Goal: Information Seeking & Learning: Check status

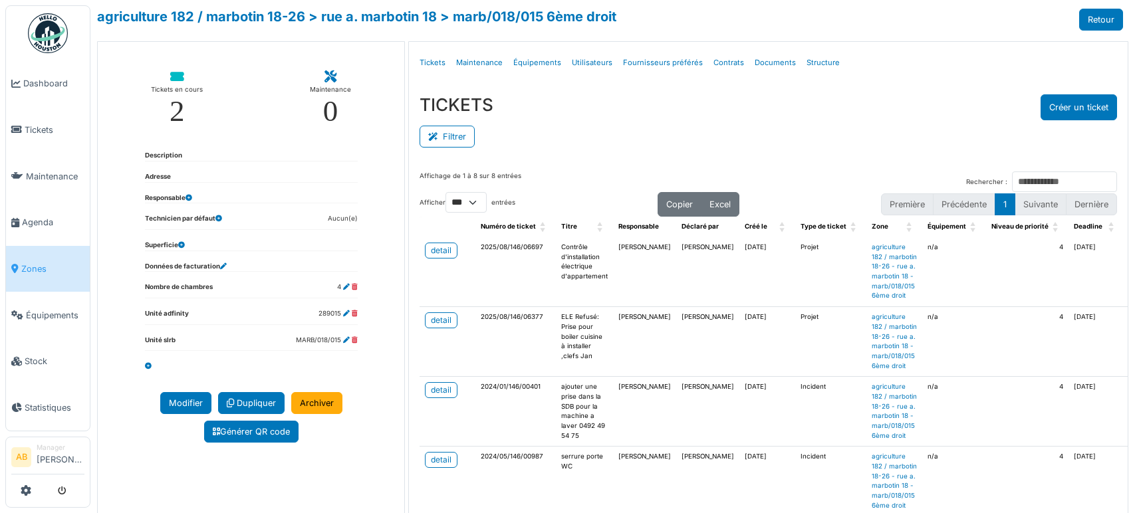
select select "***"
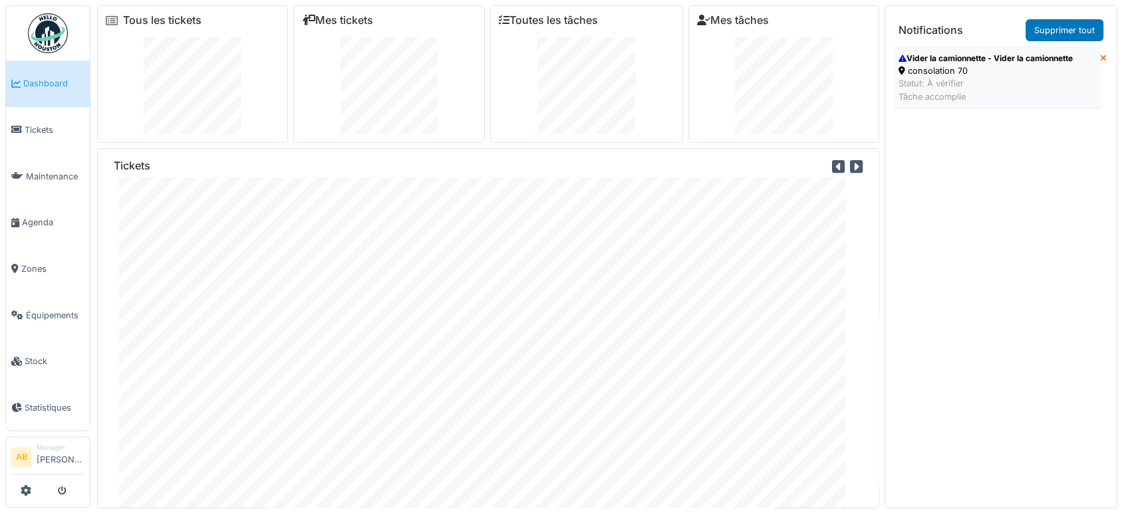
click at [969, 90] on div "Statut: À vérifier Tâche accomplie" at bounding box center [985, 89] width 174 height 25
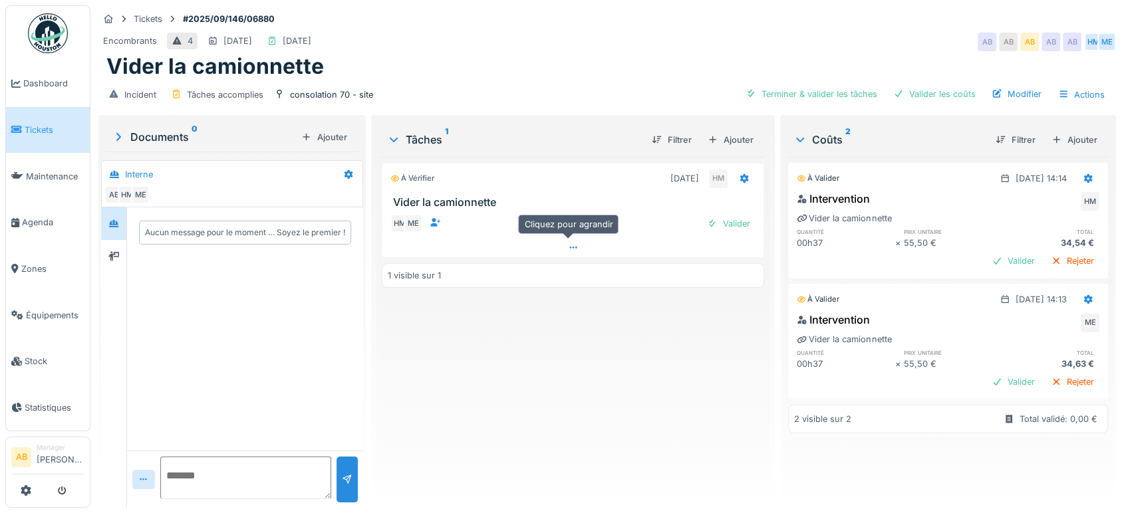
click at [491, 248] on div at bounding box center [572, 247] width 381 height 19
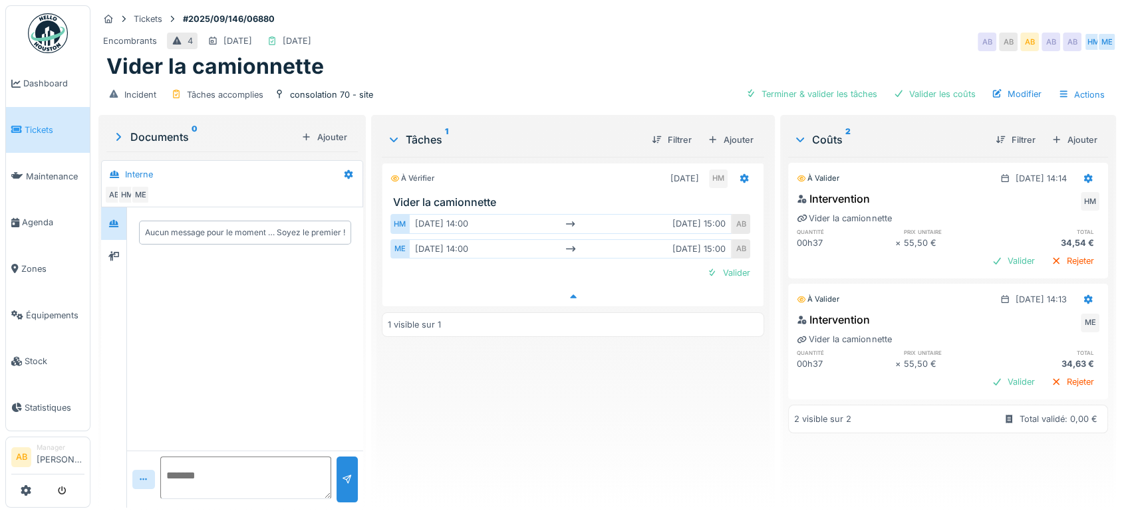
scroll to position [11, 0]
click at [111, 251] on icon at bounding box center [113, 255] width 11 height 9
click at [111, 193] on div "Demandeurs AB" at bounding box center [232, 183] width 262 height 47
click at [61, 33] on img at bounding box center [48, 33] width 40 height 40
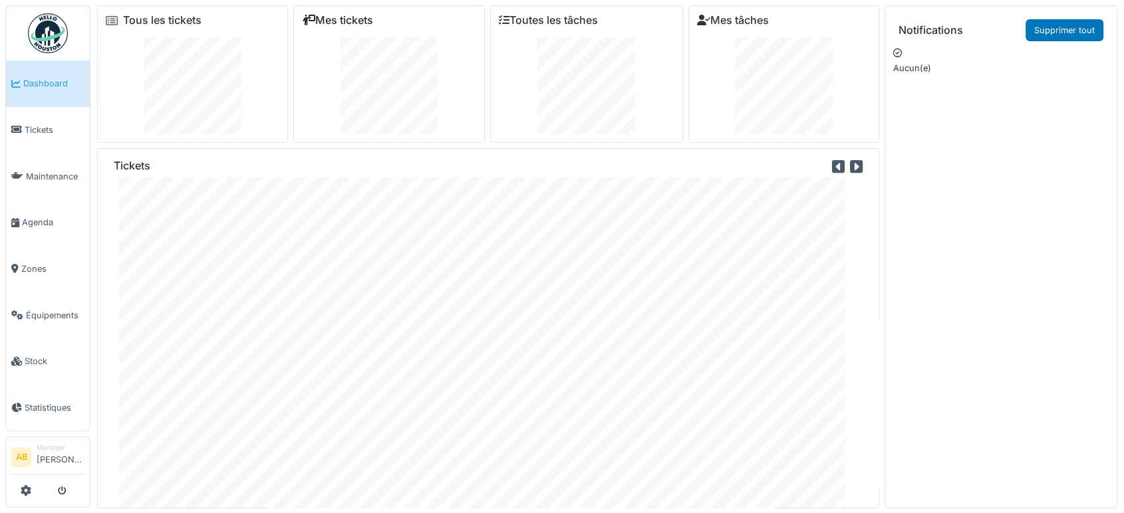
click at [338, 16] on link "Mes tickets" at bounding box center [337, 20] width 71 height 13
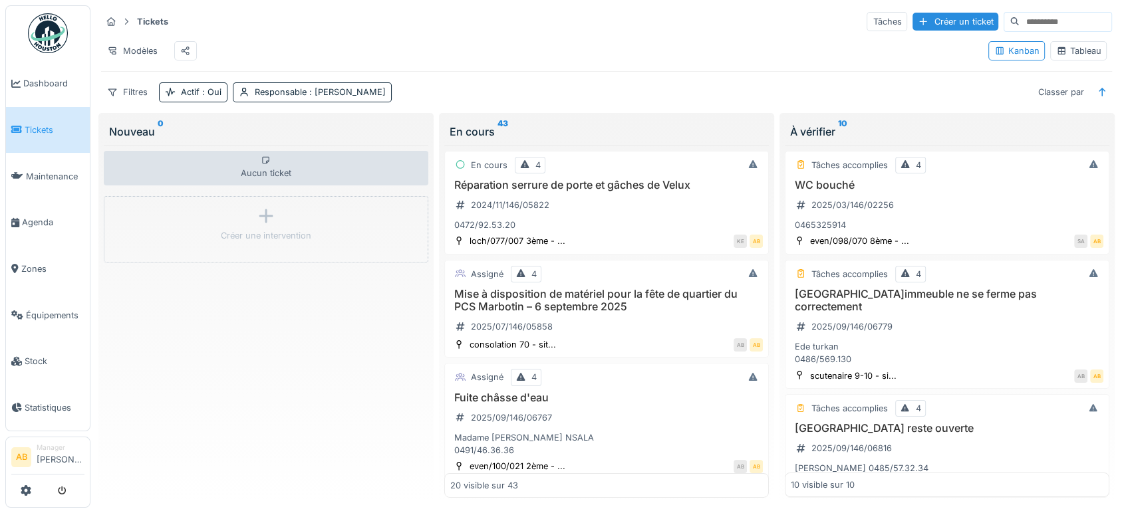
click at [1065, 57] on div "Tableau" at bounding box center [1078, 51] width 45 height 13
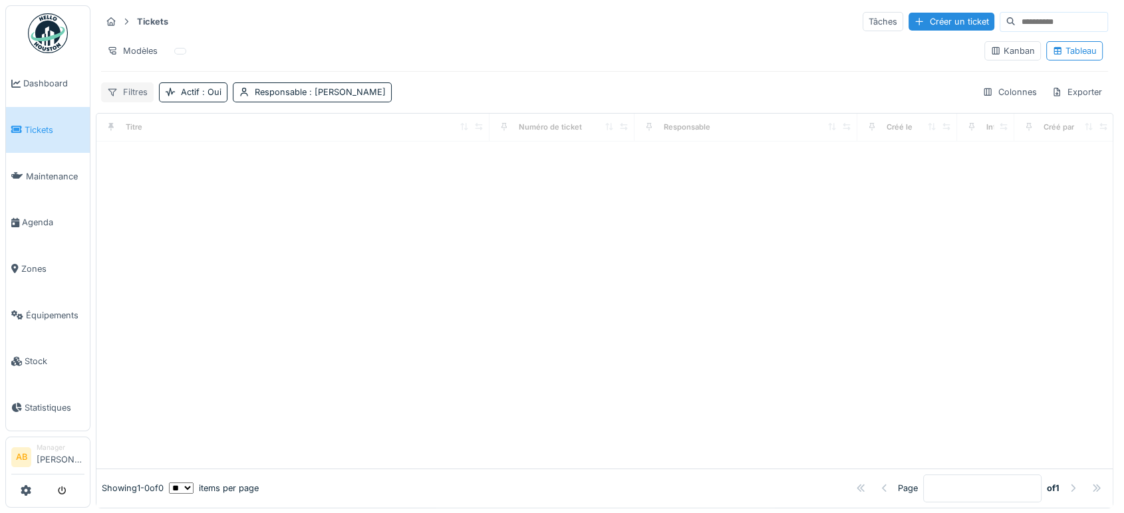
click at [126, 92] on div "Filtres" at bounding box center [127, 91] width 53 height 19
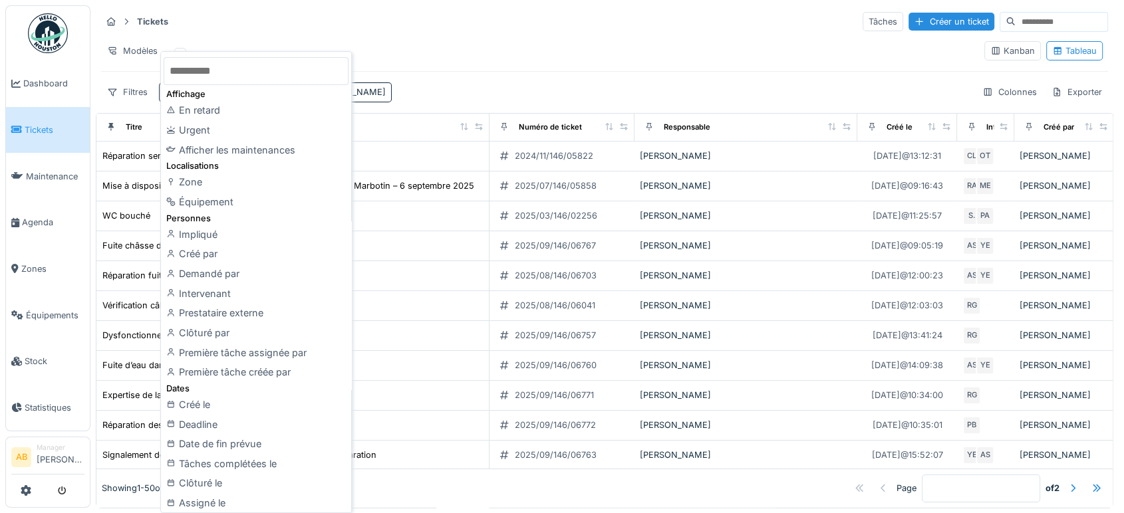
click at [225, 62] on input "text" at bounding box center [256, 71] width 185 height 28
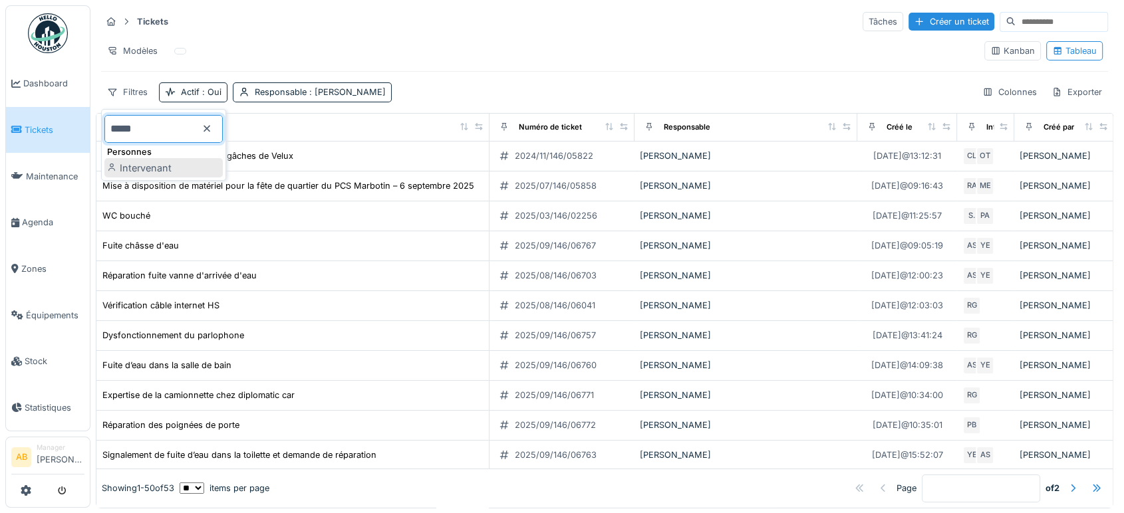
type input "*****"
click at [187, 162] on div "Intervenant" at bounding box center [163, 168] width 118 height 20
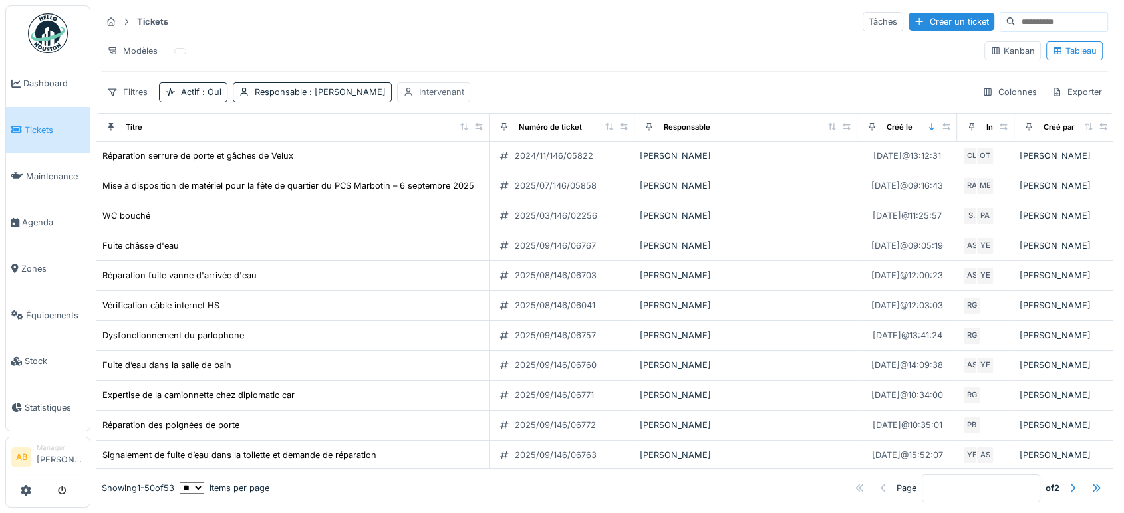
click at [420, 96] on div "Intervenant" at bounding box center [441, 92] width 45 height 13
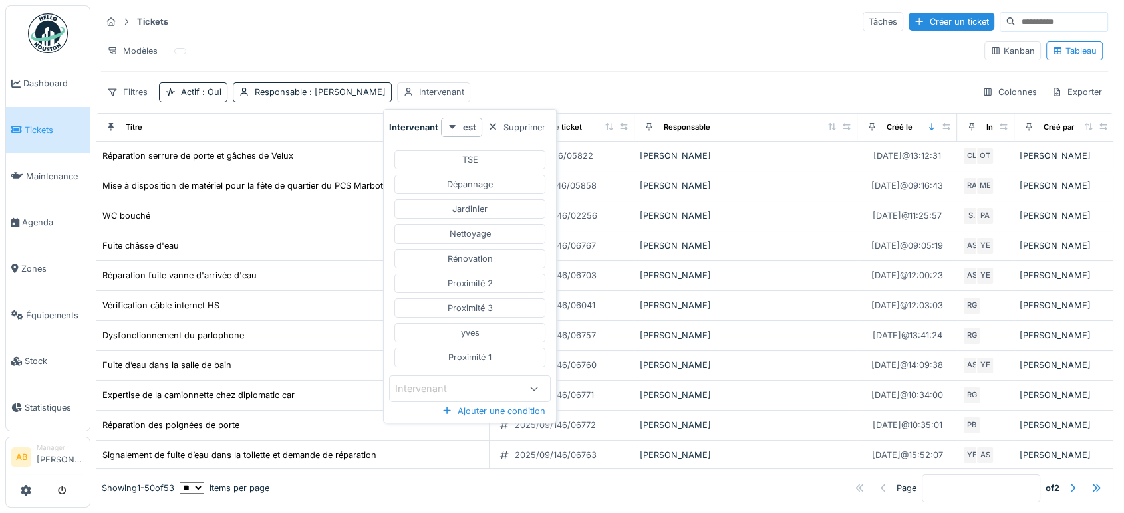
click at [429, 392] on div "Intervenant" at bounding box center [430, 389] width 70 height 15
type input "*"
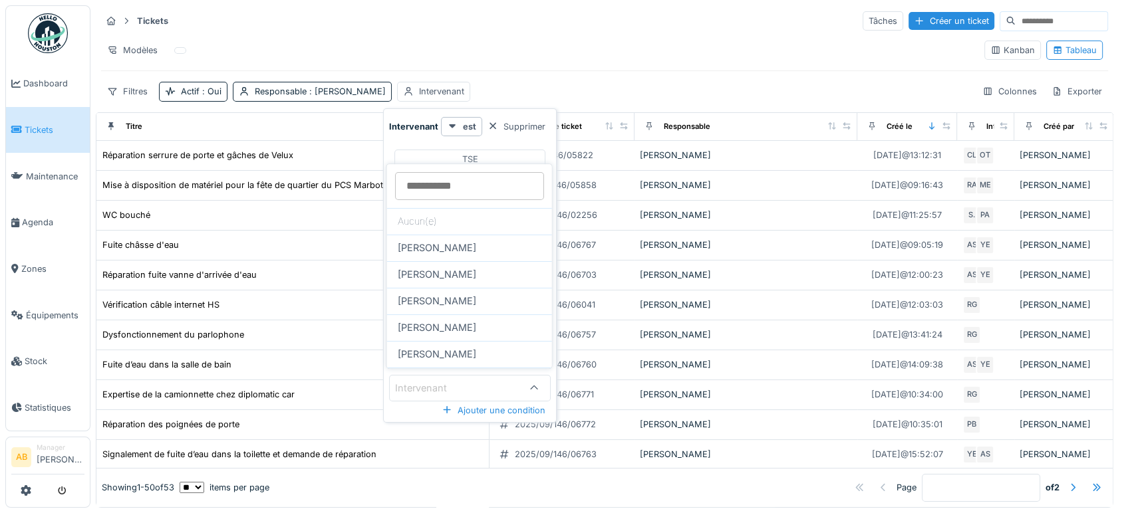
click at [404, 144] on div "TSE Dépannage Jardinier Nettoyage Rénovation Proximité 2 Proximité 3 yves Proxi…" at bounding box center [470, 258] width 162 height 228
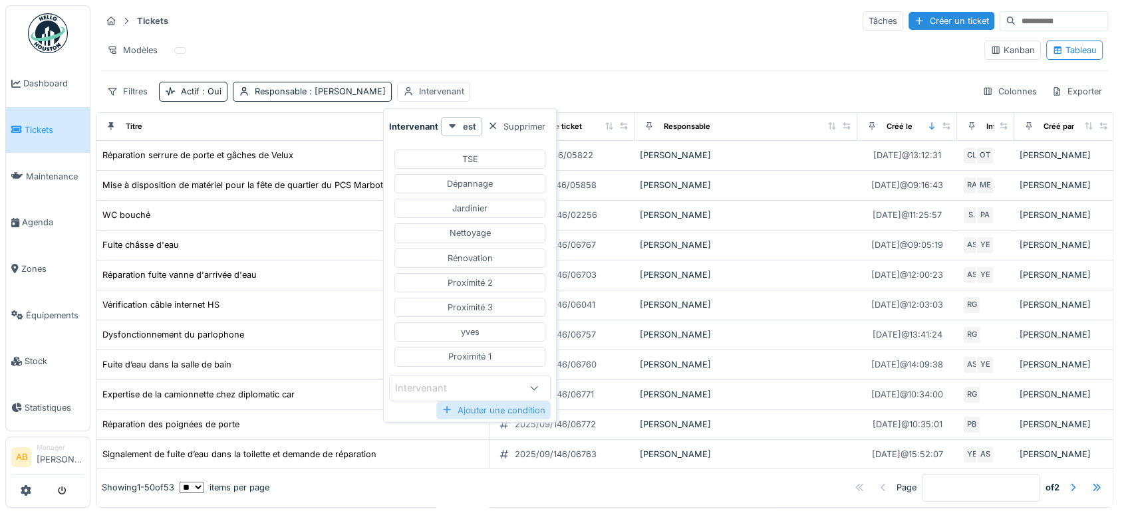
click at [481, 402] on div "Ajouter une condition" at bounding box center [493, 411] width 114 height 18
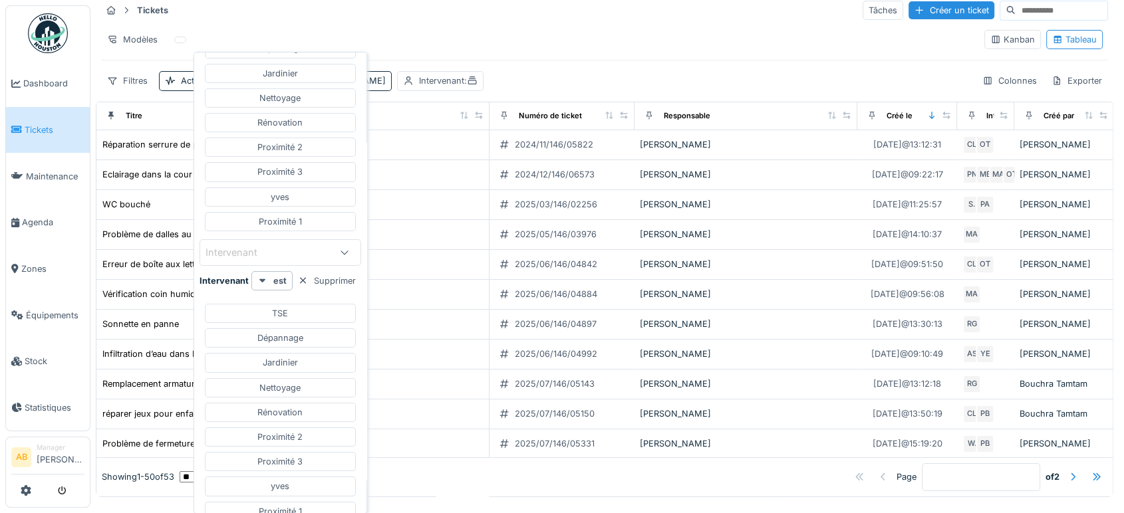
scroll to position [139, 0]
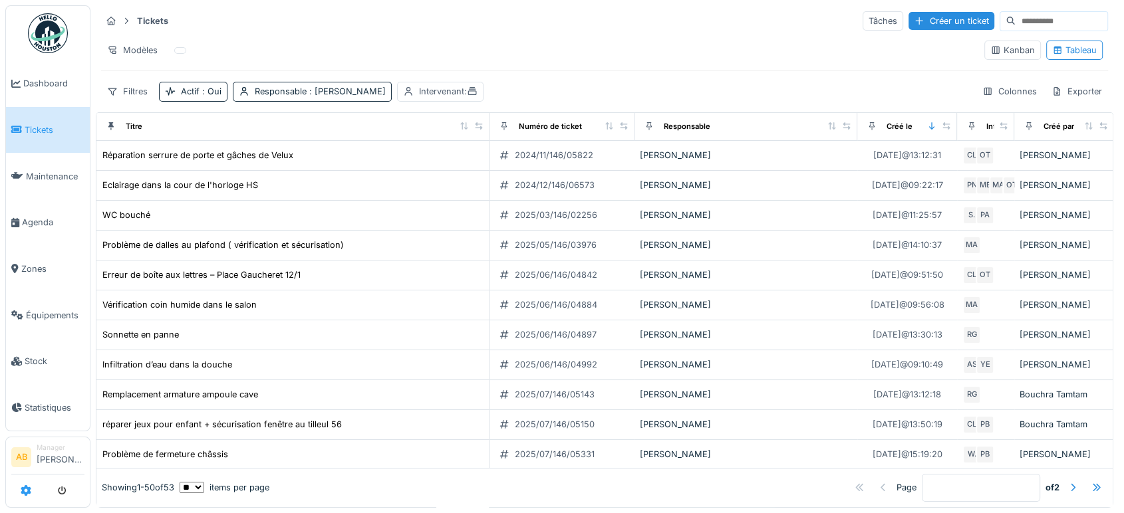
click at [21, 489] on icon at bounding box center [26, 490] width 11 height 11
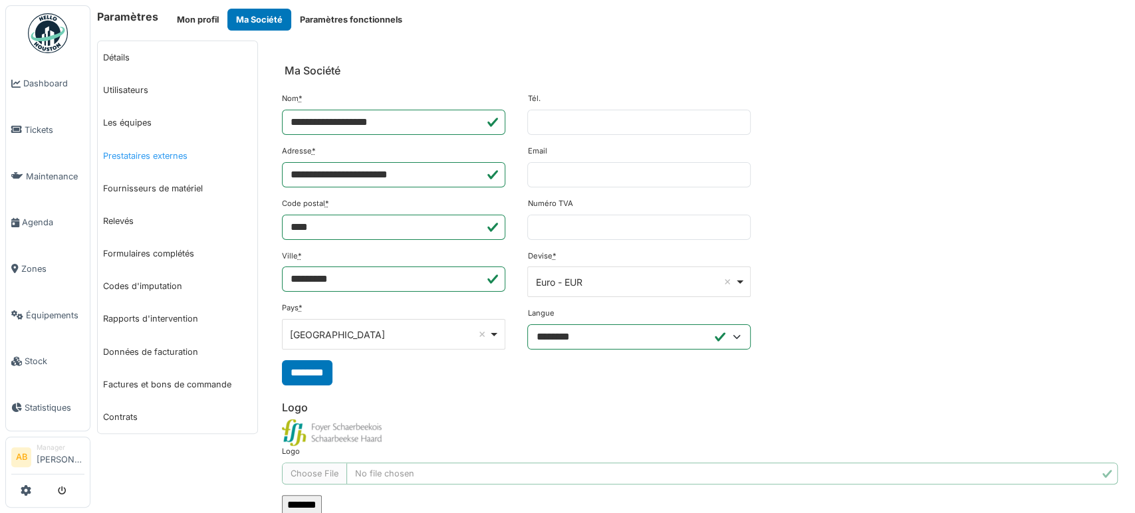
click at [152, 153] on link "Prestataires externes" at bounding box center [178, 156] width 160 height 33
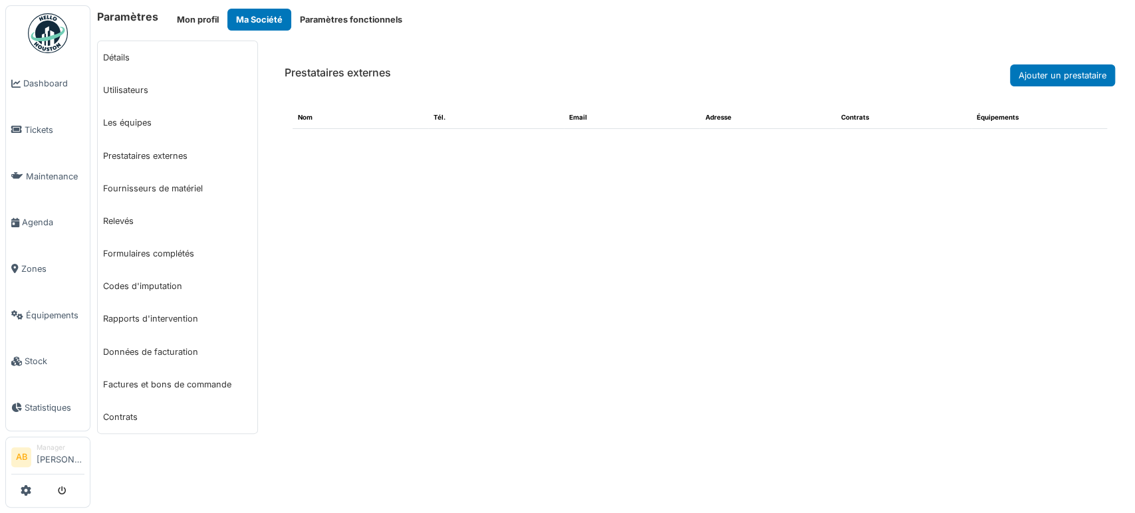
select select "***"
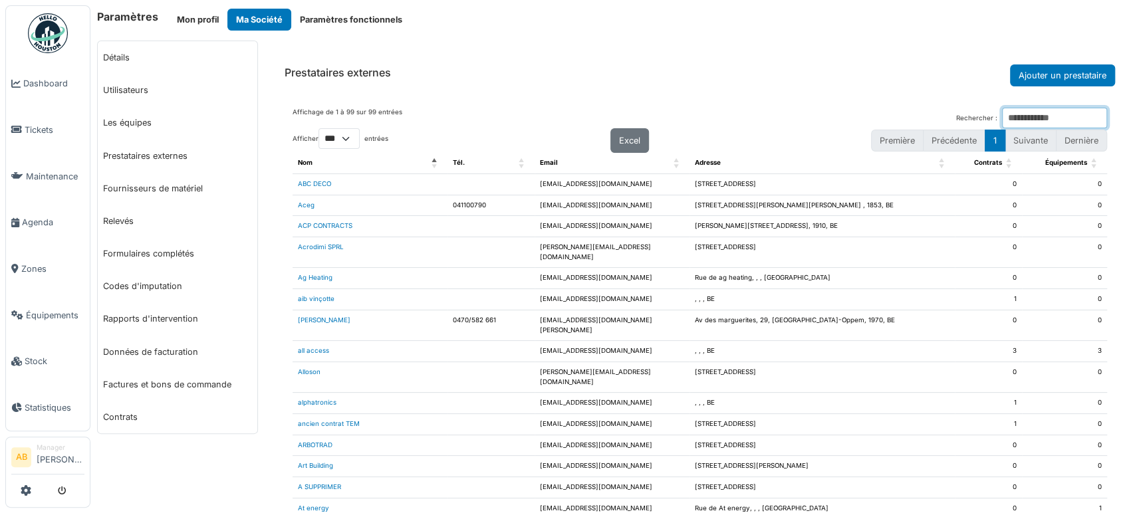
click at [1014, 120] on input "Rechercher :" at bounding box center [1054, 118] width 105 height 21
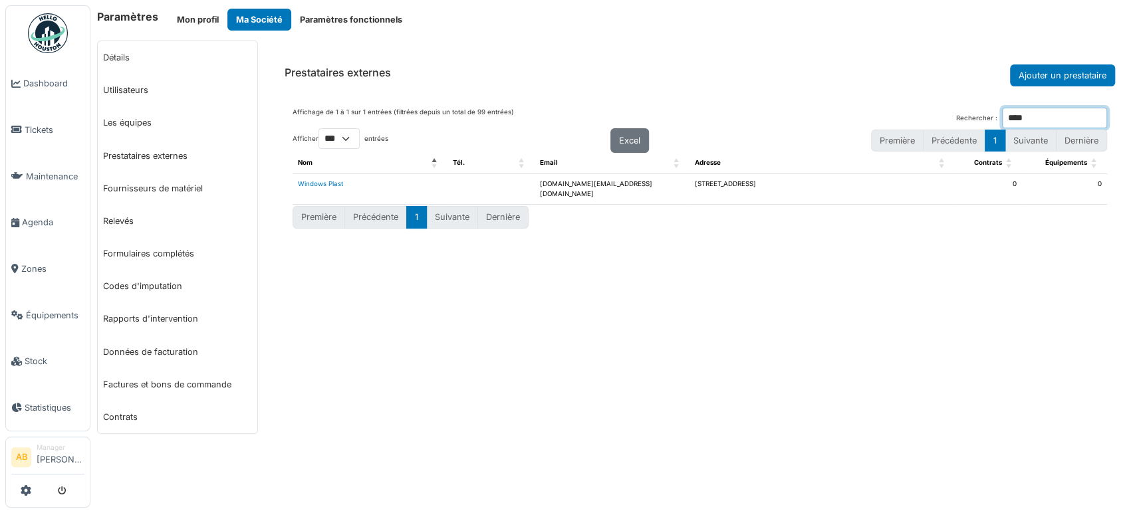
type input "****"
click at [323, 180] on link "Windows Plast" at bounding box center [320, 183] width 45 height 7
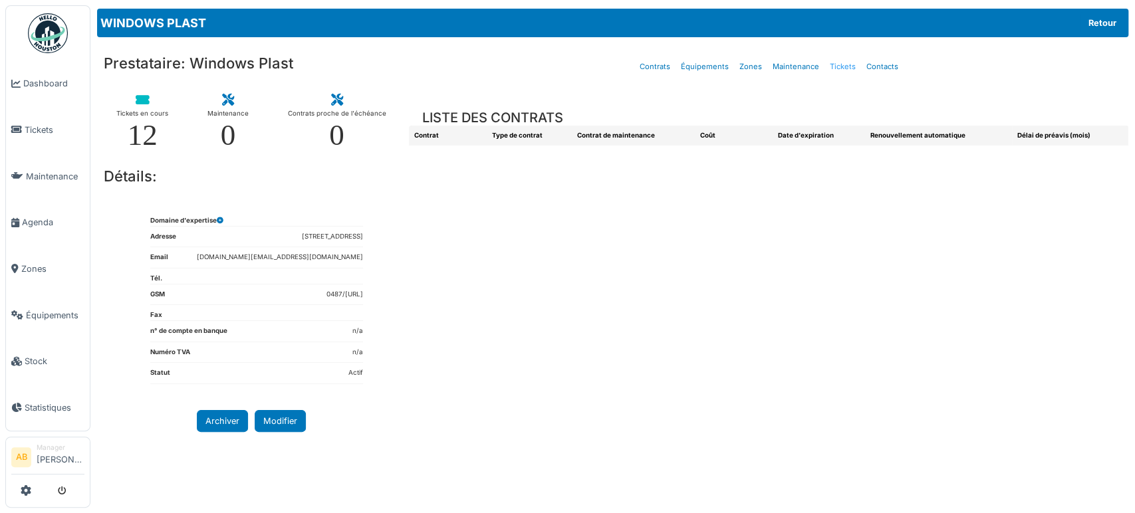
click at [839, 64] on link "Tickets" at bounding box center [842, 66] width 37 height 31
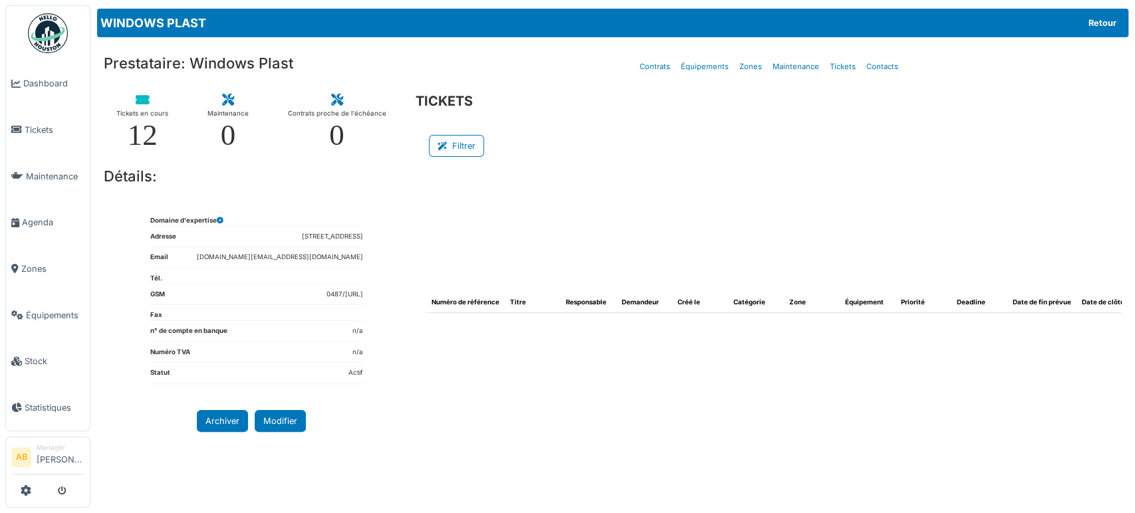
select select "***"
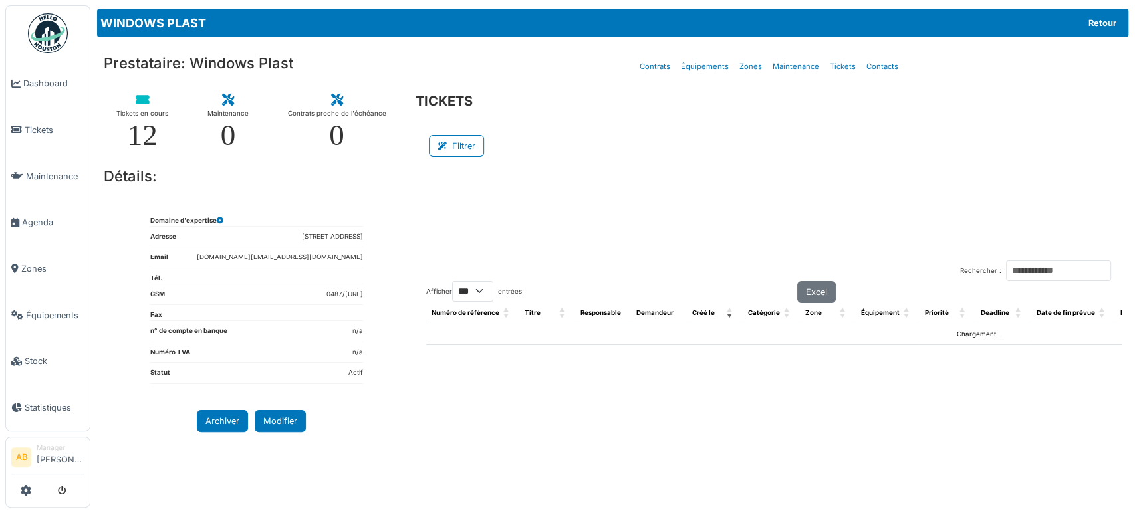
scroll to position [0, 373]
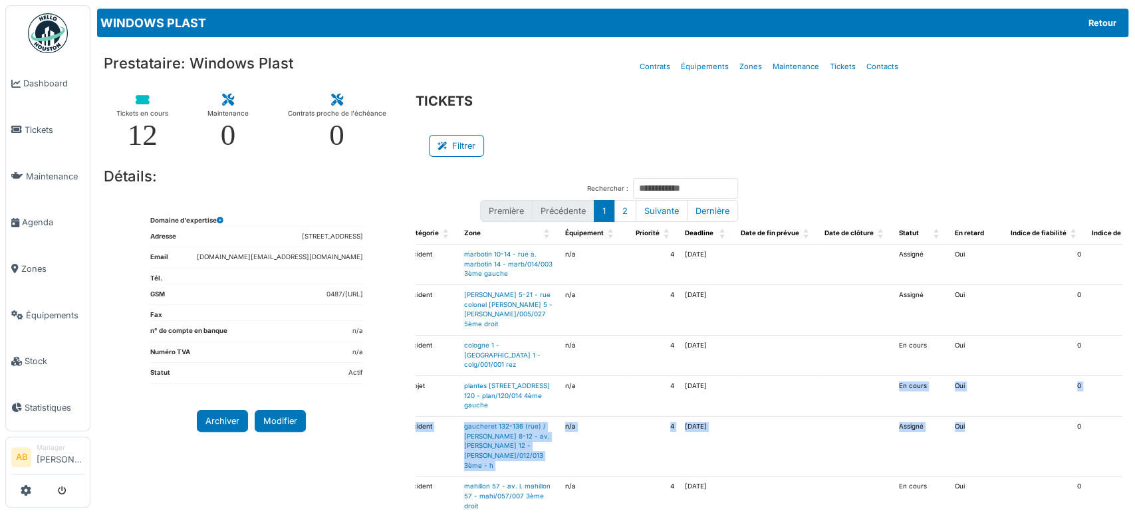
drag, startPoint x: 901, startPoint y: 477, endPoint x: 763, endPoint y: 467, distance: 139.3
click at [453, 148] on button "Filtrer" at bounding box center [456, 146] width 55 height 22
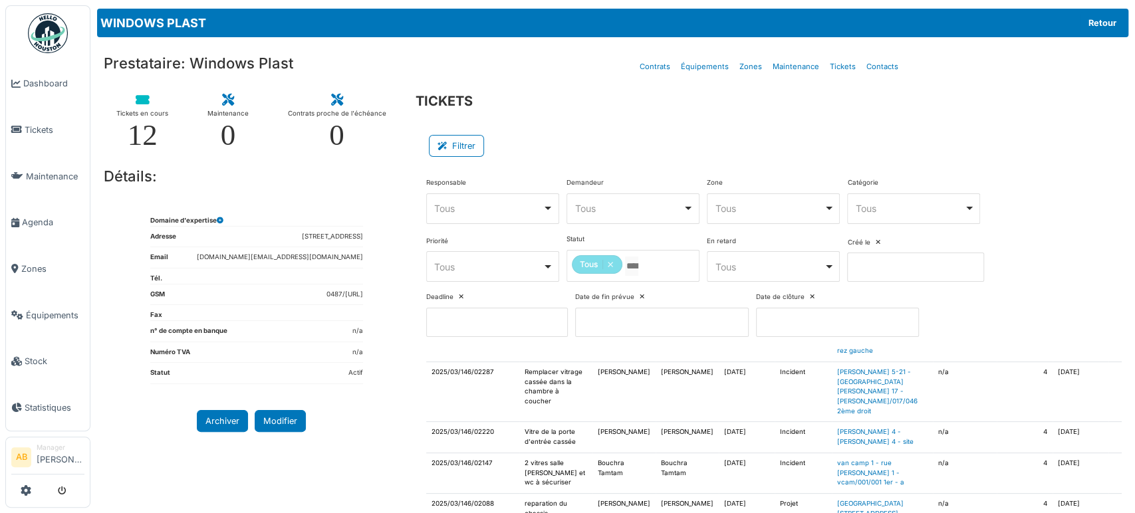
scroll to position [960, 0]
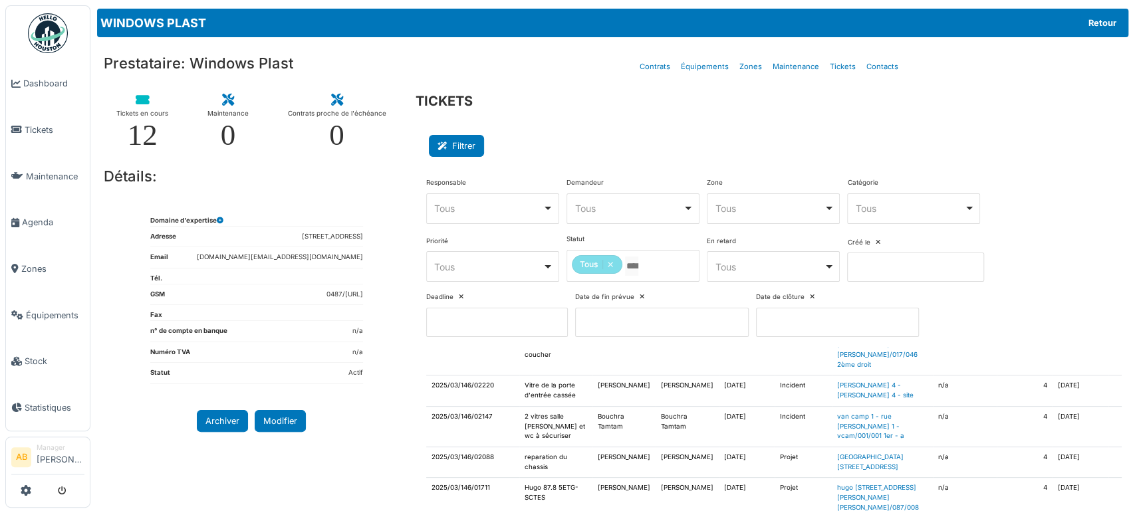
click at [463, 137] on button "Filtrer" at bounding box center [456, 146] width 55 height 22
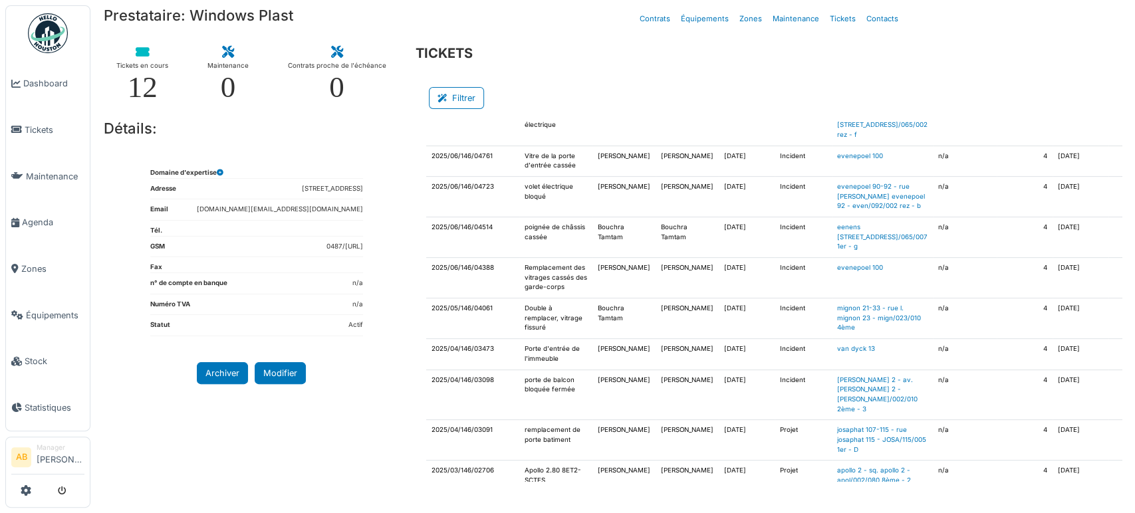
scroll to position [0, 0]
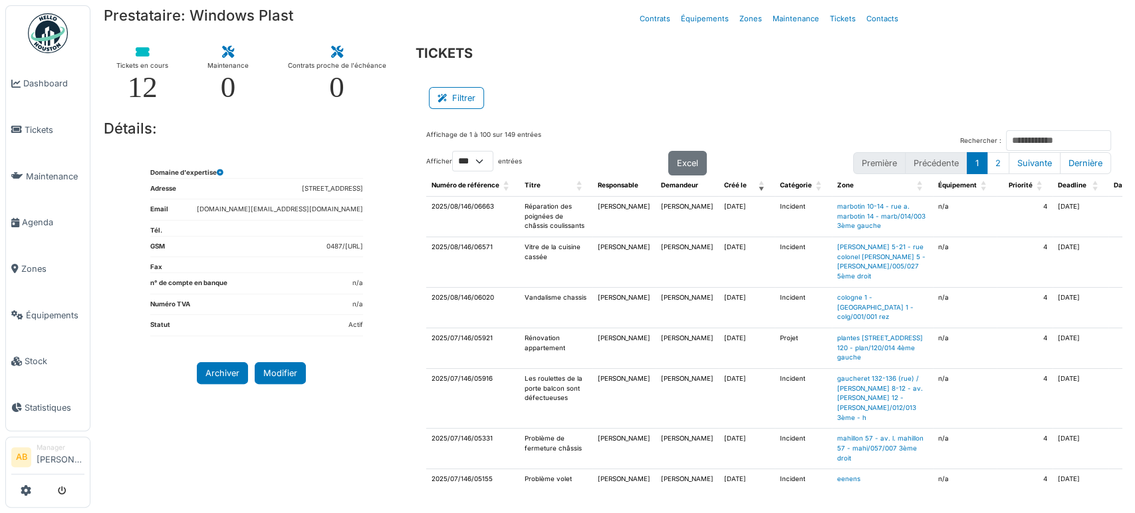
click at [1108, 235] on td at bounding box center [1150, 217] width 84 height 41
click at [475, 92] on button "Filtrer" at bounding box center [456, 98] width 55 height 22
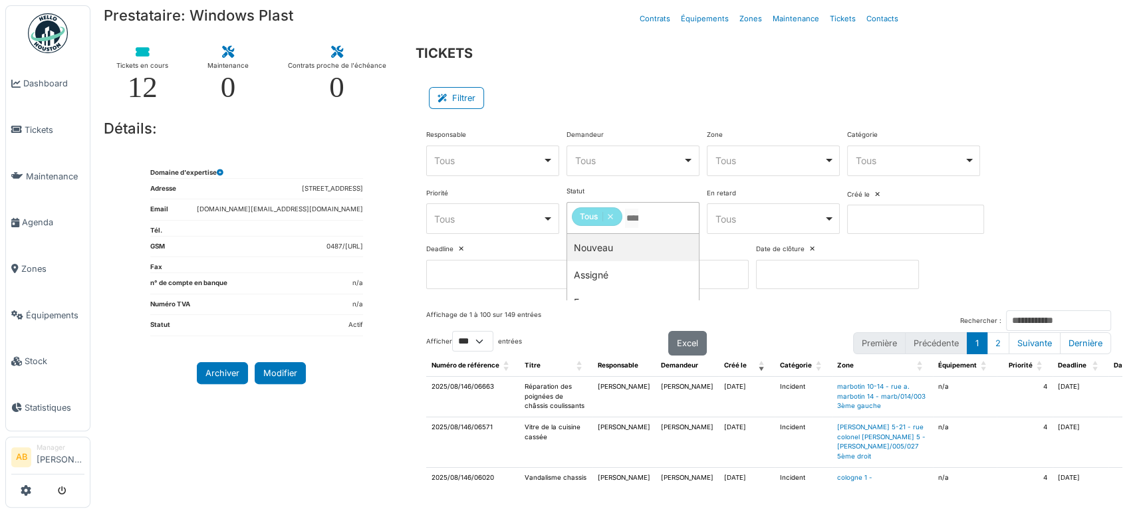
click at [638, 224] on input "Tous" at bounding box center [631, 218] width 13 height 19
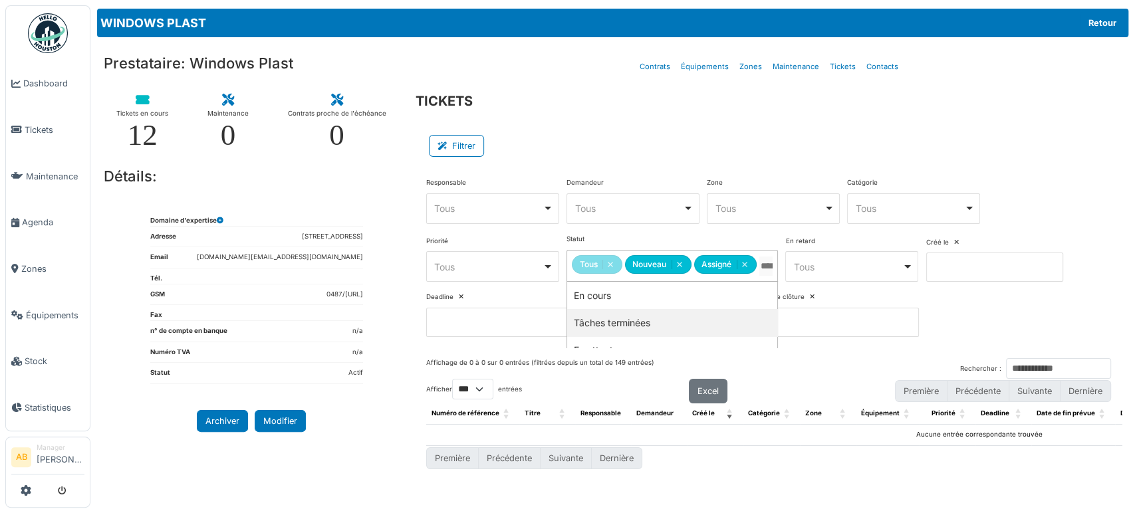
scroll to position [48, 0]
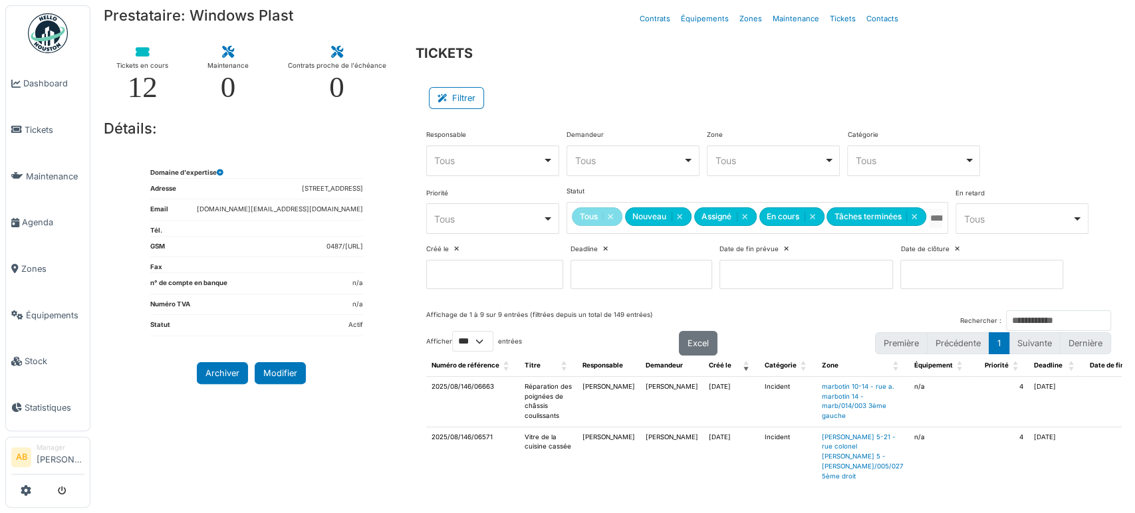
click at [63, 36] on img at bounding box center [48, 33] width 40 height 40
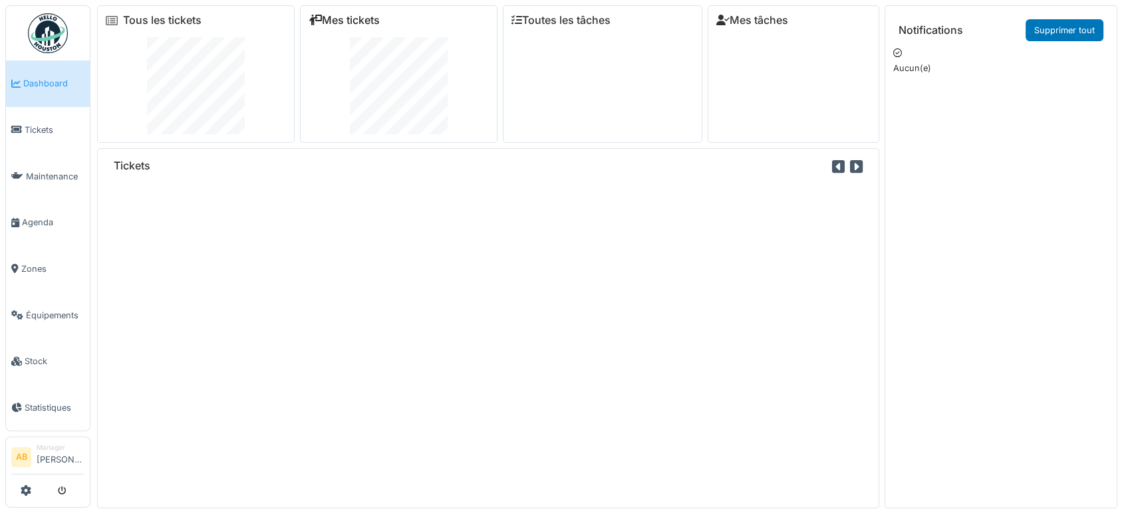
click at [357, 19] on link "Mes tickets" at bounding box center [343, 20] width 71 height 13
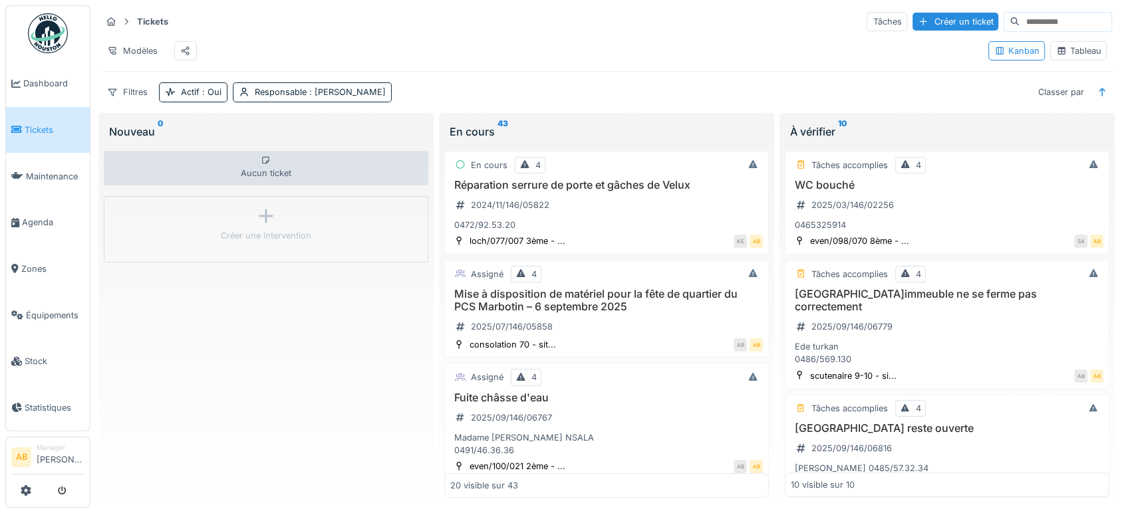
click at [1061, 57] on div "Tableau" at bounding box center [1078, 51] width 45 height 13
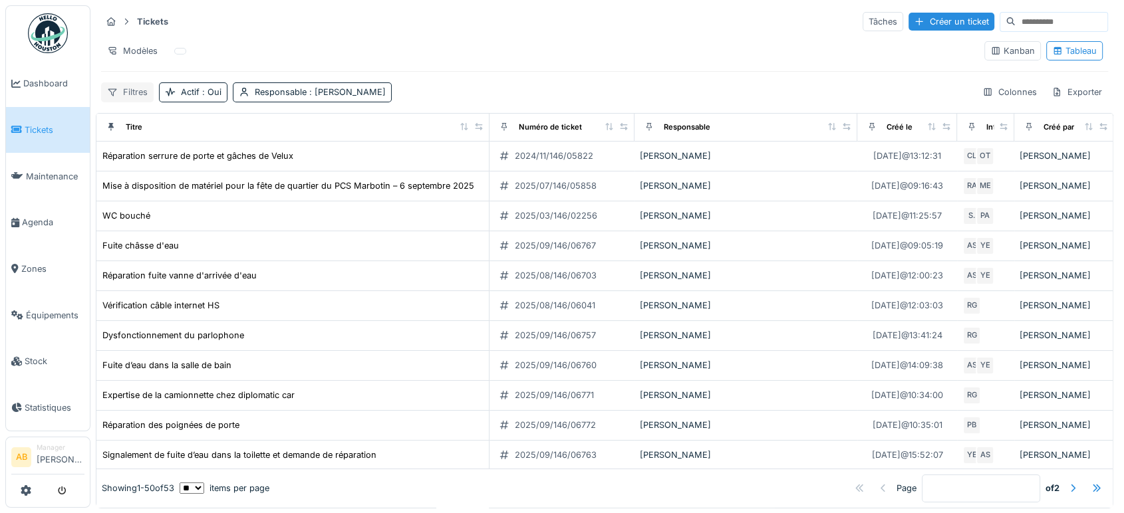
click at [128, 86] on div "Filtres" at bounding box center [127, 91] width 53 height 19
click at [546, 99] on div "Filtres Actif : Oui Responsable : Ahmed Belhajji Colonnes Exporter" at bounding box center [604, 91] width 1007 height 19
click at [5, 168] on ul "Dashboard Tickets Maintenance Agenda Zones Équipements Stock Statistiques" at bounding box center [47, 218] width 85 height 426
click at [137, 90] on div "Filtres" at bounding box center [127, 91] width 53 height 19
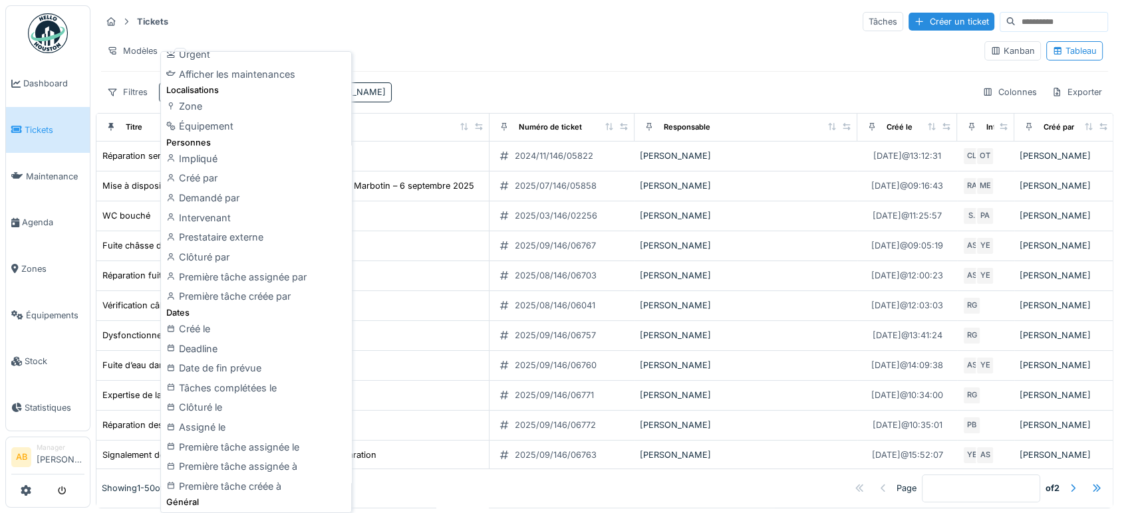
scroll to position [59, 0]
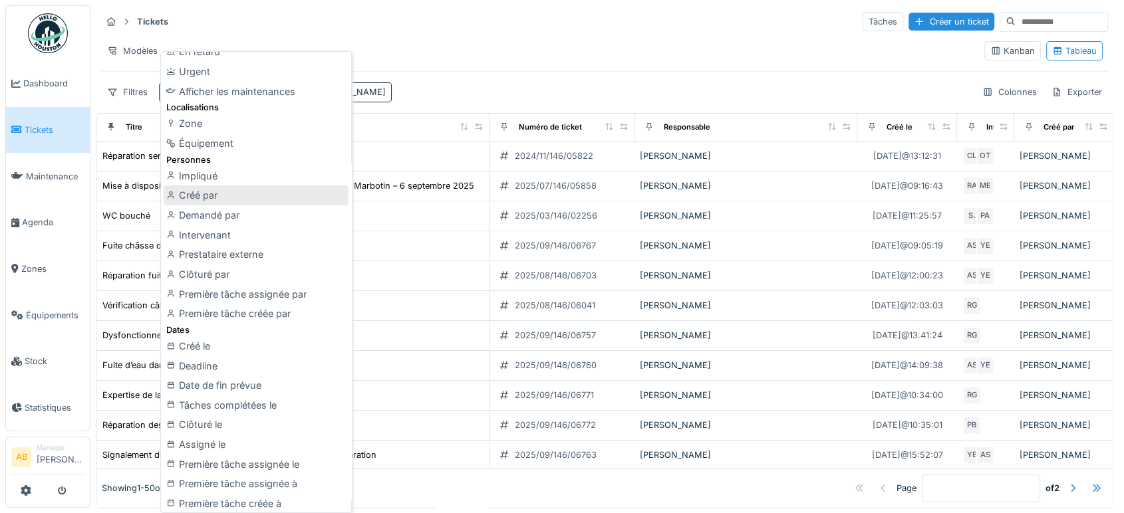
click at [219, 189] on div "Créé par" at bounding box center [256, 195] width 185 height 20
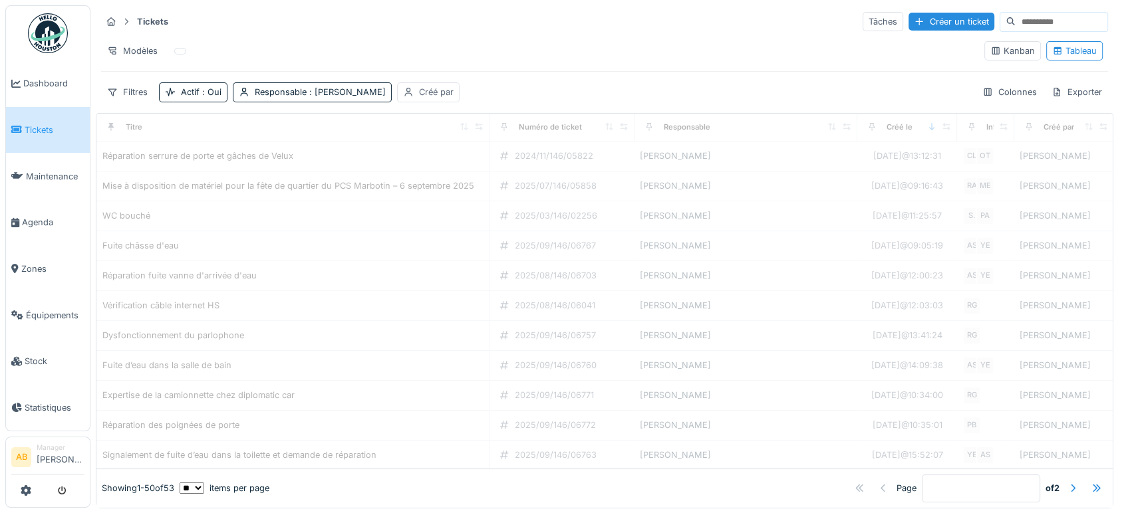
click at [424, 88] on div "Créé par" at bounding box center [436, 92] width 35 height 13
click at [441, 158] on div "Créé par" at bounding box center [423, 155] width 57 height 15
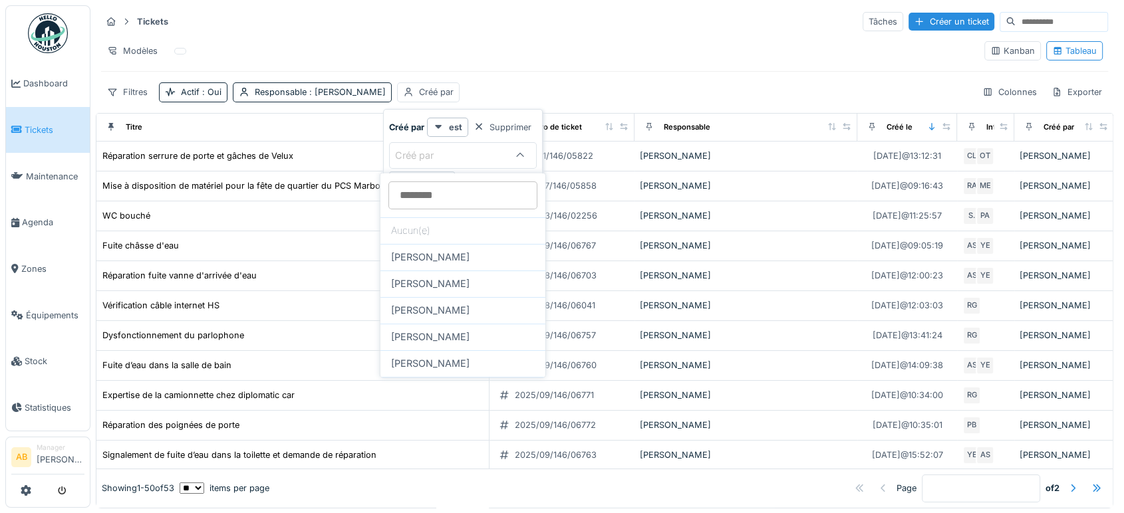
click at [535, 21] on div "Tickets Tâches Créer un ticket" at bounding box center [604, 22] width 1007 height 22
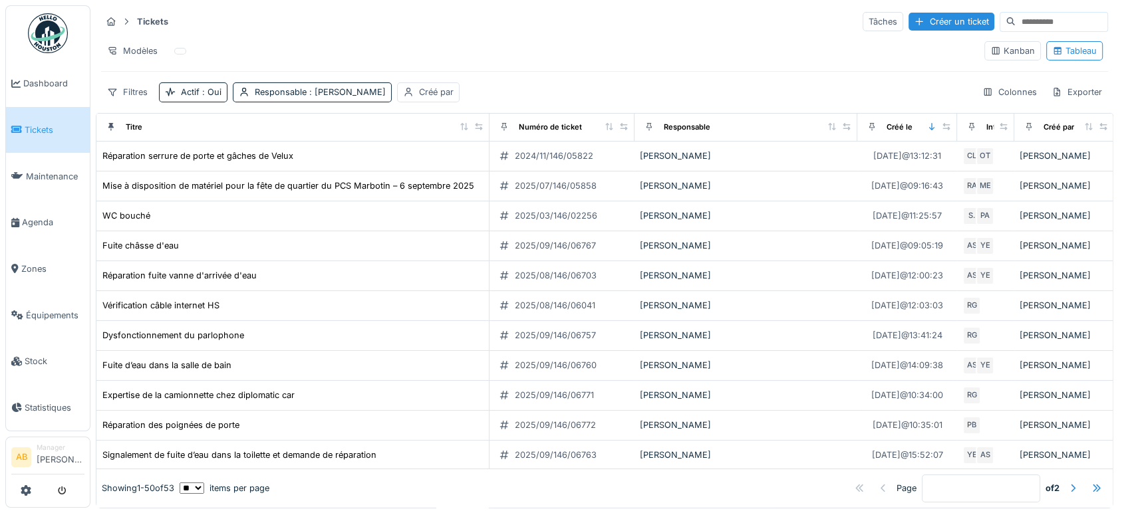
click at [555, 92] on div "Filtres Actif : Oui Responsable : Ahmed Belhajji Créé par Colonnes Exporter" at bounding box center [604, 91] width 1007 height 19
click at [283, 96] on div "Responsable : Ahmed Belhajji" at bounding box center [320, 92] width 131 height 13
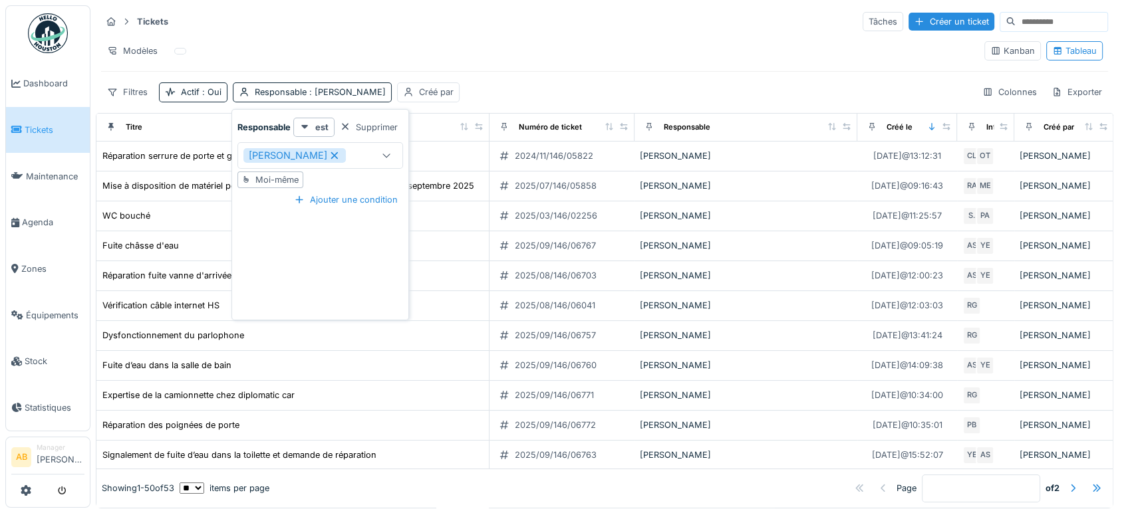
click at [568, 84] on div "Filtres Actif : Oui Responsable : Ahmed Belhajji Créé par Colonnes Exporter" at bounding box center [604, 91] width 1007 height 19
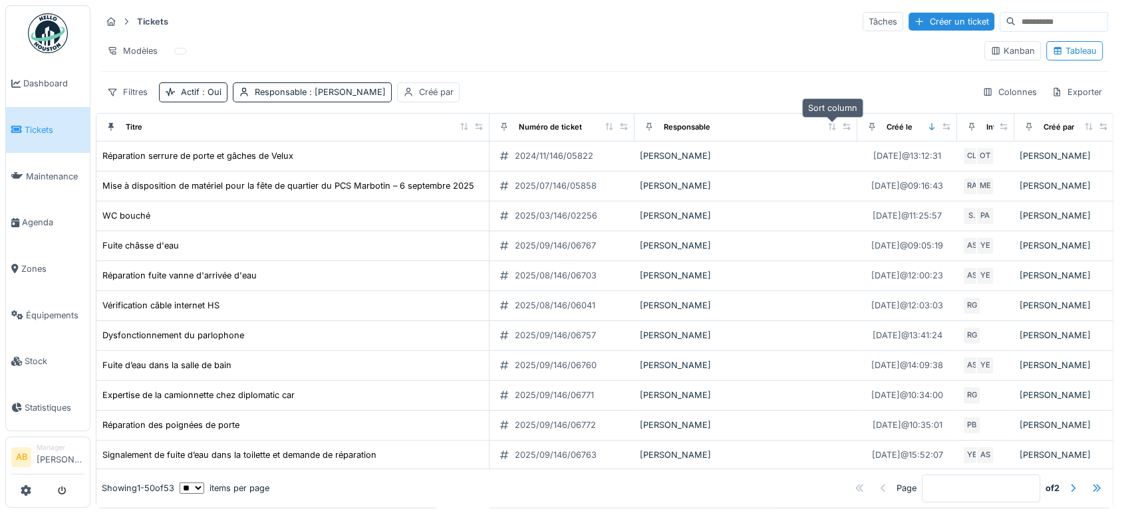
click at [830, 124] on icon at bounding box center [831, 126] width 7 height 7
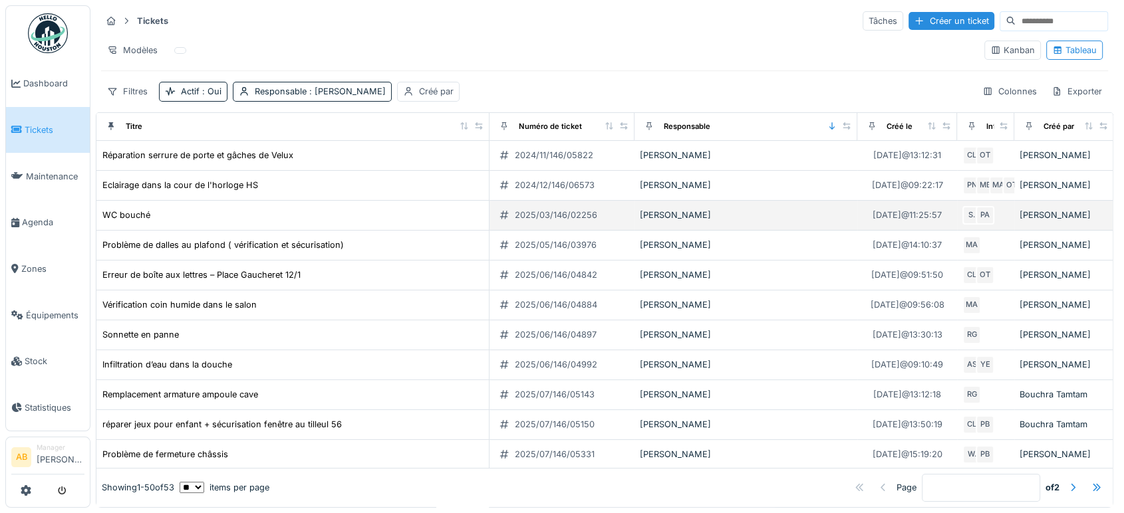
scroll to position [0, 0]
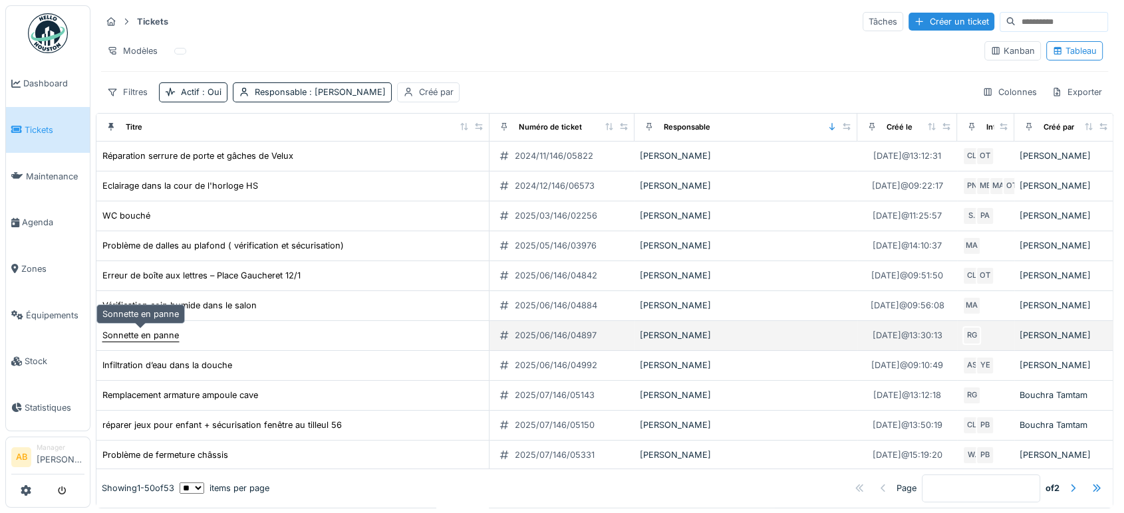
click at [147, 329] on div "Sonnette en panne" at bounding box center [140, 335] width 76 height 13
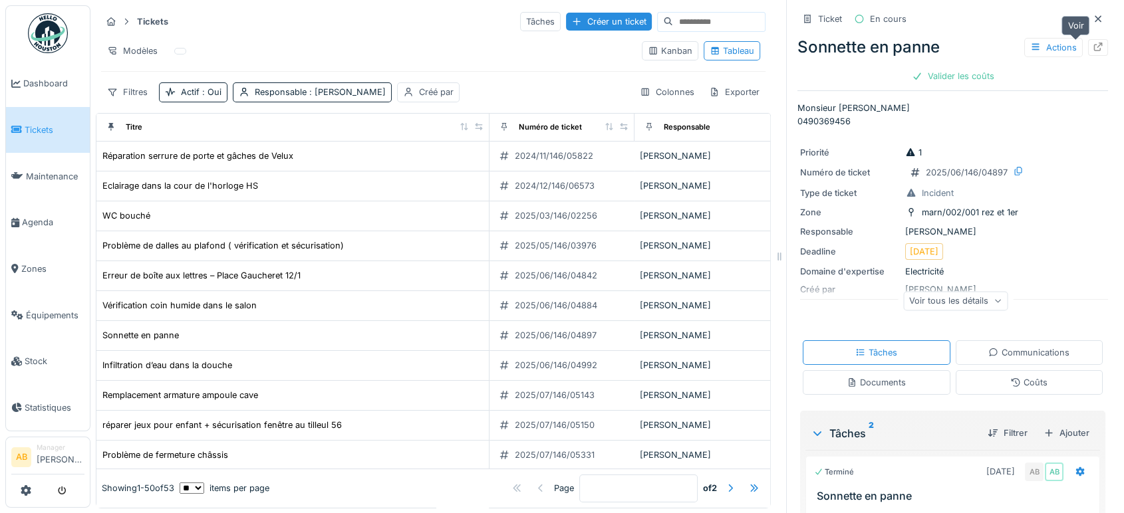
click at [1088, 47] on div at bounding box center [1098, 47] width 20 height 17
click at [61, 51] on img at bounding box center [48, 33] width 40 height 40
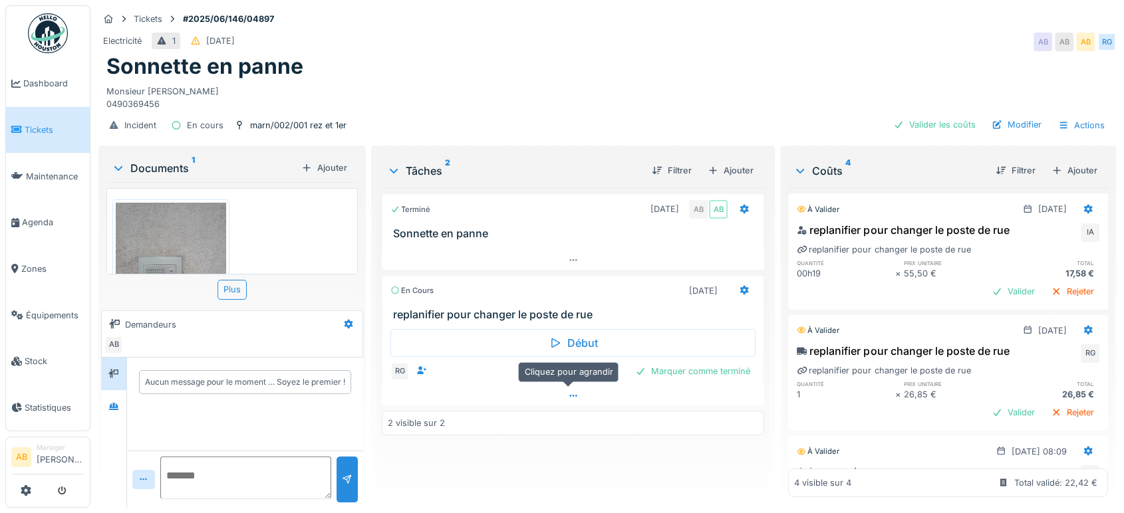
click at [475, 387] on div at bounding box center [573, 395] width 382 height 19
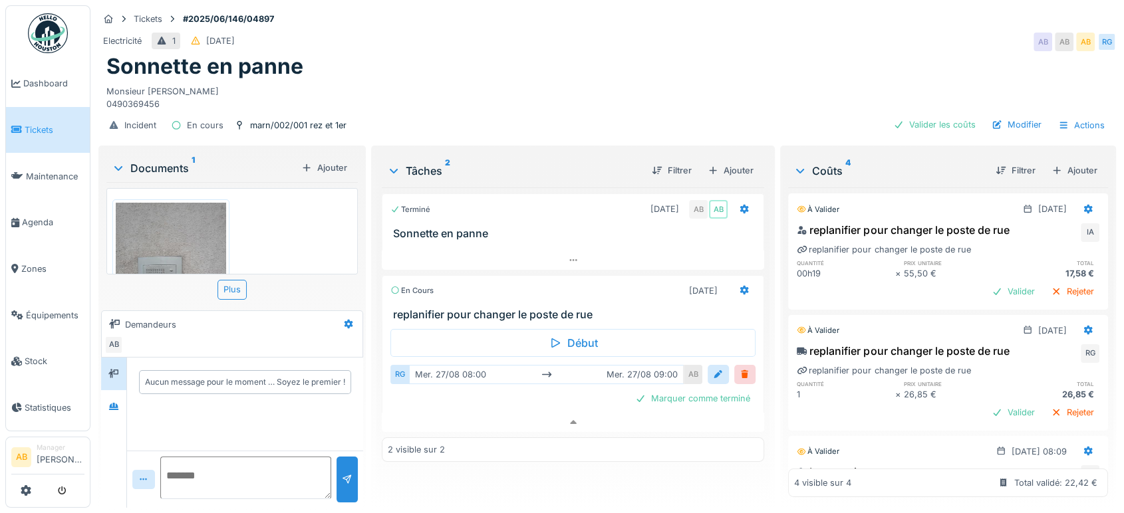
scroll to position [11, 0]
click at [163, 160] on div "Documents 1" at bounding box center [204, 168] width 184 height 16
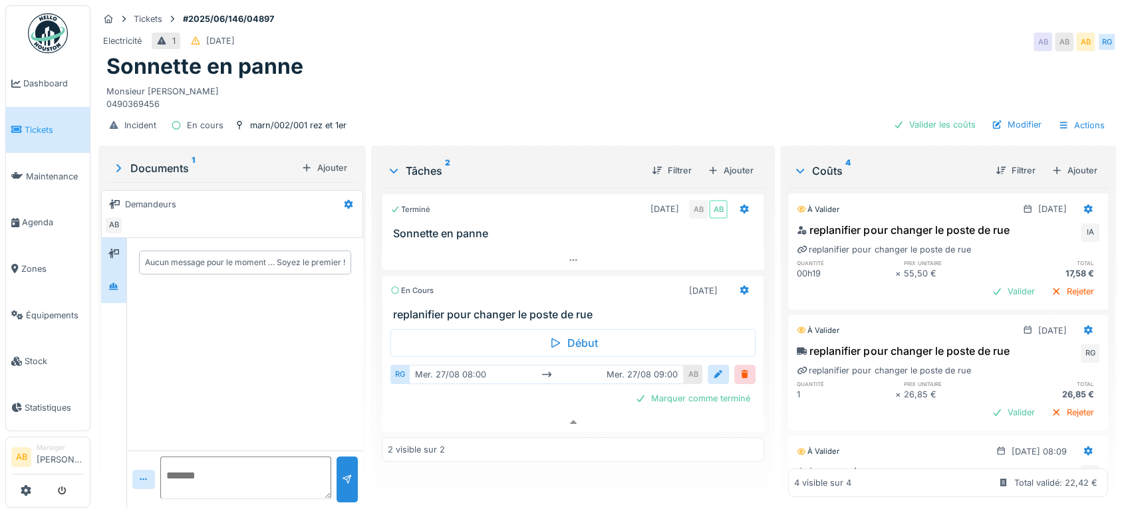
click at [126, 271] on div at bounding box center [113, 287] width 25 height 33
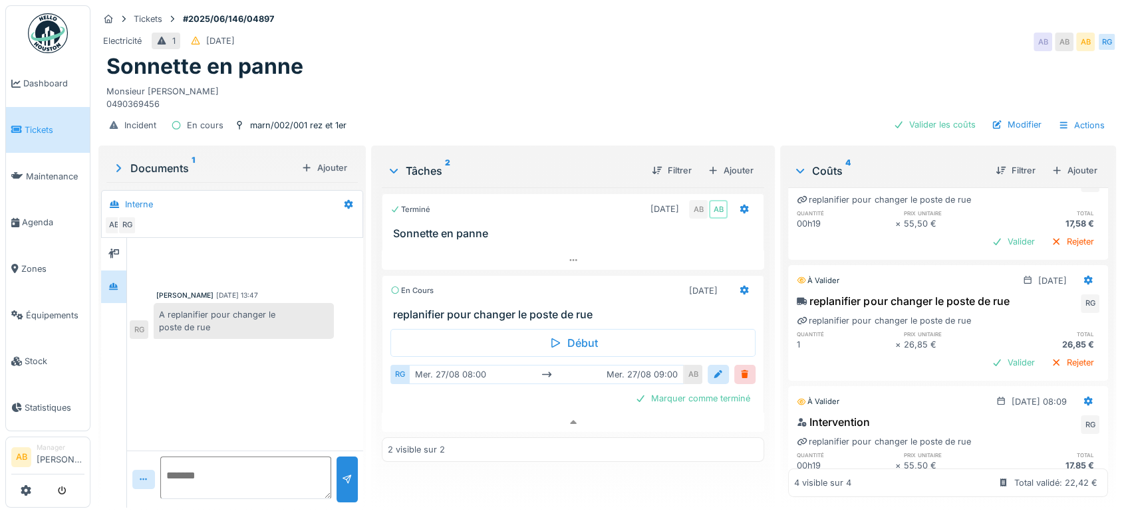
scroll to position [0, 0]
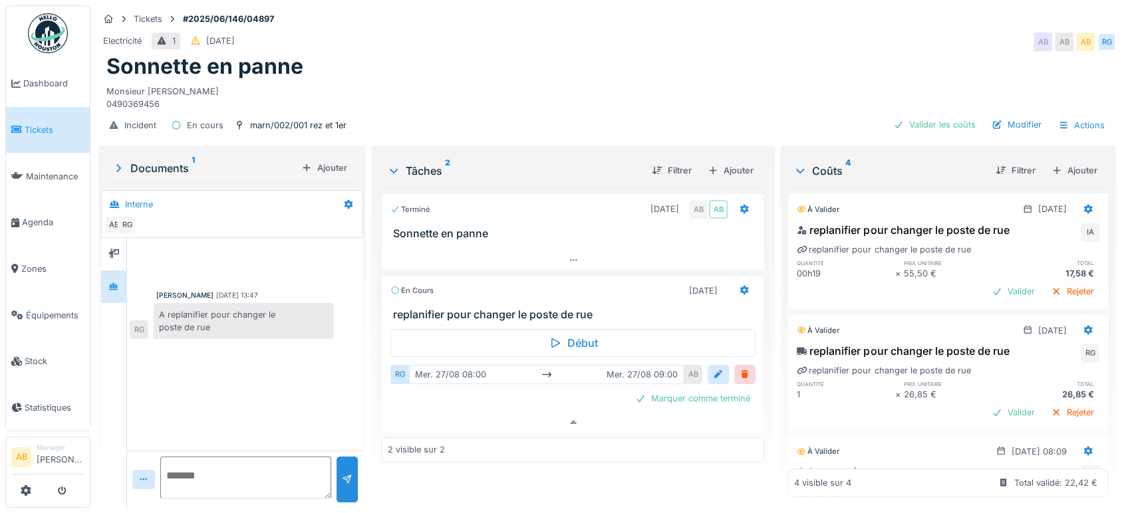
click at [53, 27] on img at bounding box center [48, 33] width 40 height 40
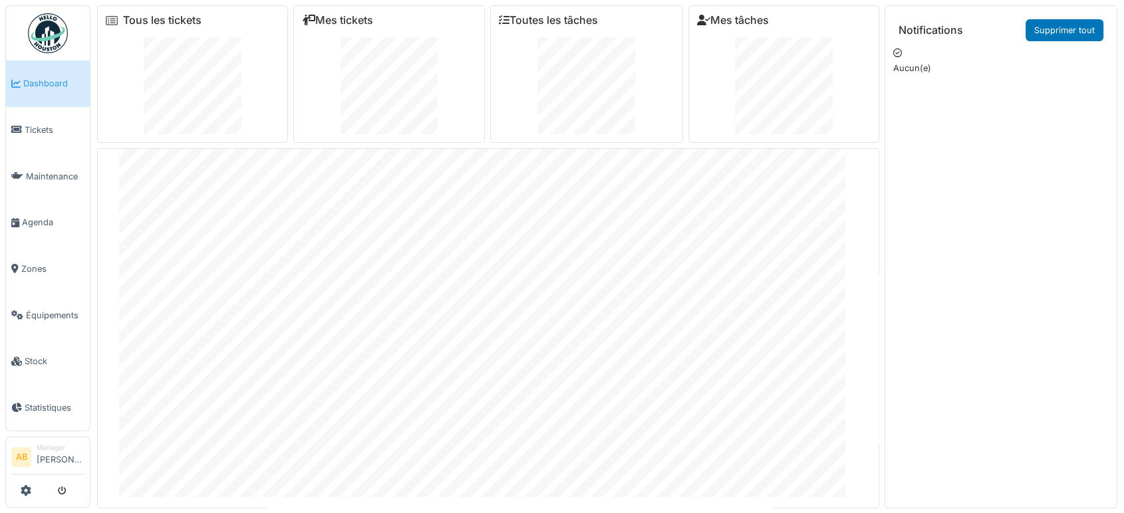
scroll to position [53, 0]
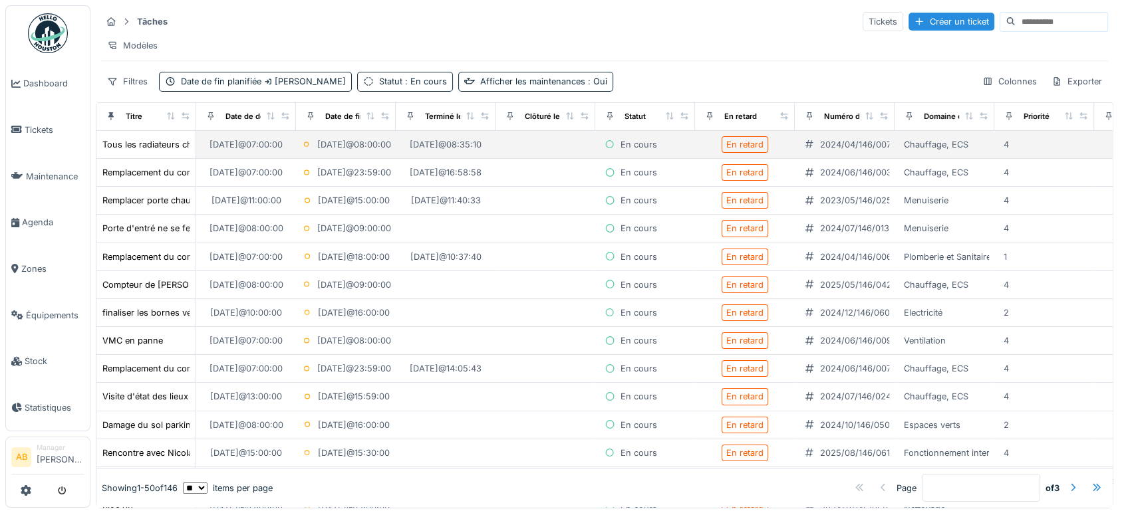
click at [747, 148] on div "En retard" at bounding box center [744, 144] width 37 height 13
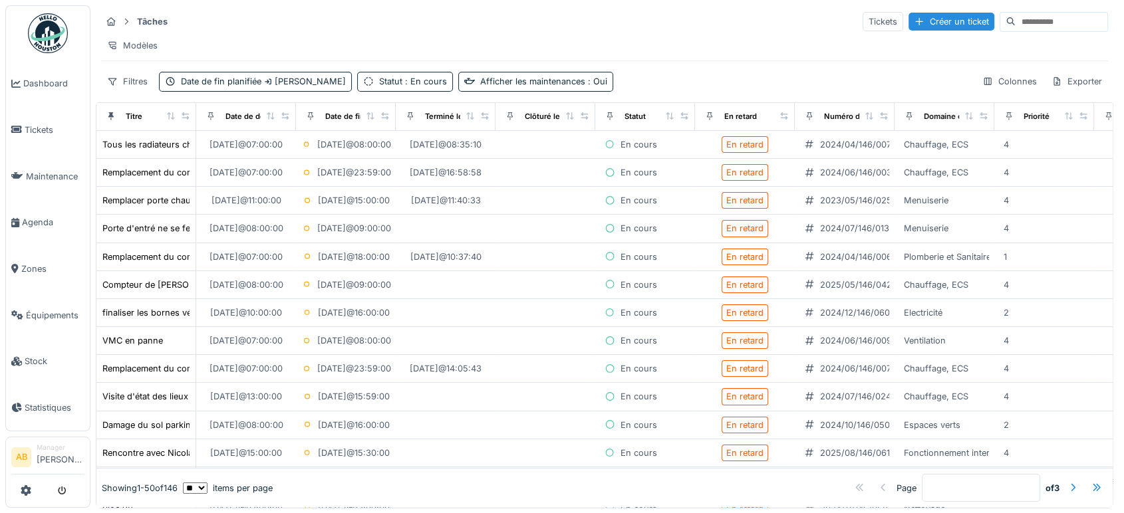
scroll to position [6, 0]
click at [806, 477] on div "Showing 1 - 50 of 146 ** ** ** *** *** *** items per page Page * of 3" at bounding box center [604, 488] width 1016 height 39
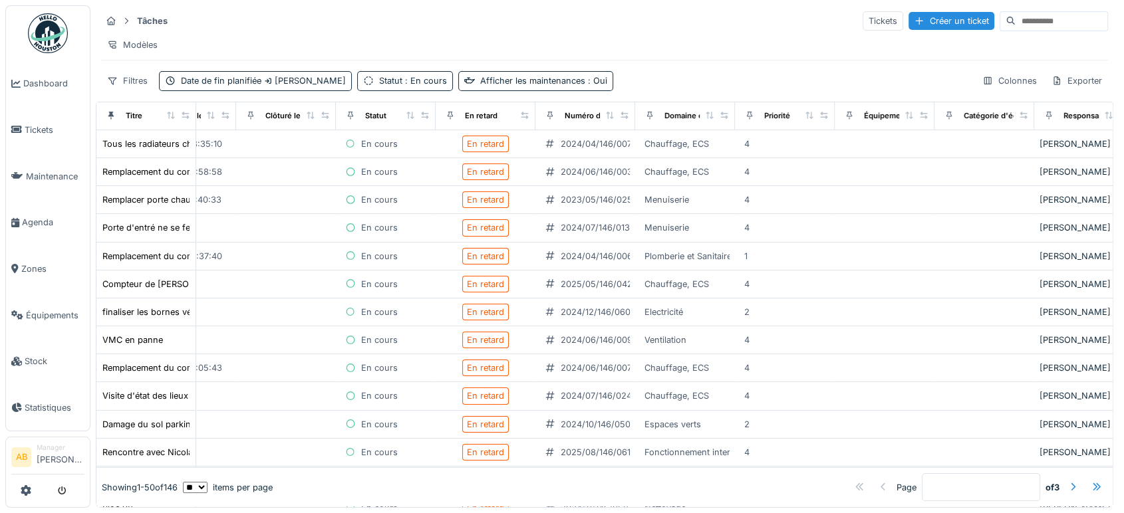
scroll to position [0, 0]
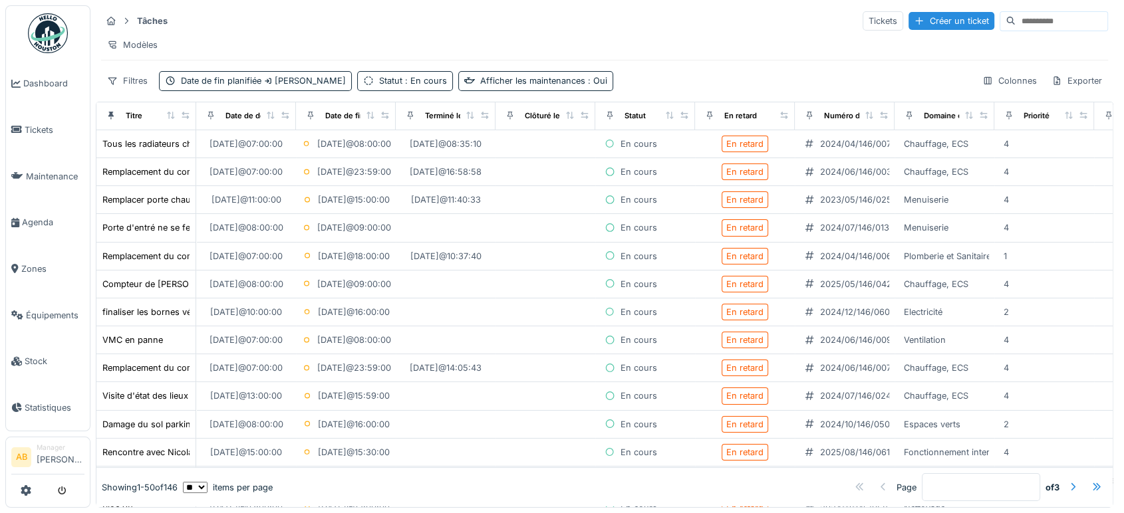
click at [41, 3] on div "Annuler Tâches Tickets Créer un ticket Modèles Filtres Date de fin planifiée Se…" at bounding box center [562, 255] width 1124 height 513
click at [45, 36] on img at bounding box center [48, 33] width 40 height 40
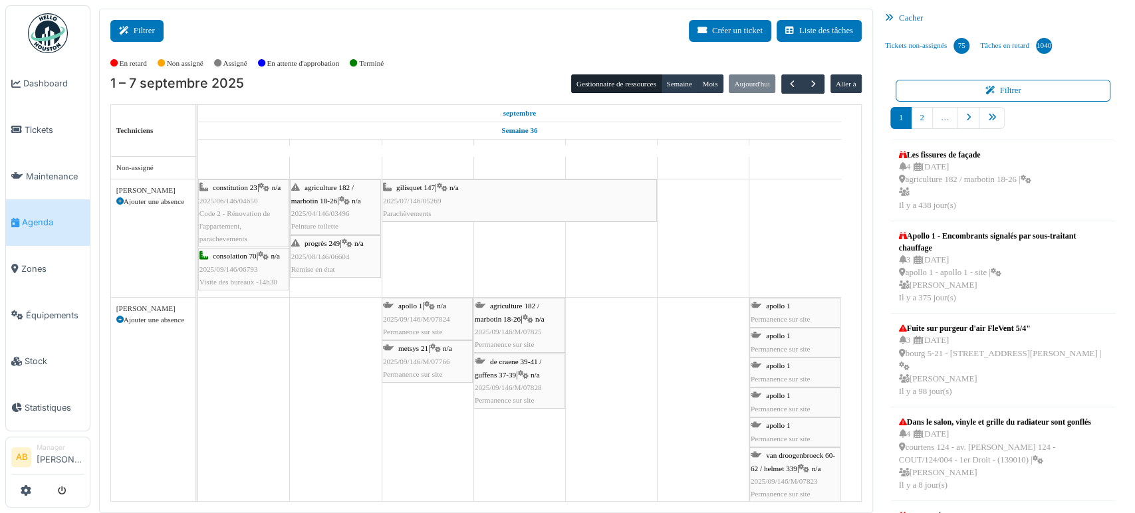
click at [142, 26] on button "Filtrer" at bounding box center [136, 31] width 53 height 22
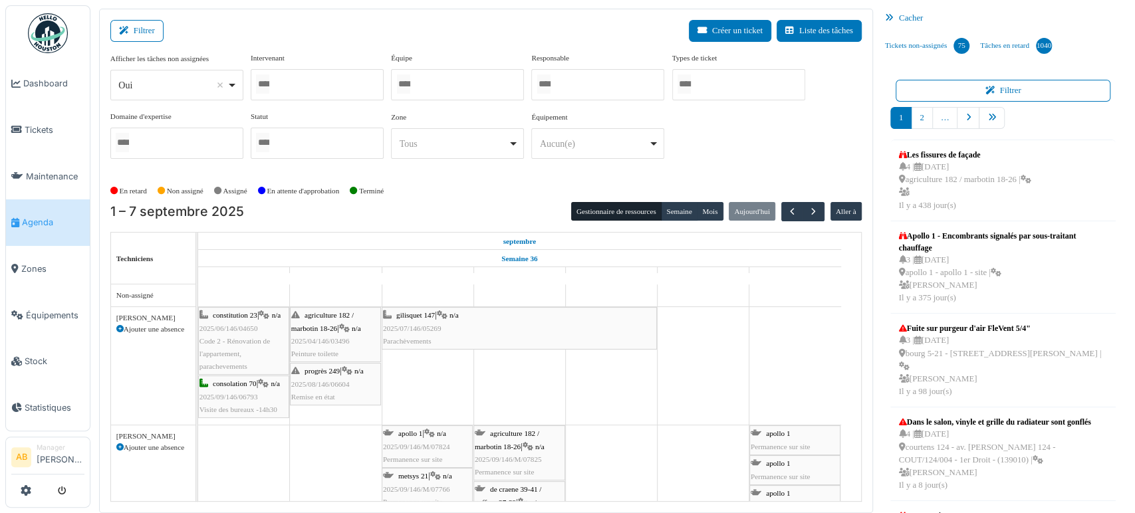
click at [199, 102] on div "Afficher les tâches non assignées *** Oui Remove item Oui Non Intervenant Abdel…" at bounding box center [485, 111] width 751 height 117
click at [181, 92] on div "Oui Remove item" at bounding box center [177, 85] width 122 height 19
select select "**"
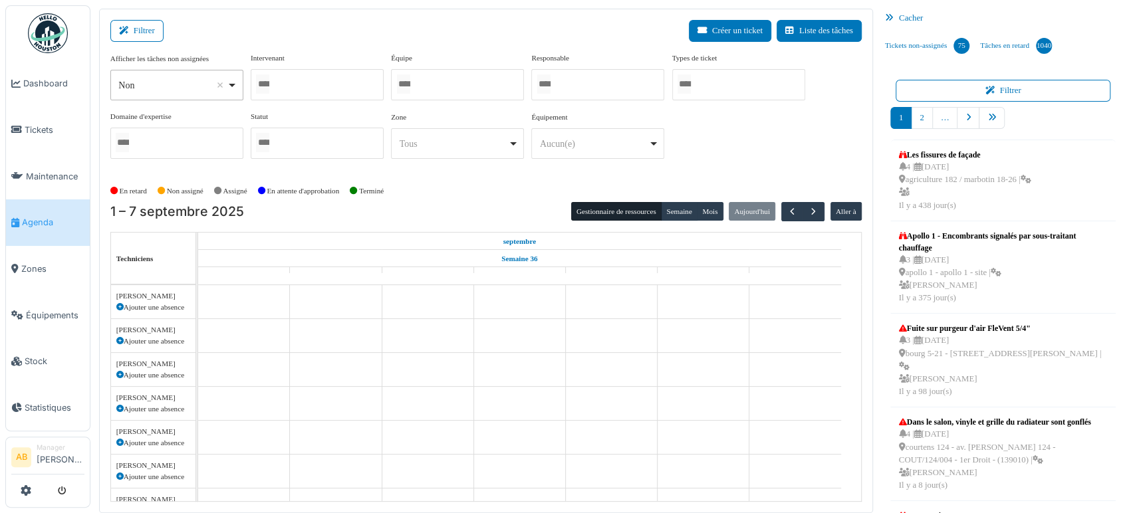
click at [351, 89] on div at bounding box center [317, 84] width 133 height 31
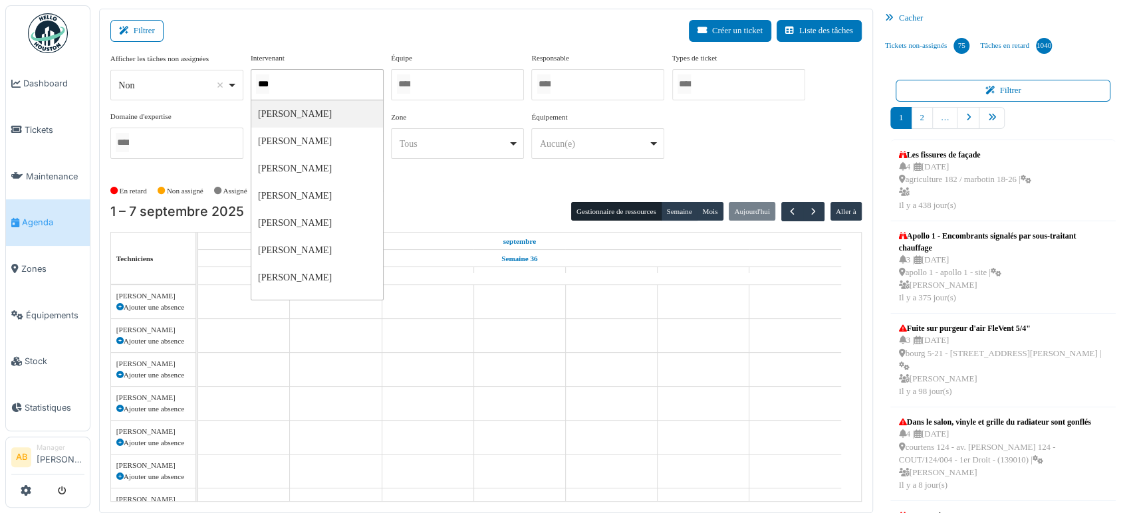
type input "****"
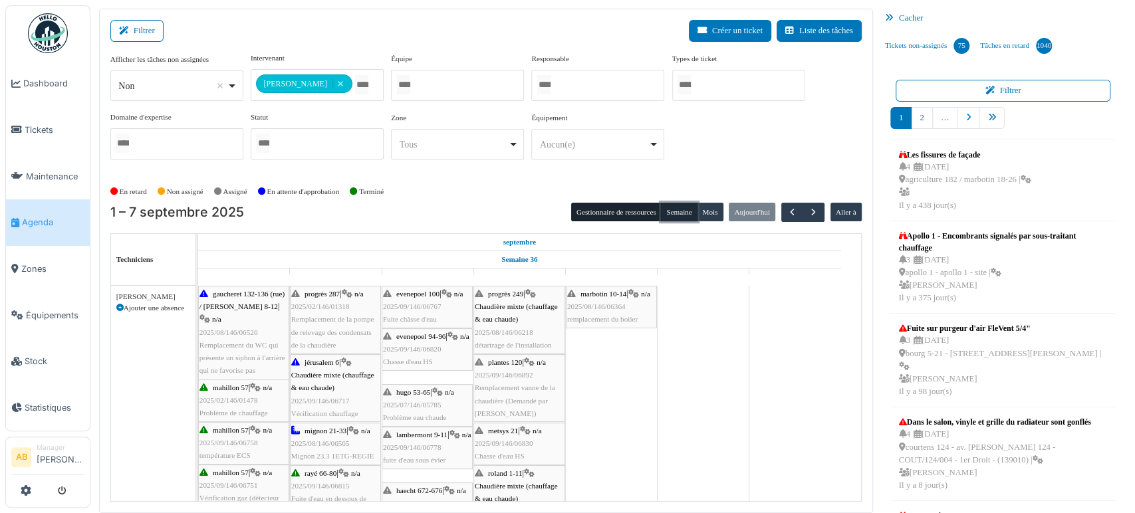
click at [669, 209] on button "Semaine" at bounding box center [679, 212] width 37 height 19
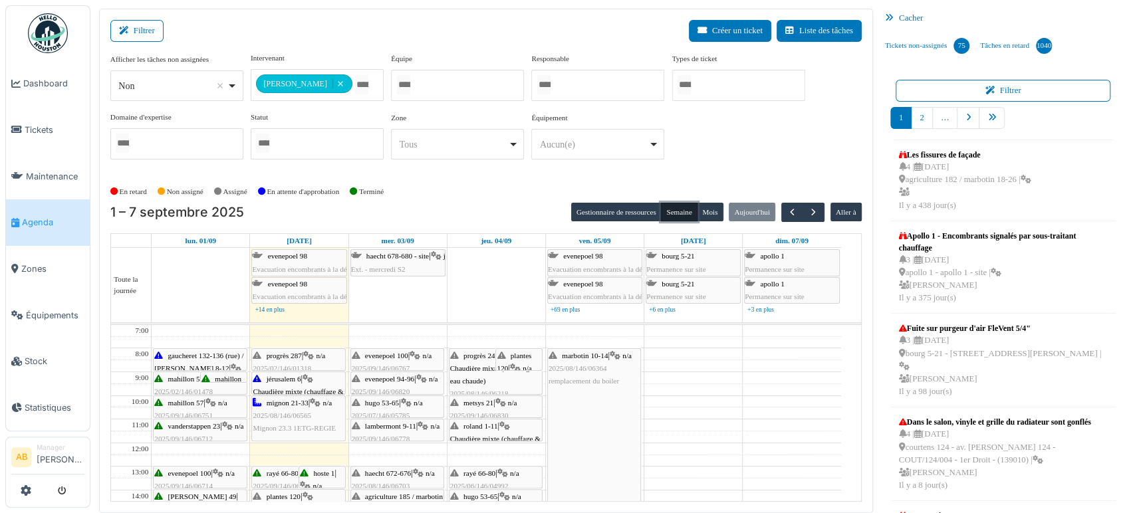
click at [485, 78] on div at bounding box center [457, 85] width 133 height 31
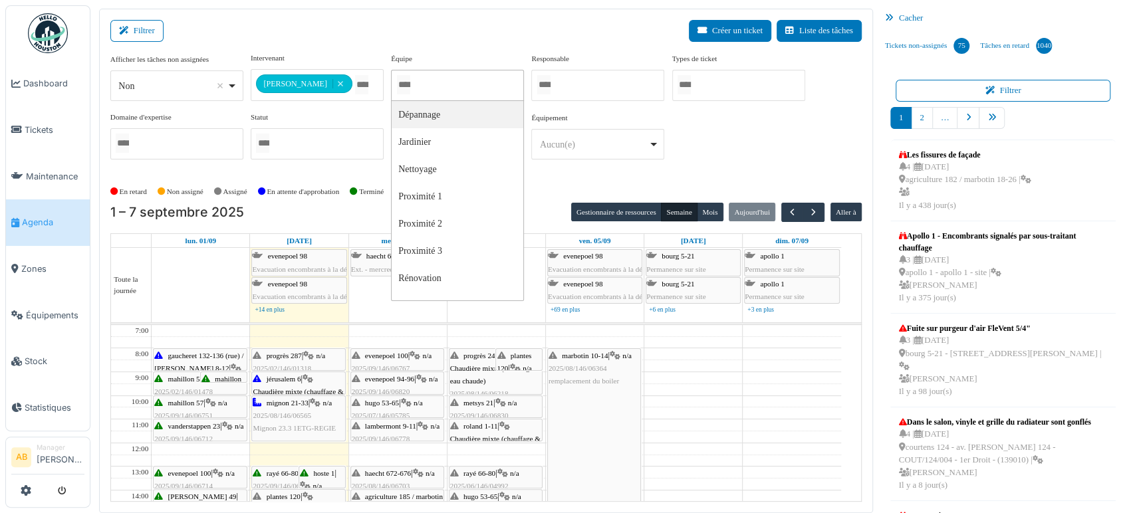
click at [570, 74] on div at bounding box center [597, 85] width 133 height 31
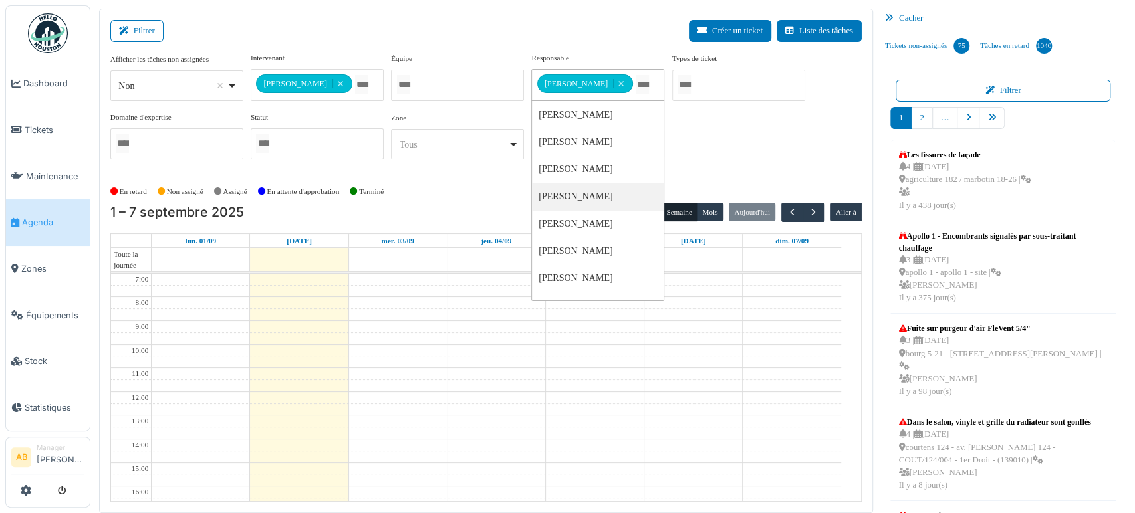
click at [697, 190] on div "En retard Non assigné Assigné En attente d'approbation Terminé" at bounding box center [485, 192] width 751 height 22
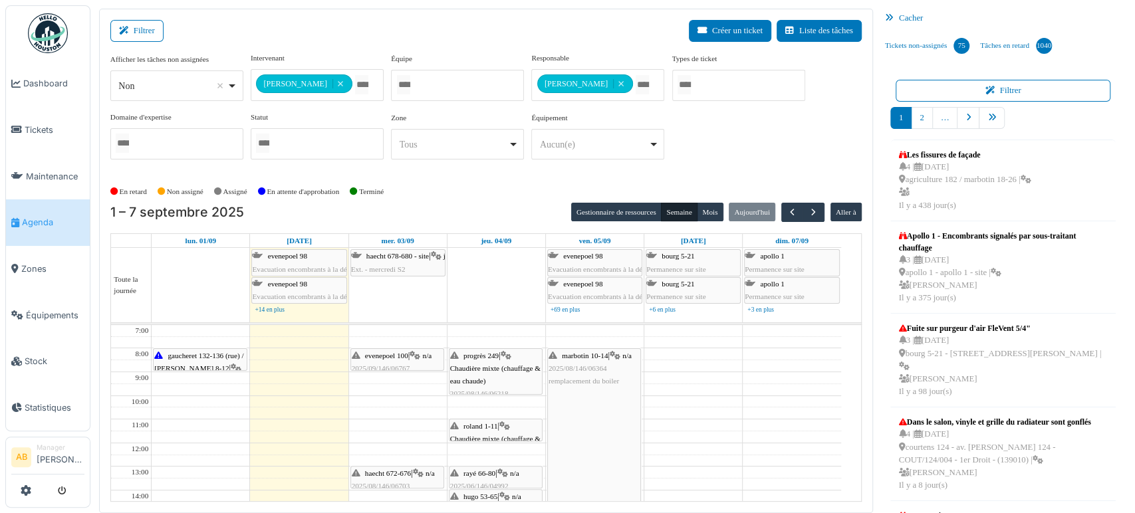
click at [154, 41] on div "Filtrer Créer un ticket Liste des tâches" at bounding box center [485, 36] width 751 height 33
click at [154, 36] on button "Filtrer" at bounding box center [136, 31] width 53 height 22
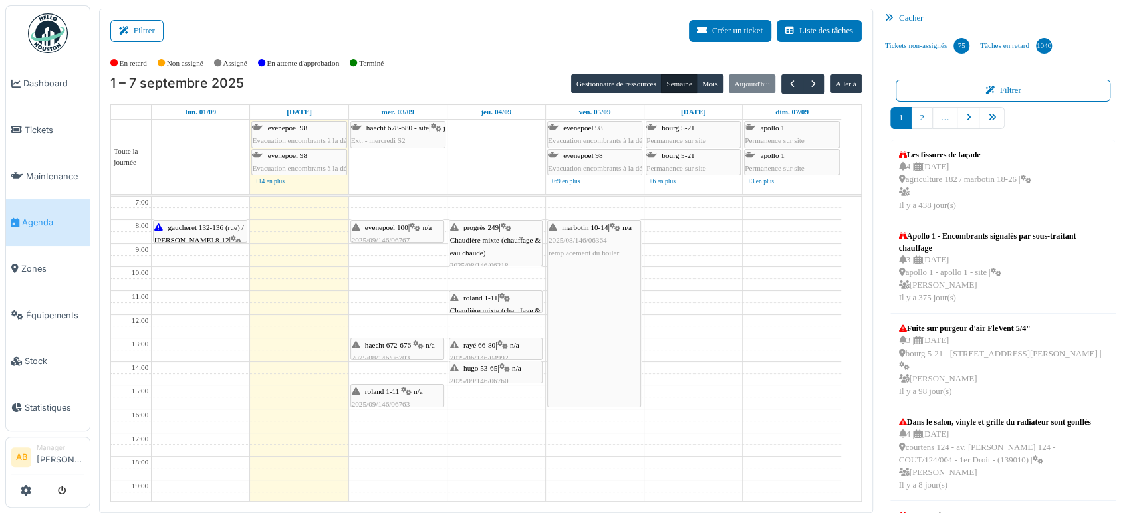
click at [391, 341] on span "haecht 672-676" at bounding box center [388, 345] width 46 height 8
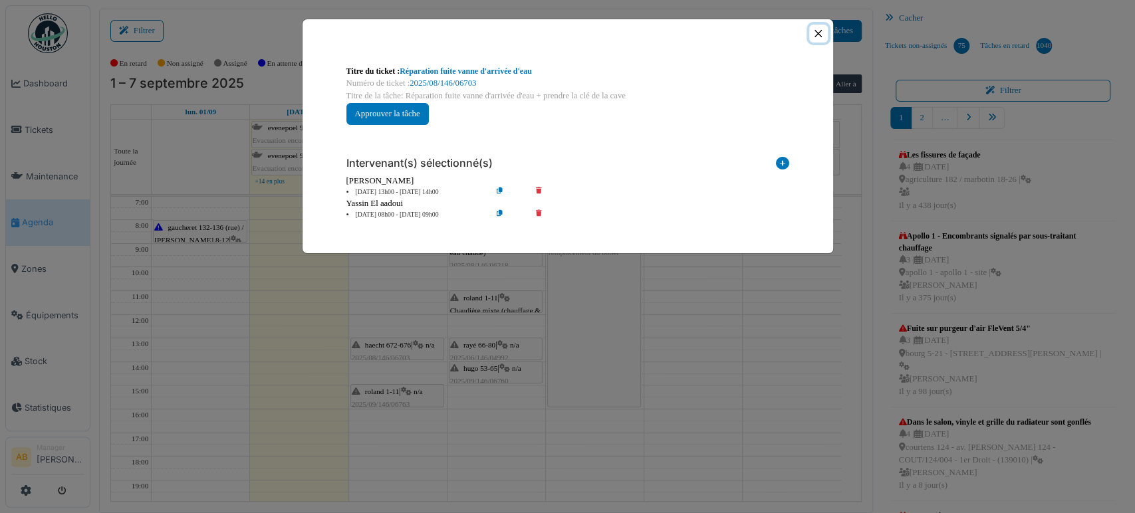
click at [819, 29] on button "Close" at bounding box center [818, 34] width 18 height 18
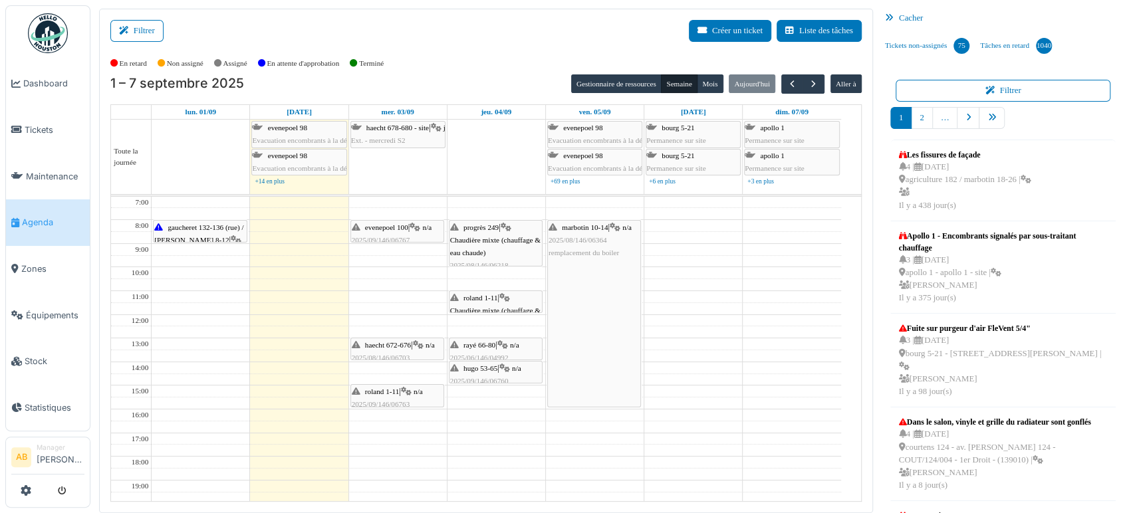
click at [207, 225] on span "gaucheret 132-136 (rue) / thomas 8-12" at bounding box center [198, 233] width 89 height 21
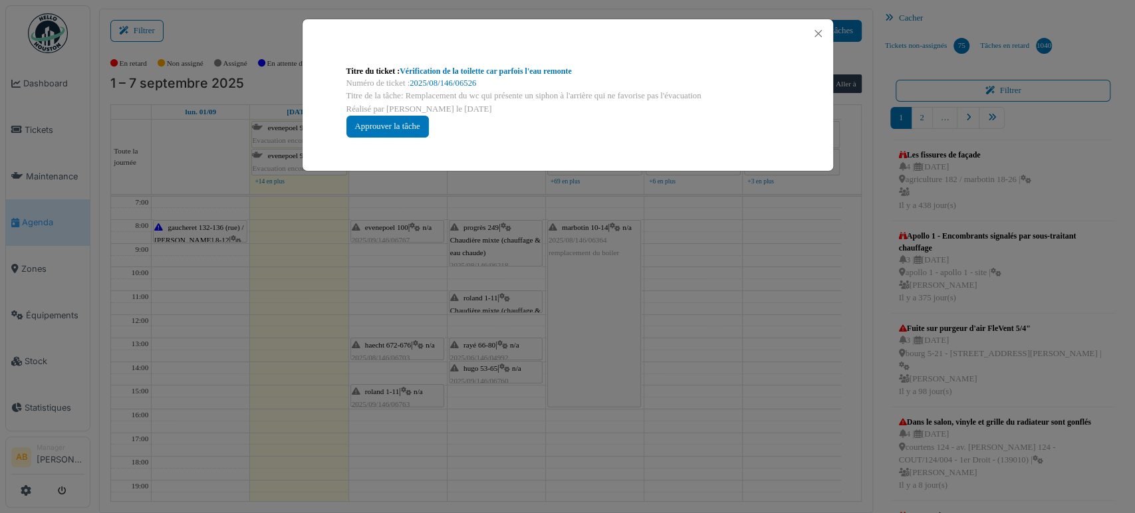
click at [461, 76] on div "Titre du ticket : Vérification de la toilette car parfois l'eau remonte" at bounding box center [567, 71] width 443 height 12
click at [460, 81] on link "2025/08/146/06526" at bounding box center [443, 82] width 66 height 9
click at [154, 136] on div "Titre du ticket : Vérification de la toilette car parfois l'eau remonte Numéro …" at bounding box center [567, 256] width 1135 height 513
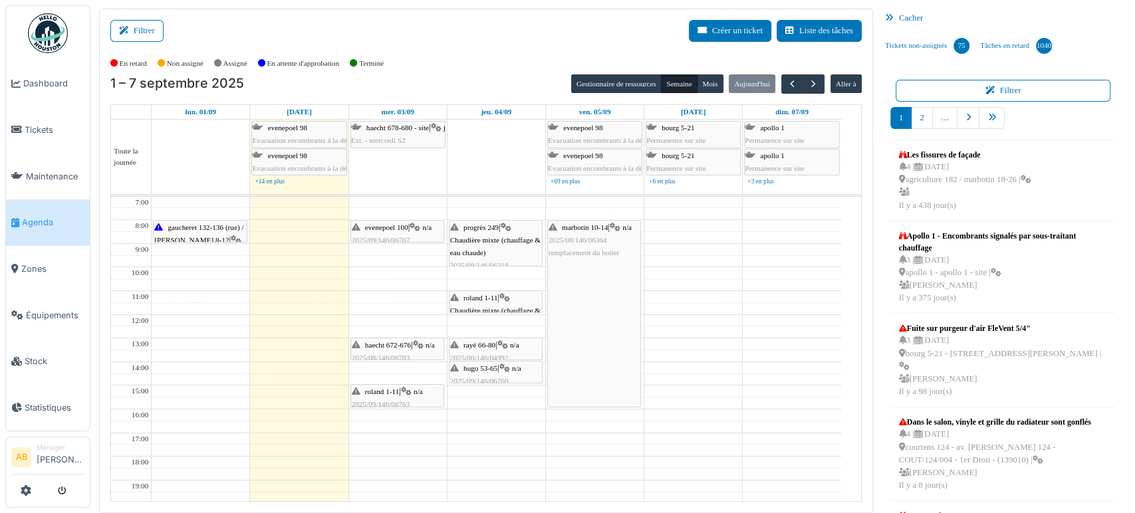
drag, startPoint x: 154, startPoint y: 136, endPoint x: 590, endPoint y: 356, distance: 487.6
click at [588, 364] on tbody "Toute la journée evenepoel 98 Evacuation encombrants à la décharge evenepoel ev…" at bounding box center [486, 311] width 751 height 382
click at [1112, 513] on html "Dashboard Tickets Maintenance Agenda Zones Équipements Stock Statistiques AB Ma…" at bounding box center [567, 256] width 1135 height 513
click at [406, 346] on span "haecht 672-676" at bounding box center [388, 345] width 46 height 8
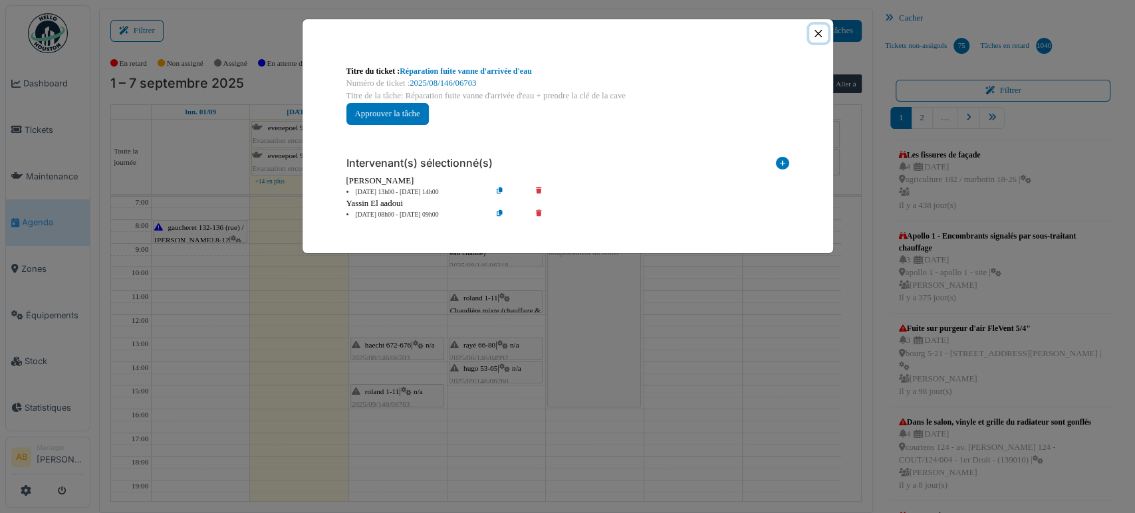
click at [809, 39] on button "Close" at bounding box center [818, 34] width 18 height 18
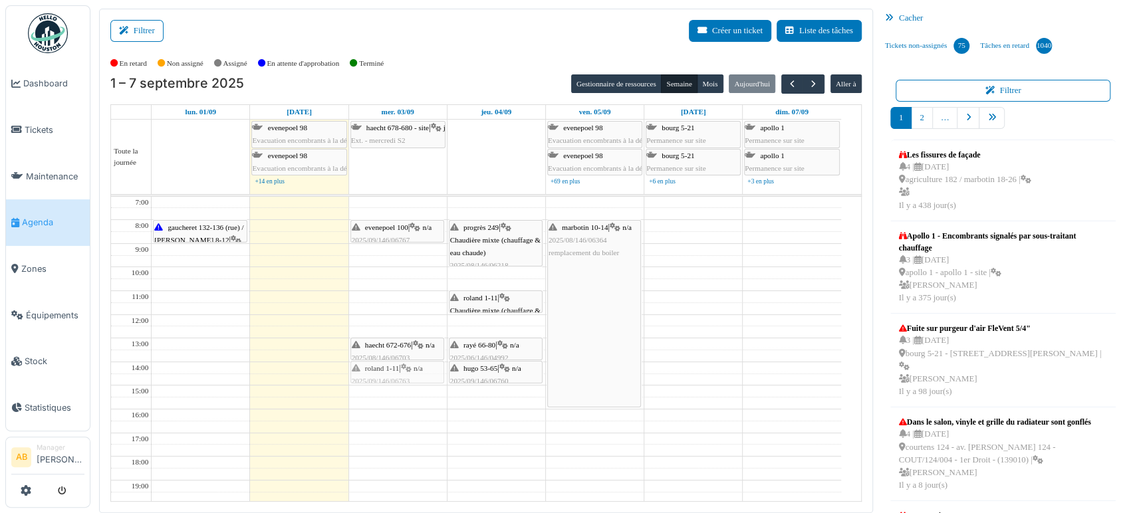
click at [386, 370] on div "evenepoel 100 | n/a 2025/09/146/06767 Fuite châsse d'eau haecht 672-676 | n/a 2…" at bounding box center [398, 398] width 98 height 402
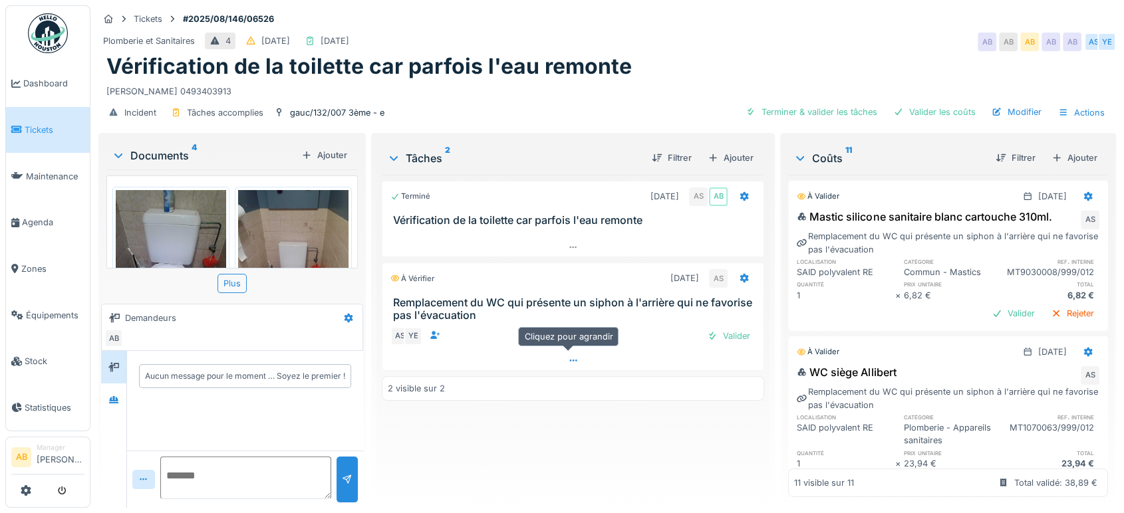
click at [463, 356] on div at bounding box center [572, 360] width 381 height 19
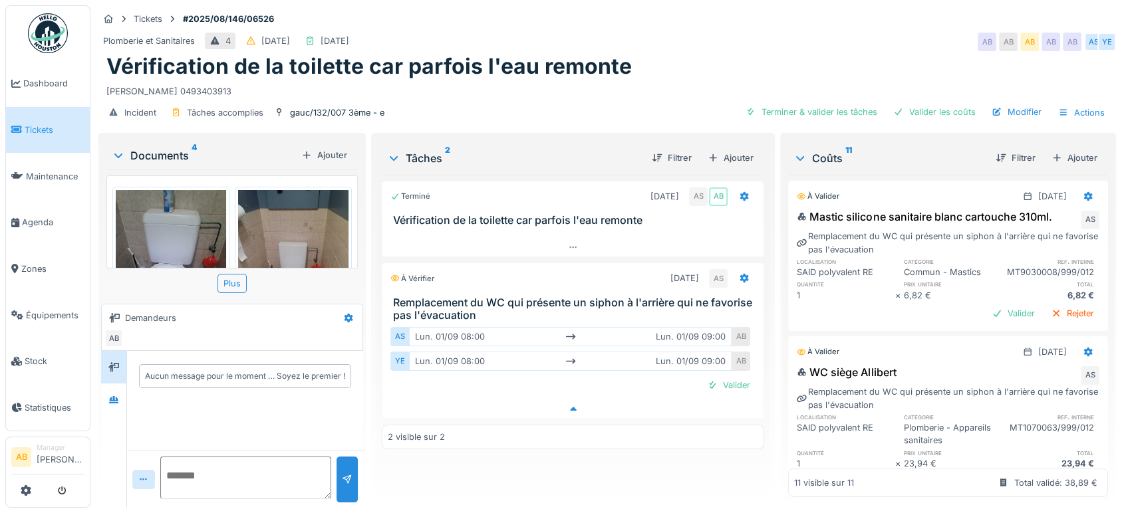
scroll to position [11, 0]
click at [145, 148] on div "Documents 4" at bounding box center [204, 156] width 184 height 16
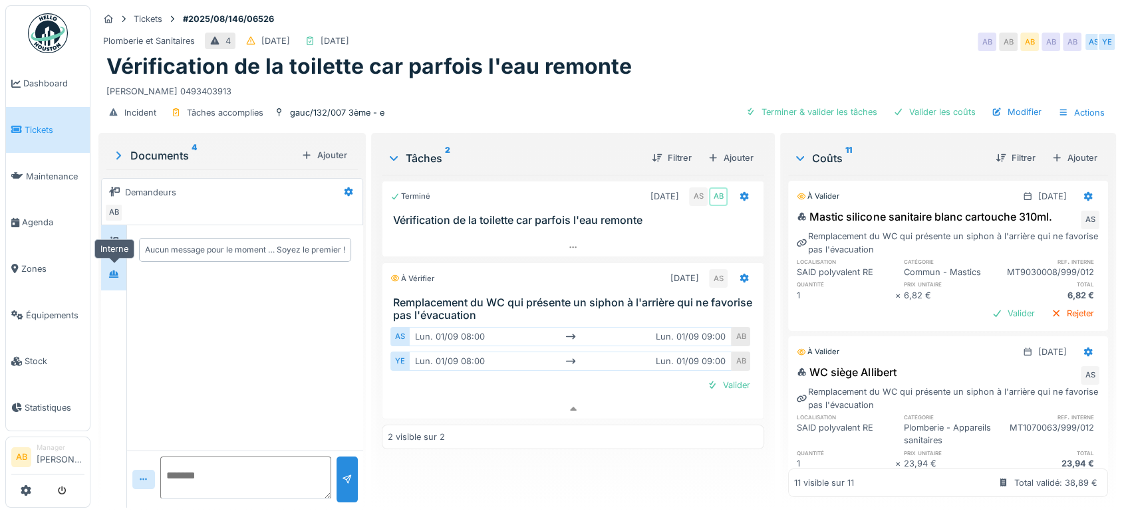
click at [112, 268] on div at bounding box center [113, 274] width 11 height 13
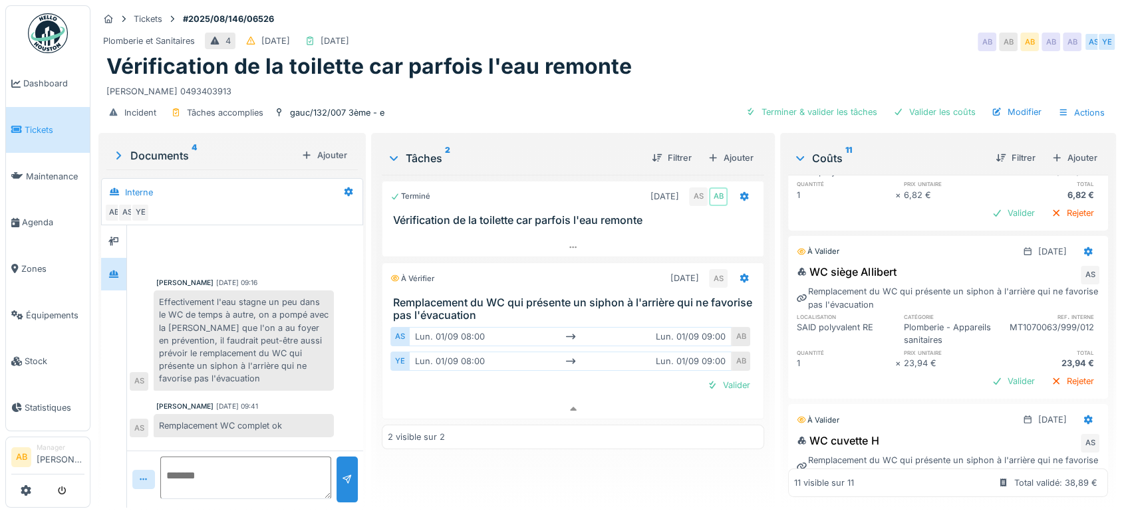
scroll to position [62, 0]
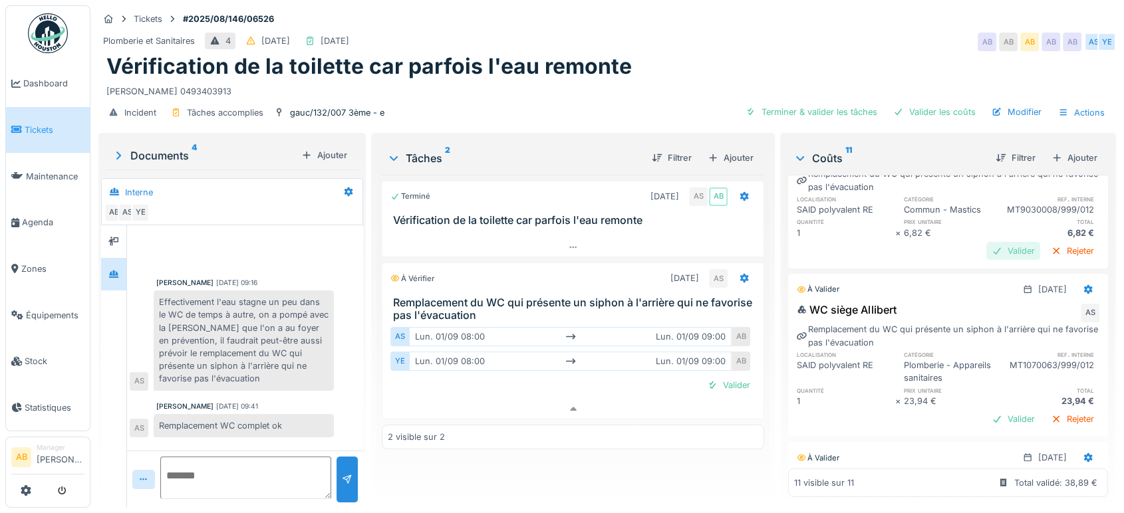
click at [990, 243] on div "Valider" at bounding box center [1013, 251] width 54 height 18
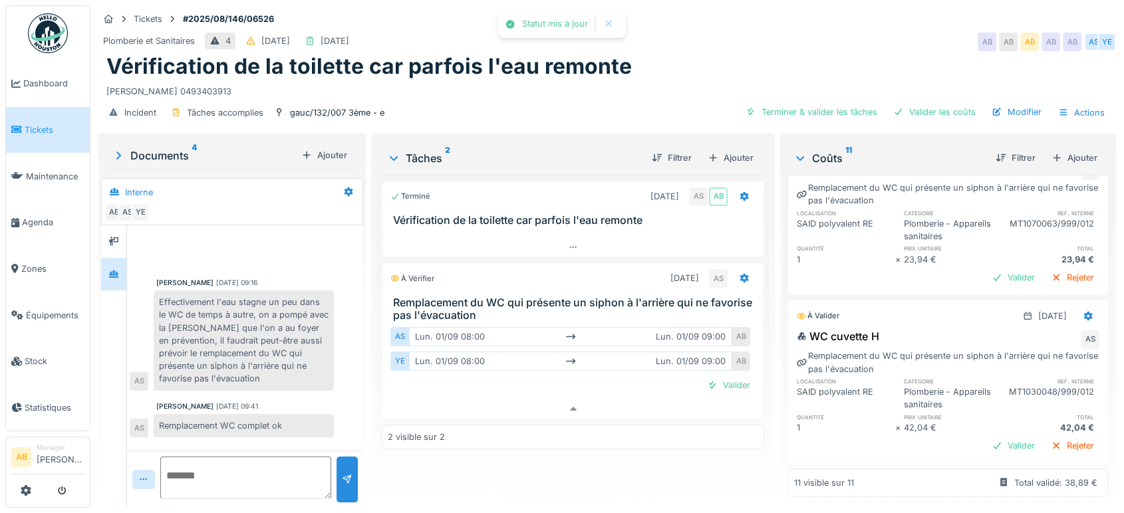
scroll to position [179, 0]
click at [989, 289] on div "Valider" at bounding box center [1013, 280] width 54 height 18
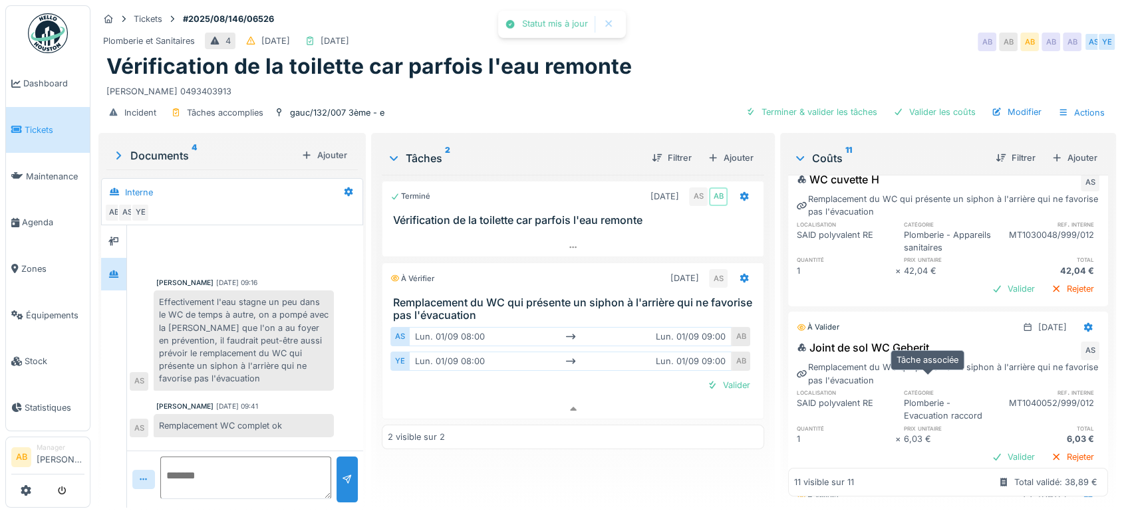
scroll to position [316, 0]
click at [986, 296] on div "Valider" at bounding box center [1013, 287] width 54 height 18
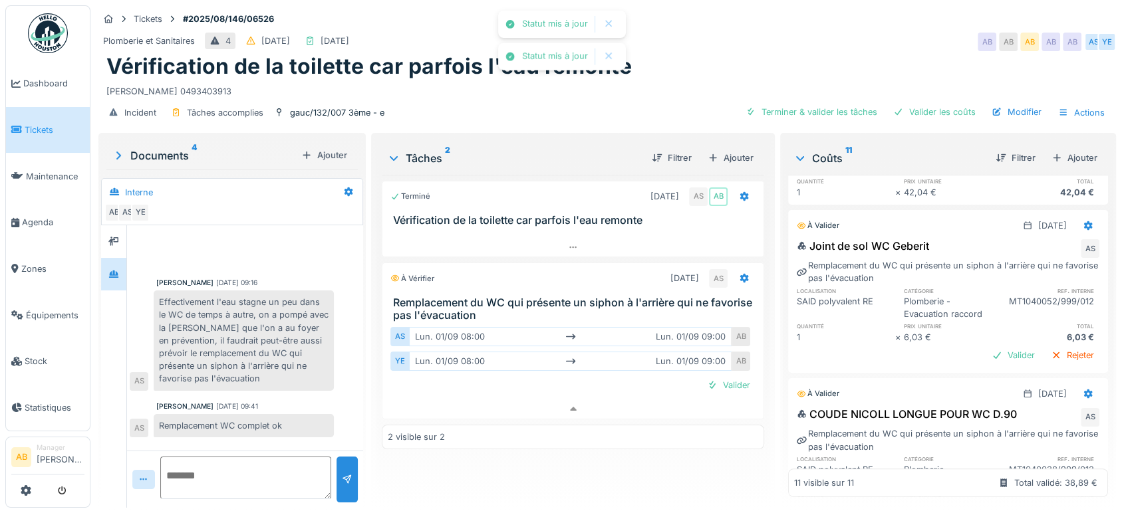
scroll to position [400, 0]
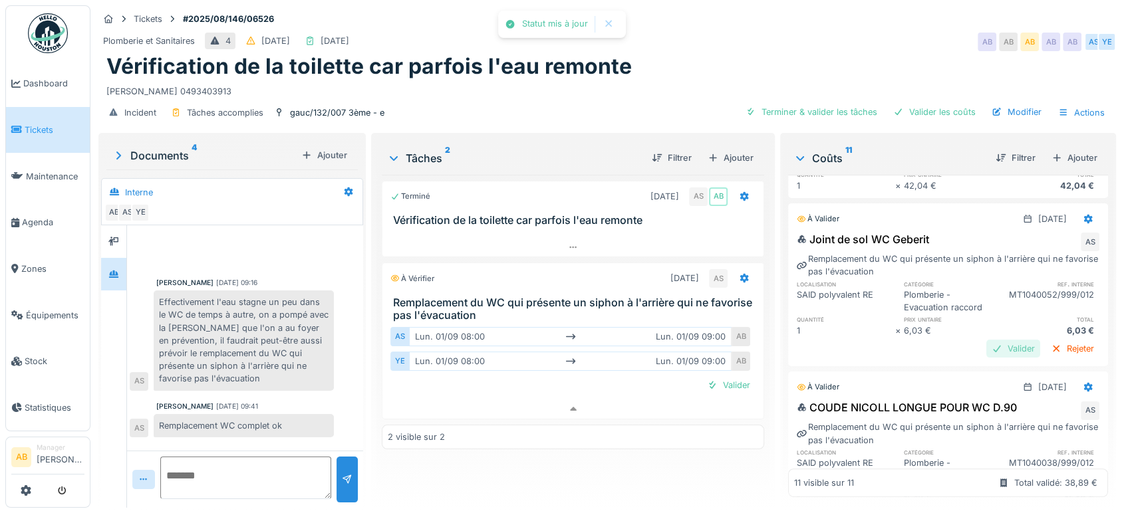
click at [986, 358] on div "Valider" at bounding box center [1013, 349] width 54 height 18
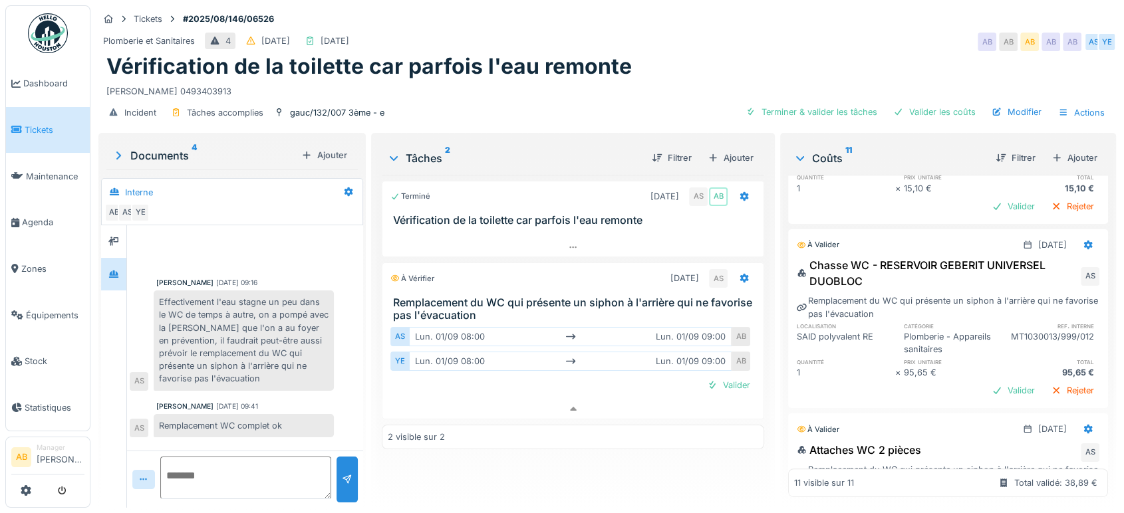
scroll to position [641, 0]
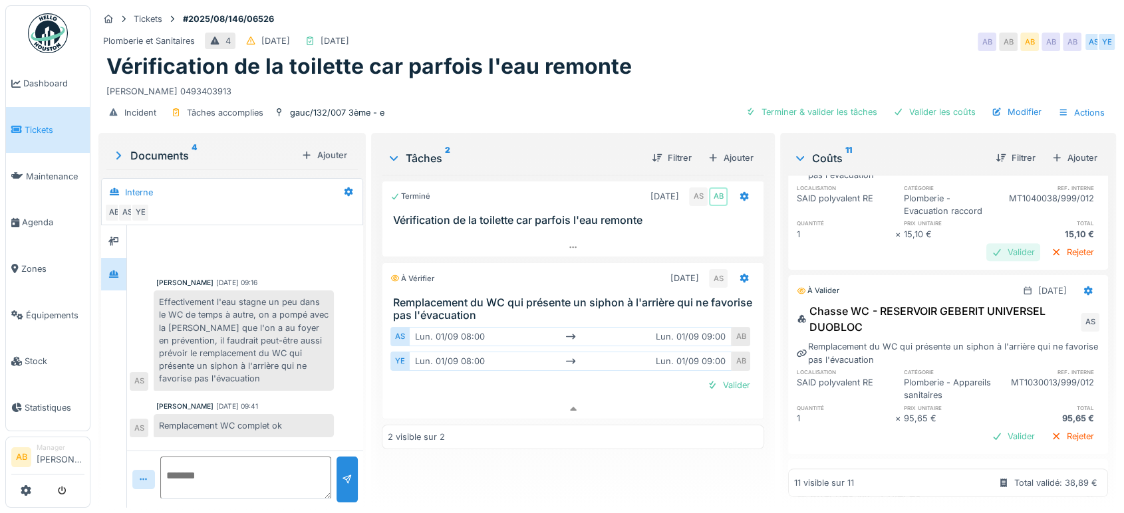
click at [987, 255] on div "Valider" at bounding box center [1013, 252] width 54 height 18
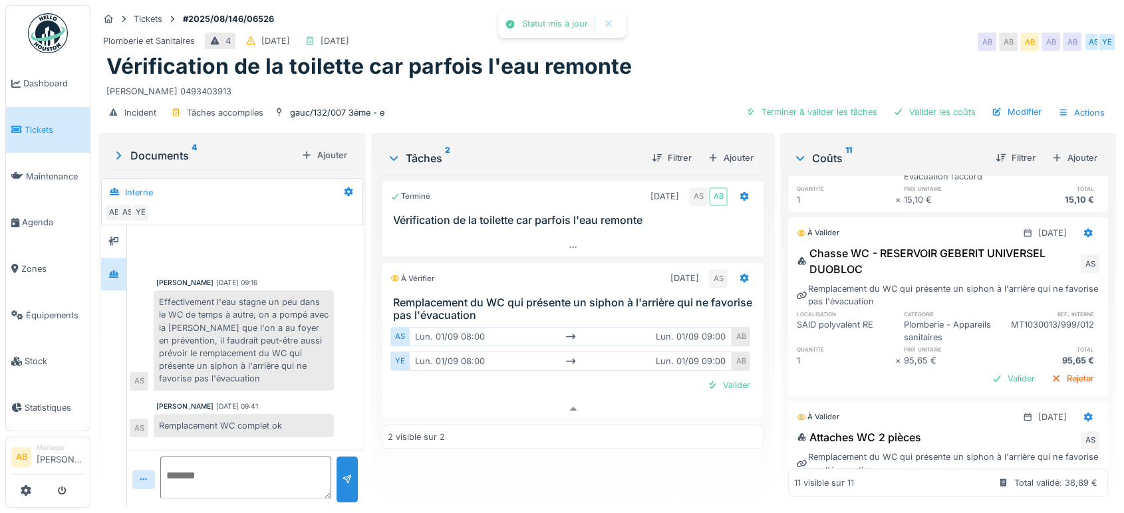
scroll to position [697, 0]
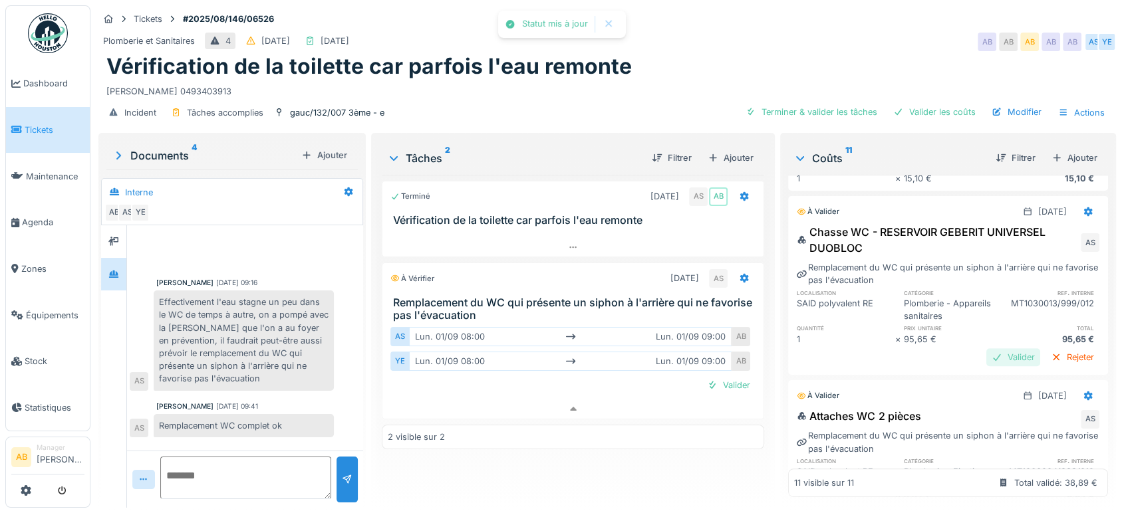
click at [986, 354] on div "Valider" at bounding box center [1013, 357] width 54 height 18
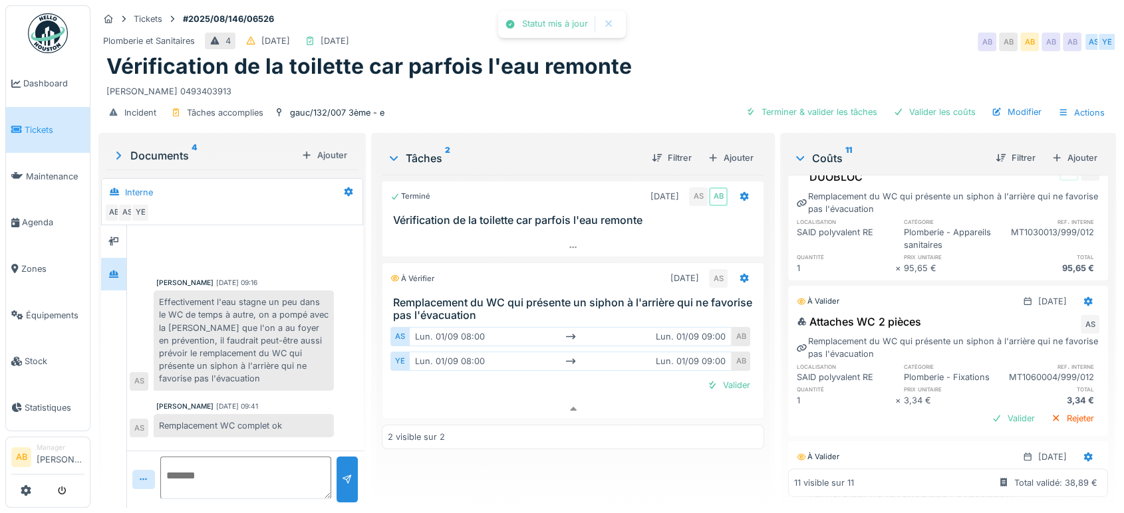
scroll to position [844, 0]
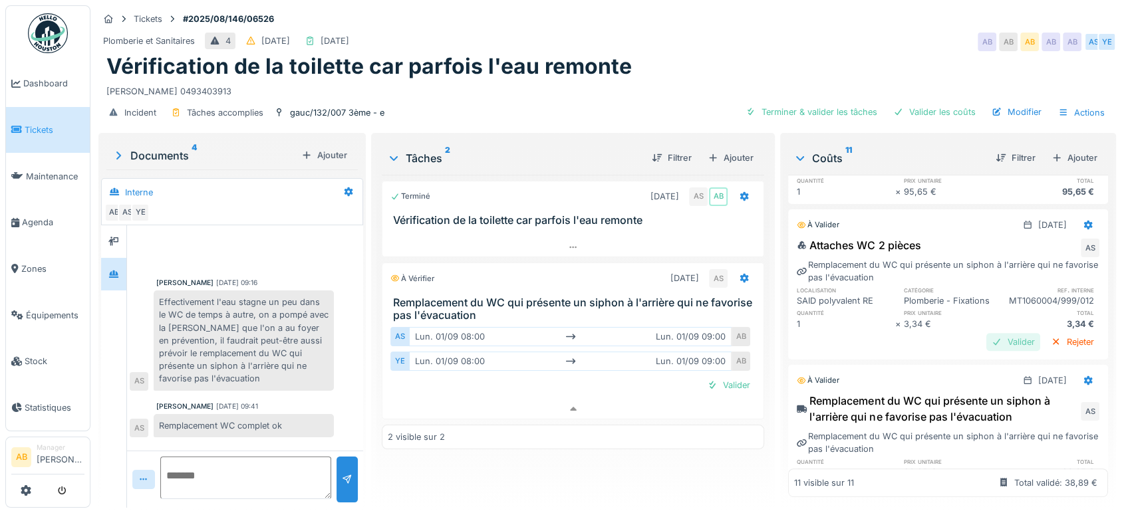
click at [986, 351] on div "Valider" at bounding box center [1013, 342] width 54 height 18
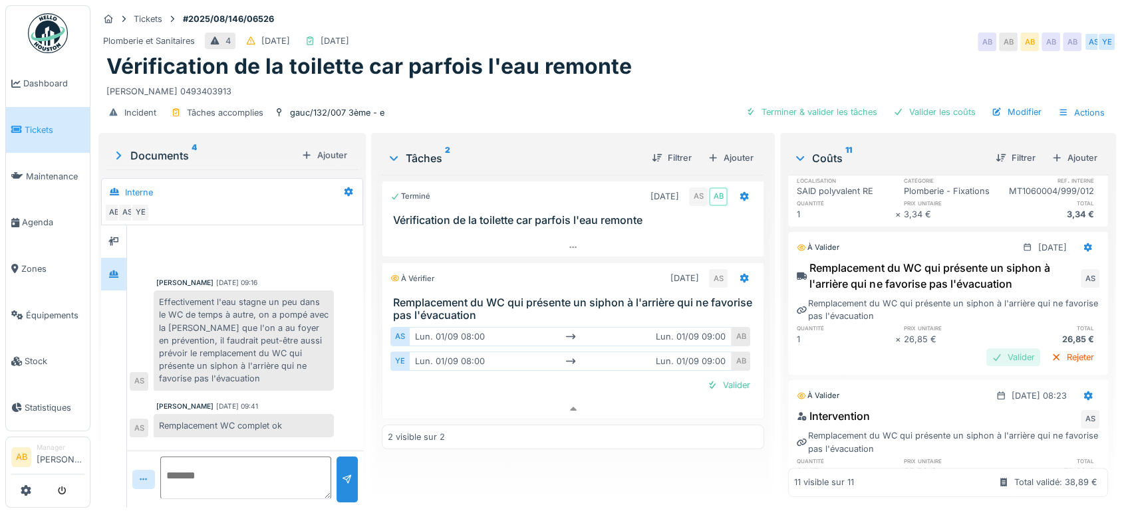
scroll to position [955, 0]
click at [991, 363] on div at bounding box center [996, 356] width 11 height 13
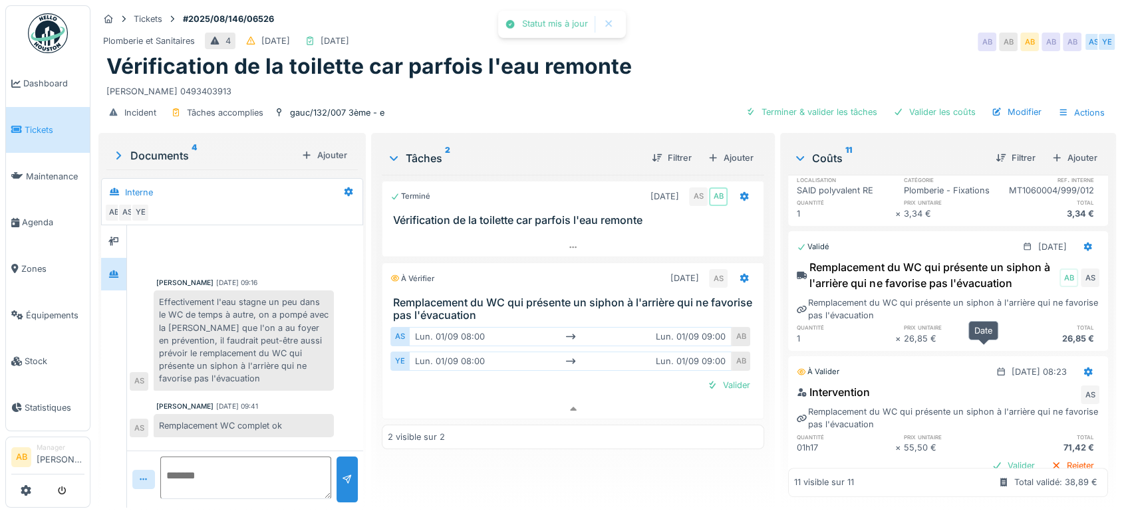
scroll to position [1046, 0]
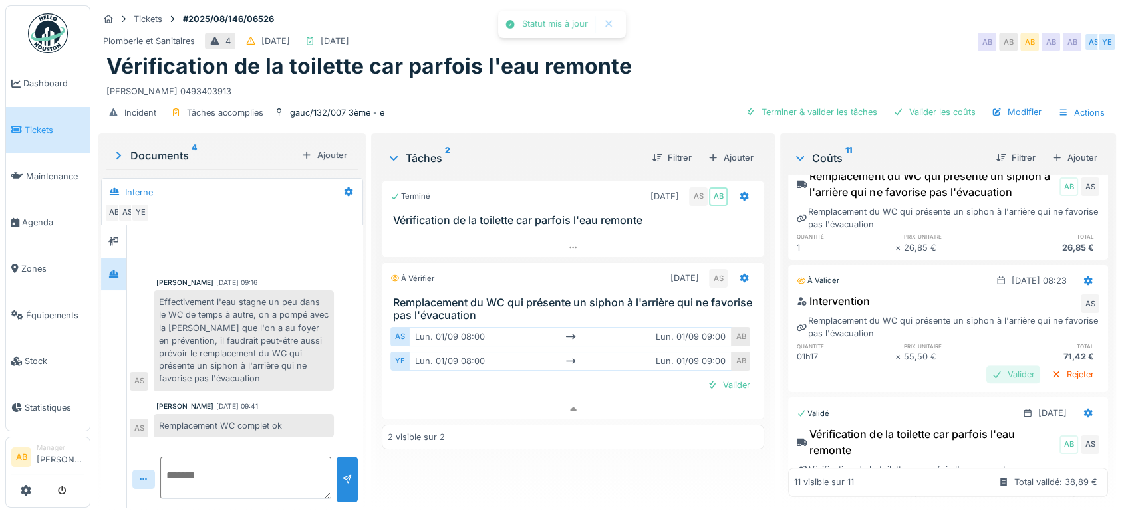
click at [992, 384] on div "Valider" at bounding box center [1013, 375] width 54 height 18
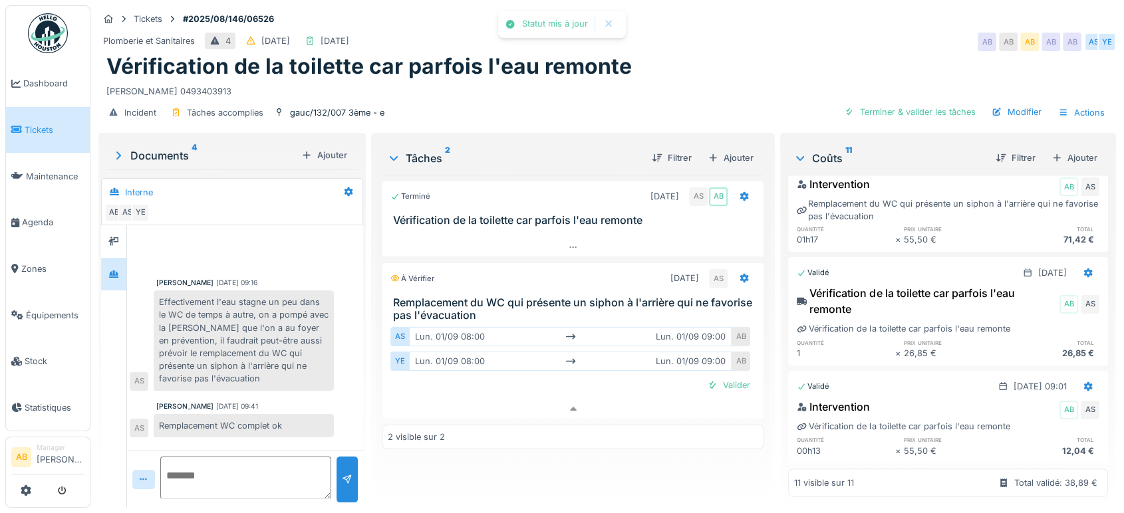
scroll to position [1227, 0]
click at [724, 380] on div "Valider" at bounding box center [728, 385] width 54 height 18
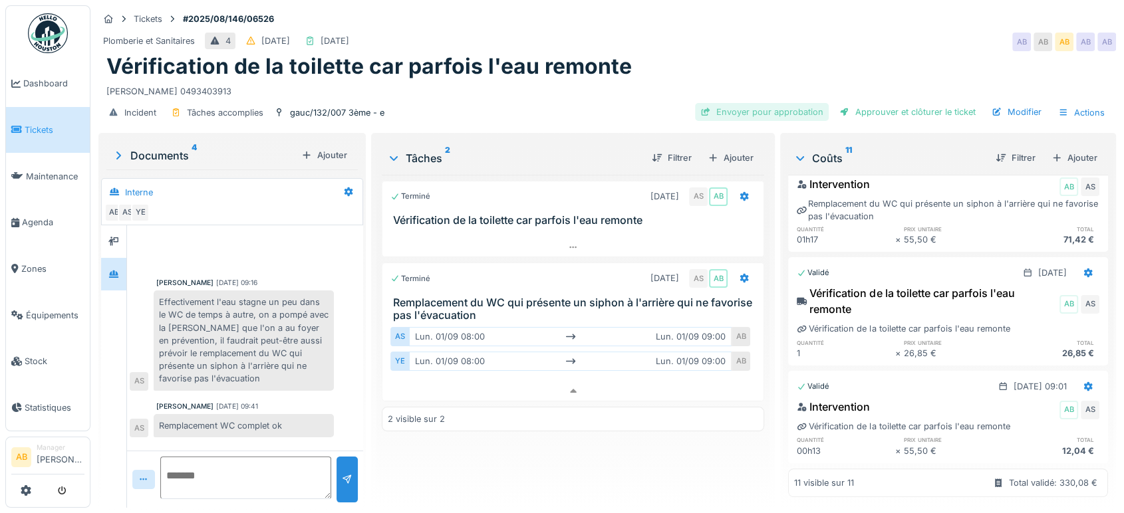
click at [790, 104] on div "Envoyer pour approbation" at bounding box center [762, 112] width 134 height 18
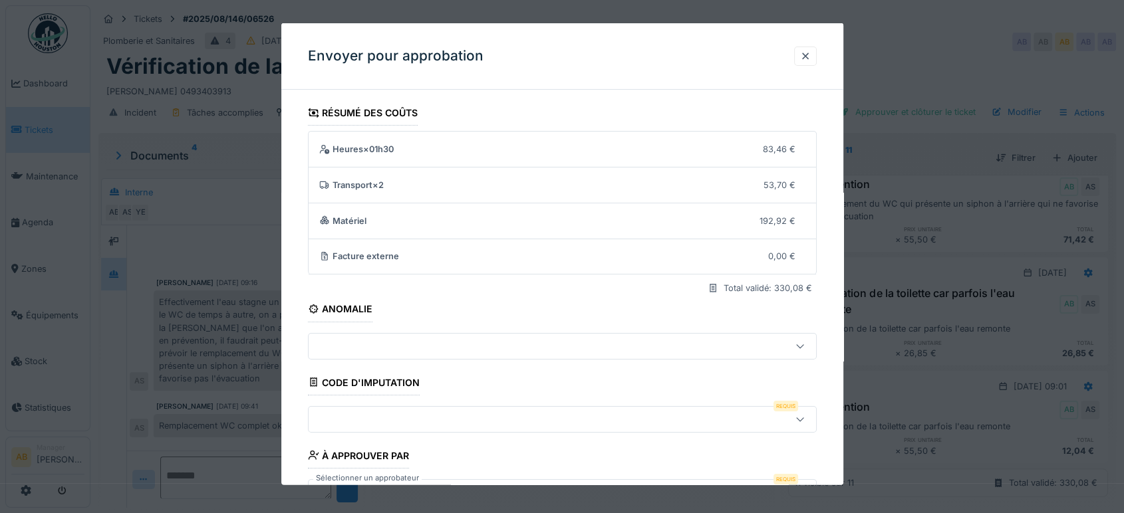
scroll to position [95, 0]
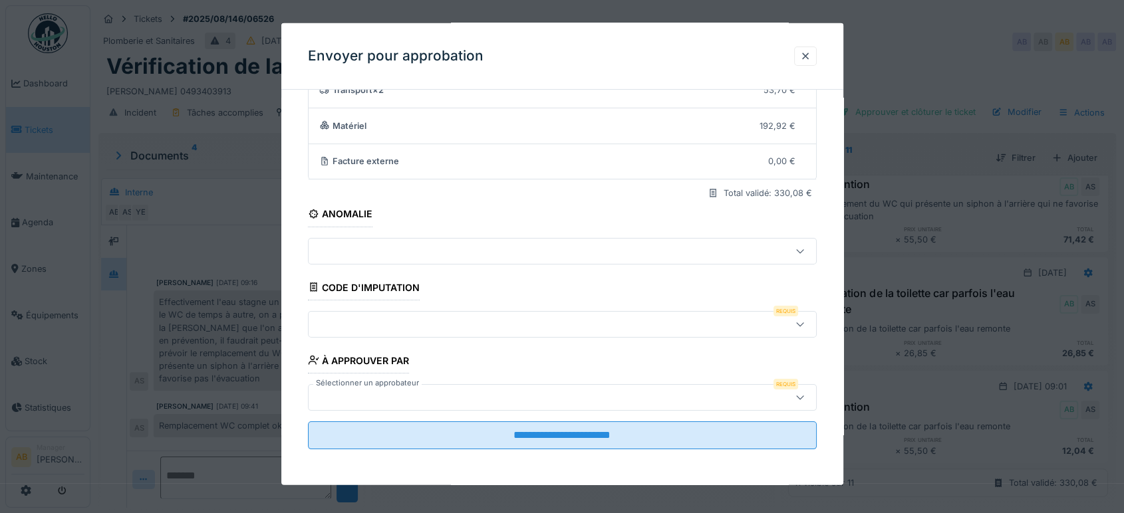
click at [596, 332] on div at bounding box center [562, 323] width 509 height 27
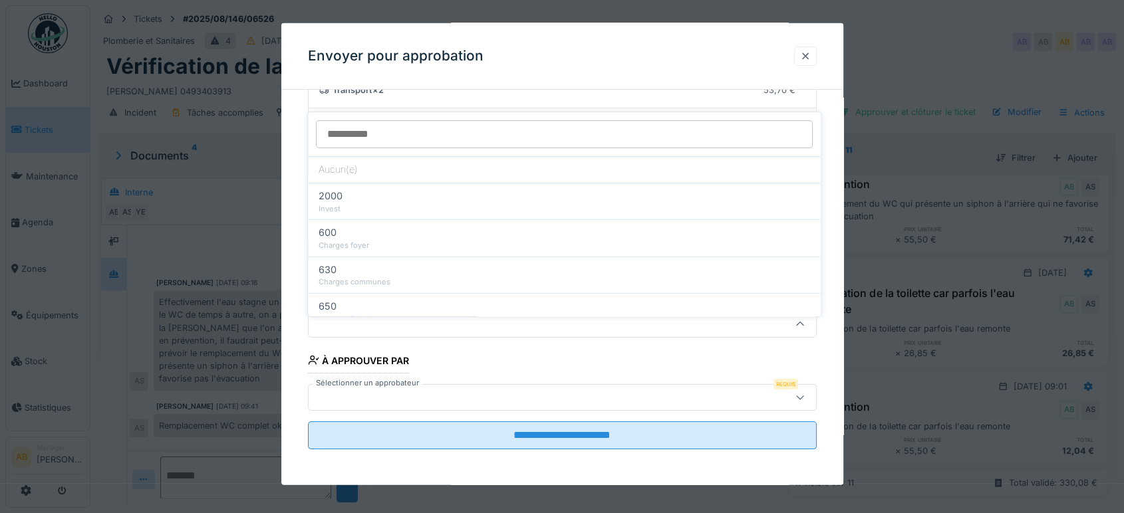
click at [804, 55] on div at bounding box center [805, 56] width 11 height 13
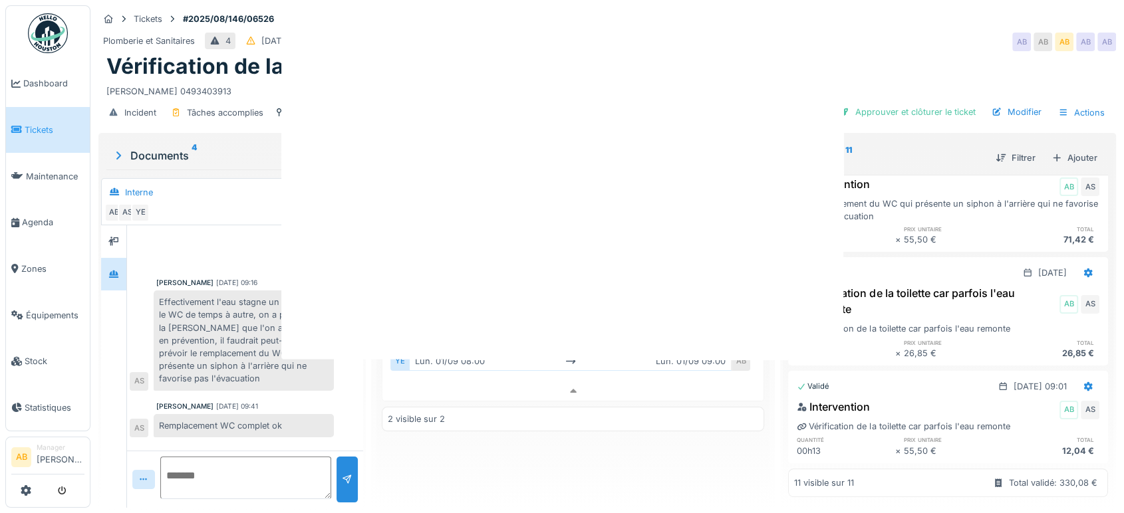
scroll to position [0, 0]
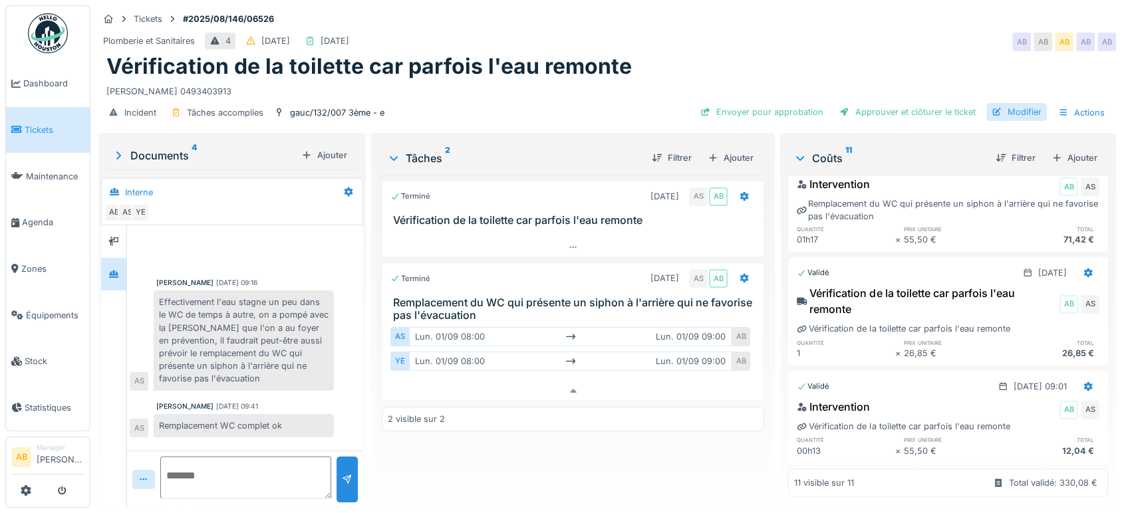
click at [1007, 103] on div "Modifier" at bounding box center [1016, 112] width 60 height 18
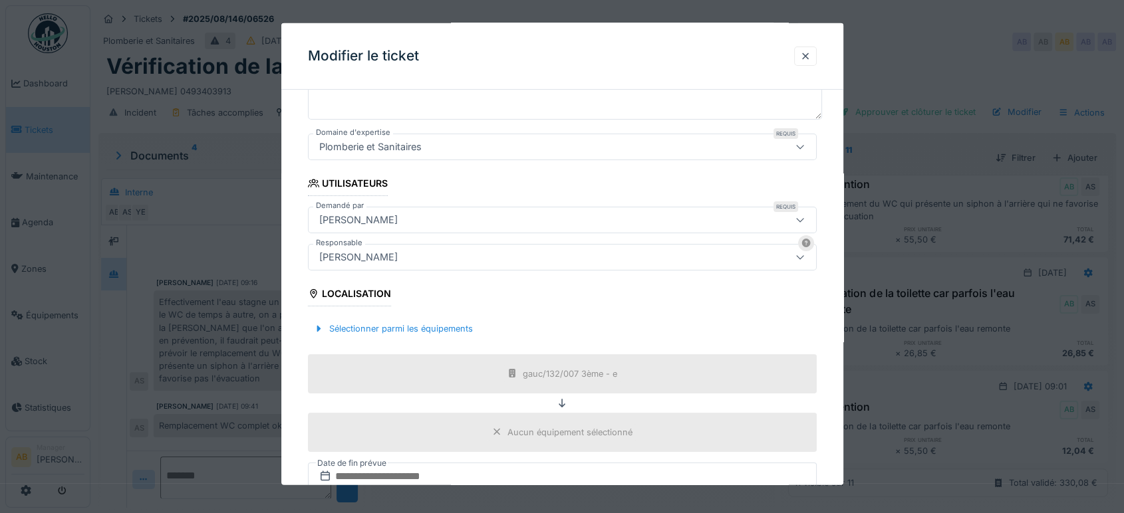
click at [483, 250] on div "[PERSON_NAME]" at bounding box center [532, 257] width 436 height 15
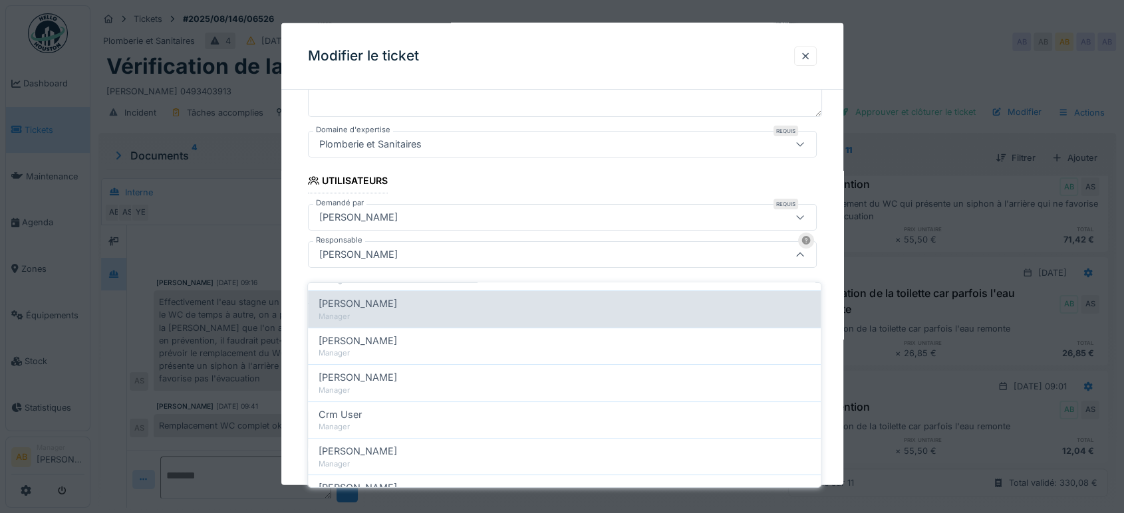
scroll to position [271, 0]
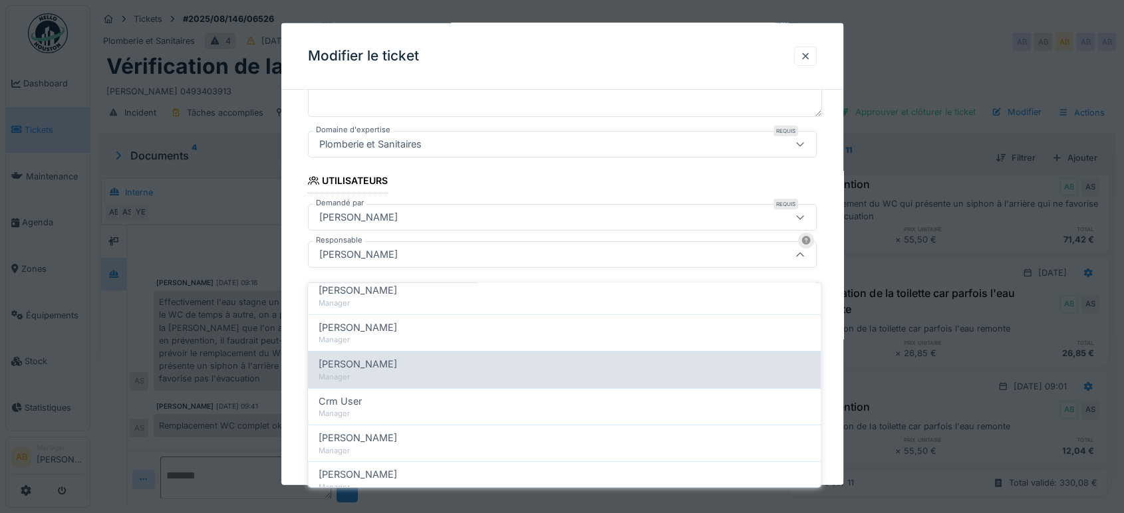
click at [414, 372] on div "Manager" at bounding box center [563, 377] width 491 height 11
type input "****"
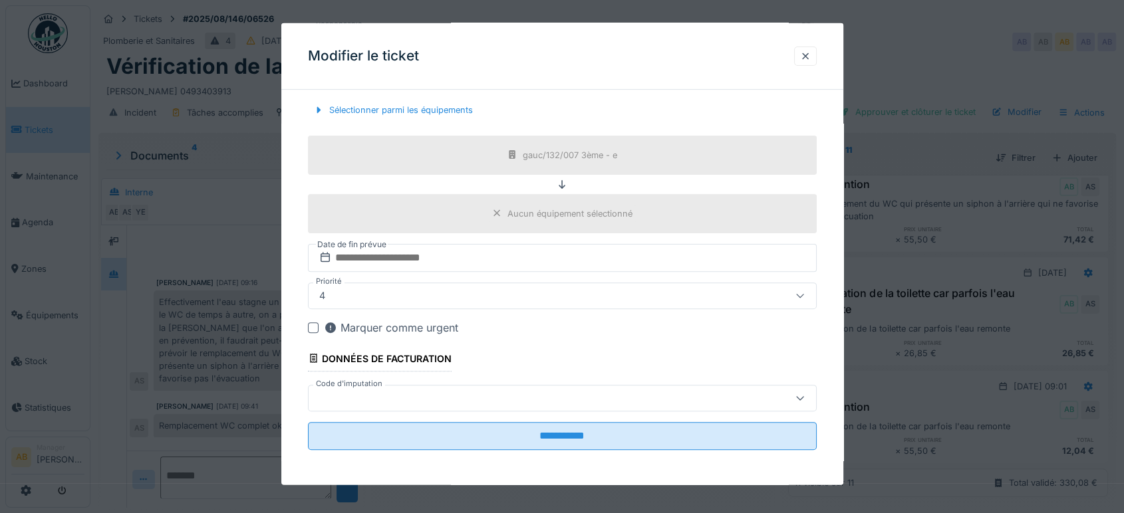
scroll to position [406, 0]
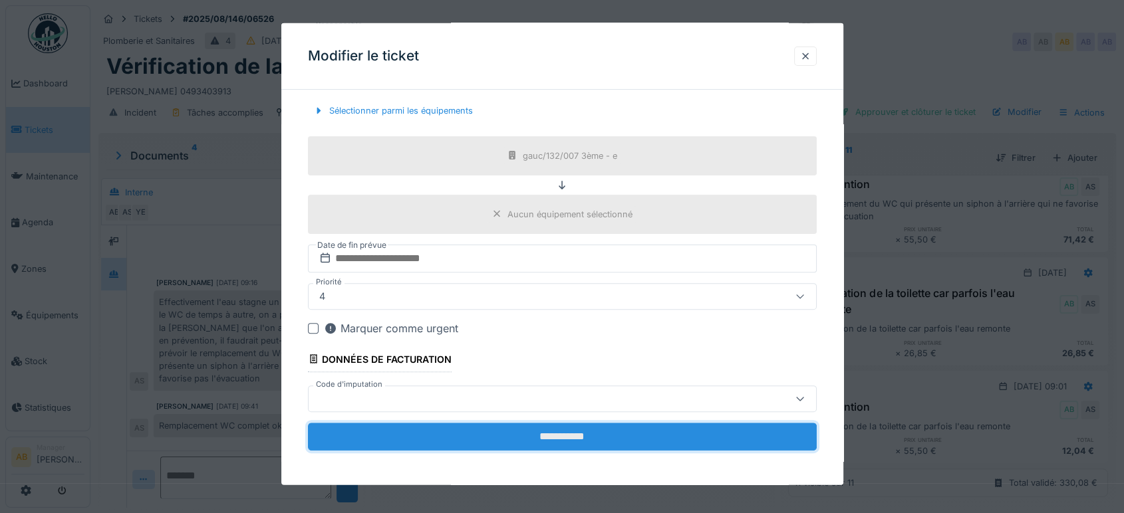
click at [619, 434] on input "**********" at bounding box center [562, 437] width 509 height 28
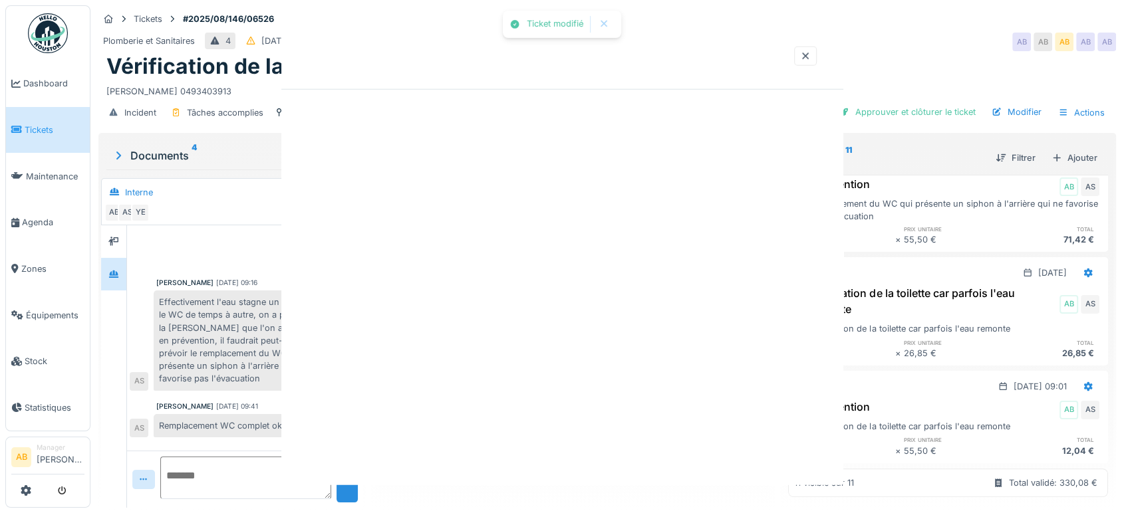
scroll to position [0, 0]
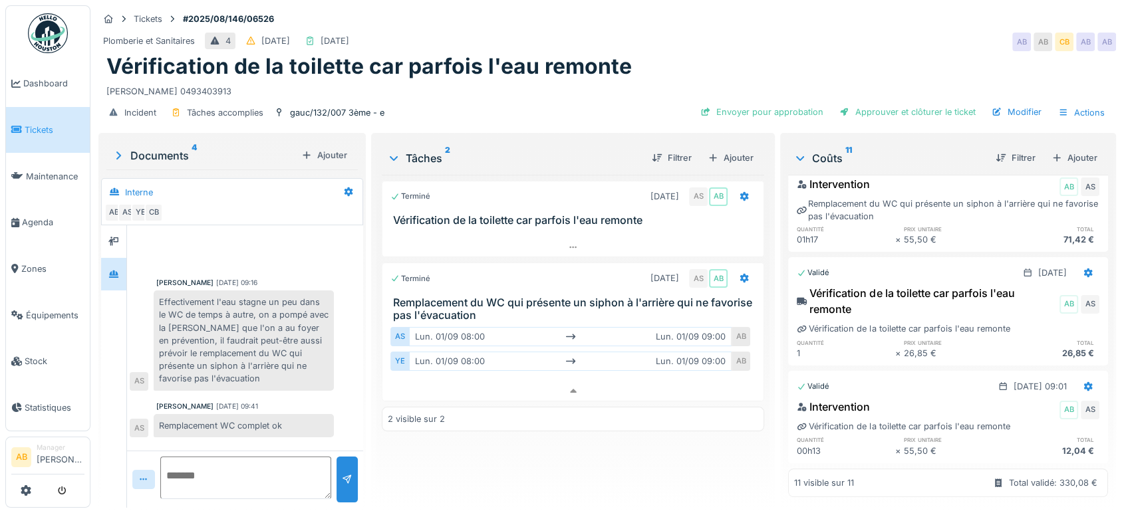
click at [777, 111] on div "Incident Tâches accomplies gauc/132/007 3ème - e Envoyer pour approbation Appro…" at bounding box center [606, 113] width 1017 height 30
click at [763, 104] on div "Envoyer pour approbation" at bounding box center [762, 112] width 134 height 18
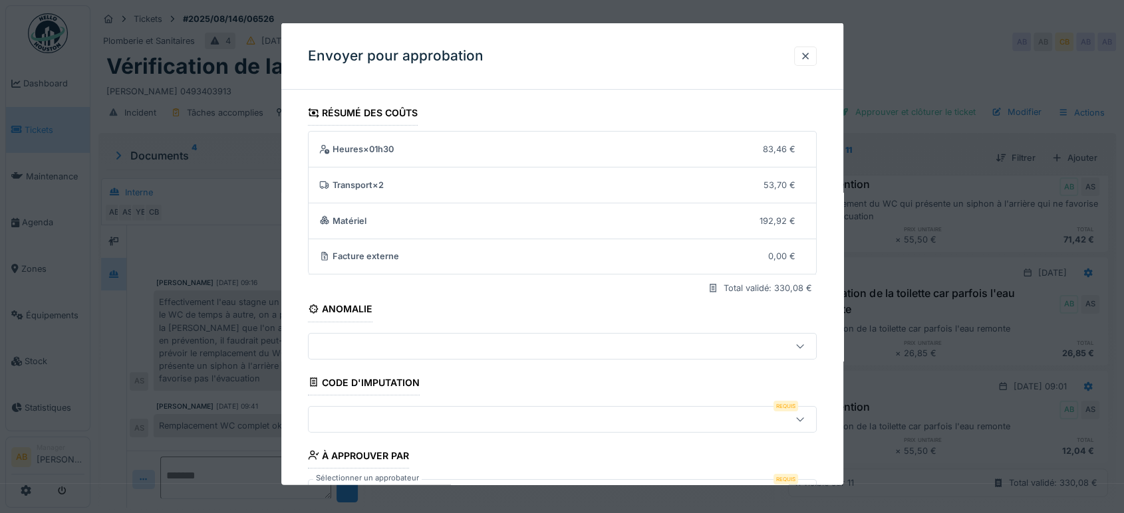
scroll to position [95, 0]
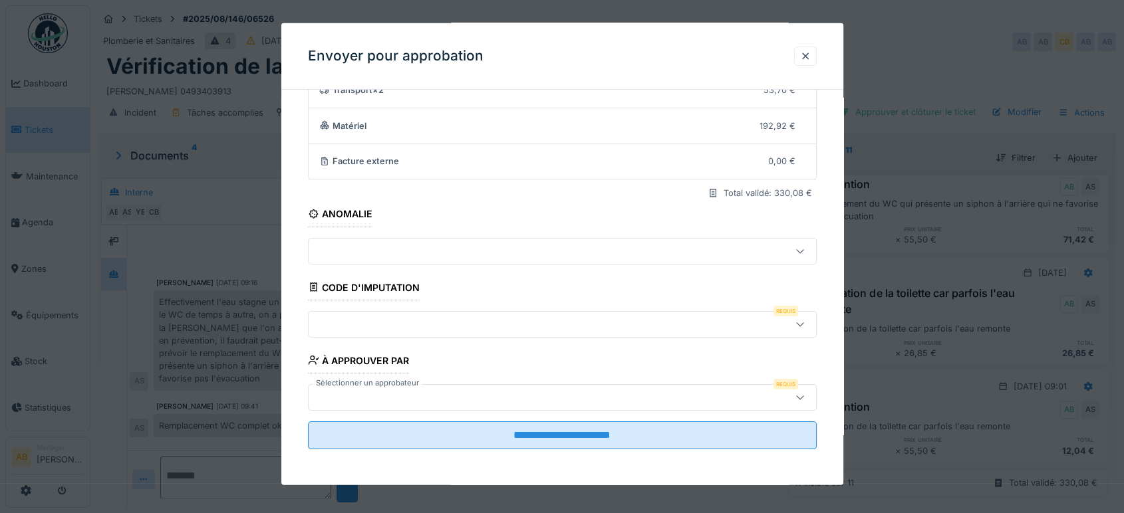
click at [608, 318] on div at bounding box center [532, 323] width 436 height 15
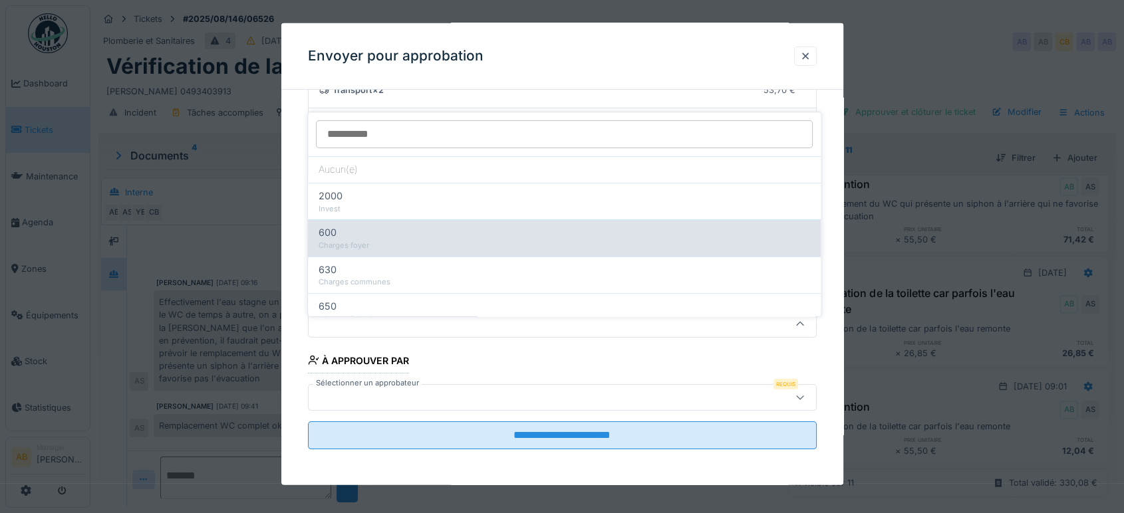
click at [510, 240] on div "Charges foyer" at bounding box center [563, 245] width 491 height 11
type input "***"
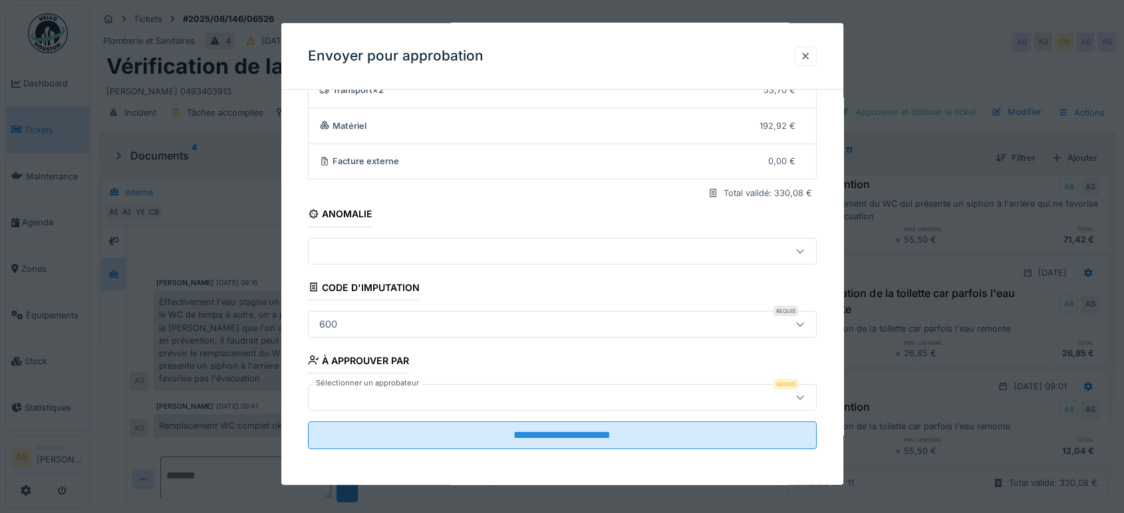
click at [497, 396] on div at bounding box center [532, 397] width 436 height 15
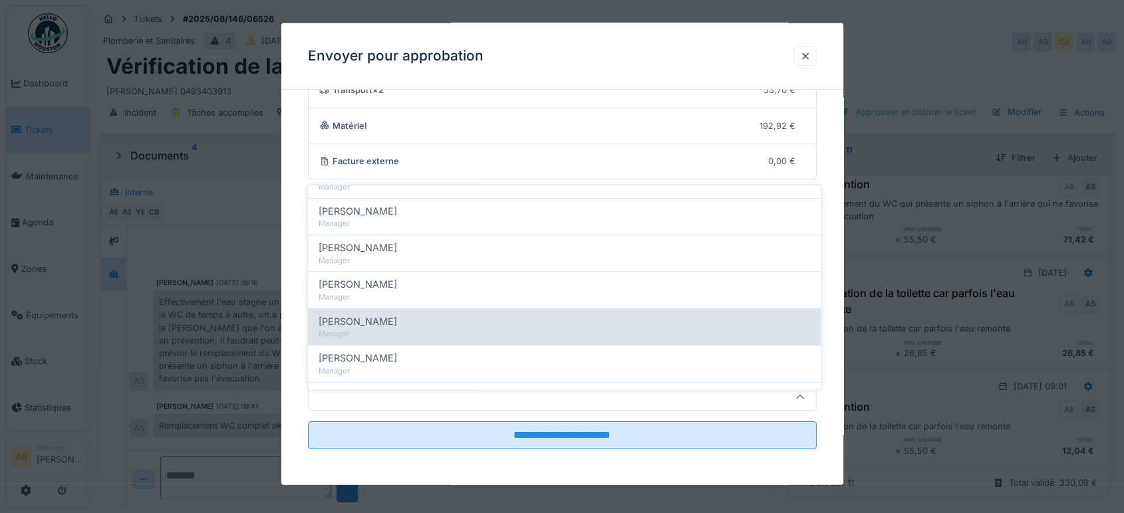
scroll to position [180, 0]
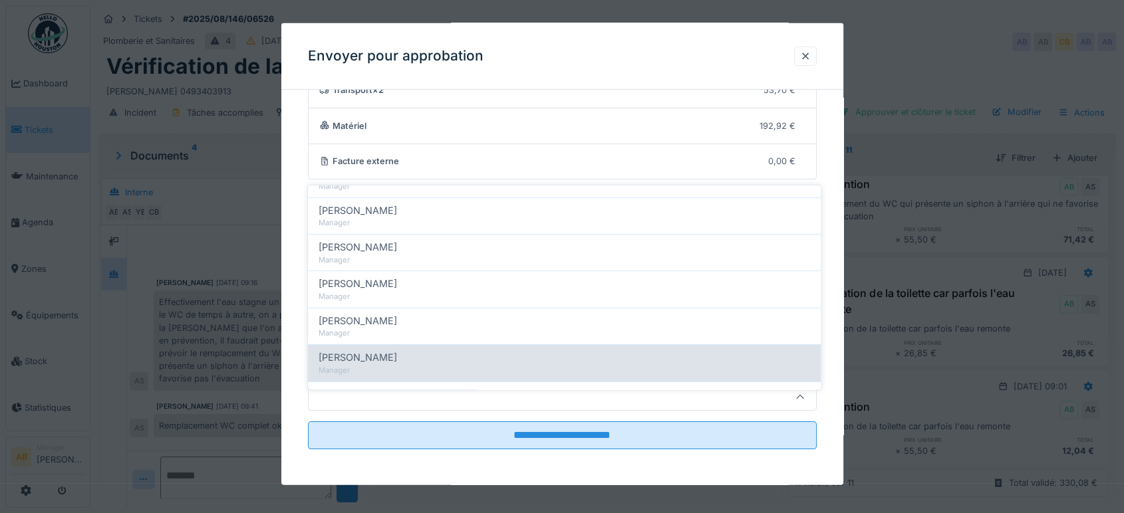
click at [461, 350] on div "Christian Bassette" at bounding box center [563, 357] width 491 height 15
type input "****"
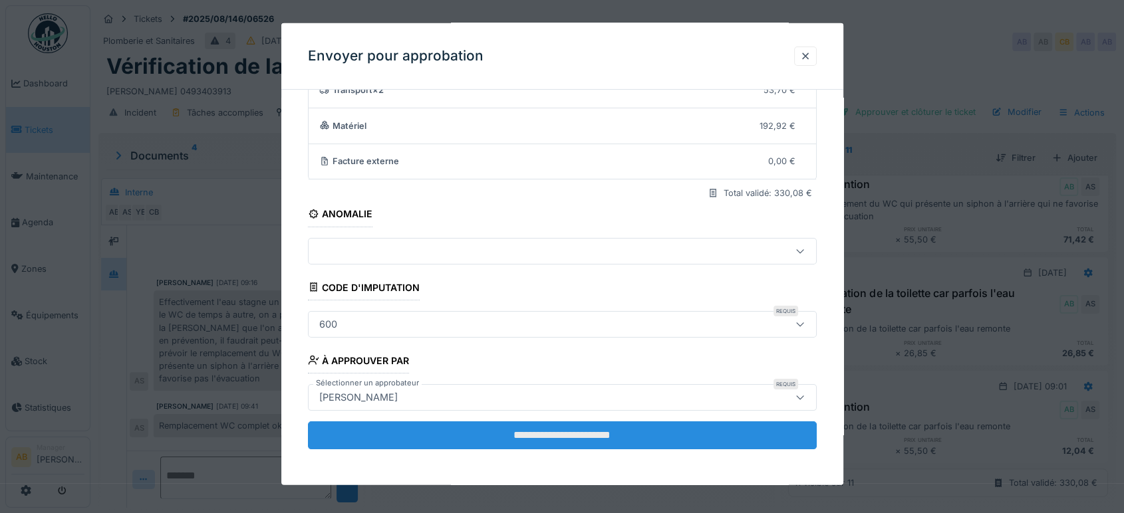
click at [586, 424] on input "**********" at bounding box center [562, 435] width 509 height 28
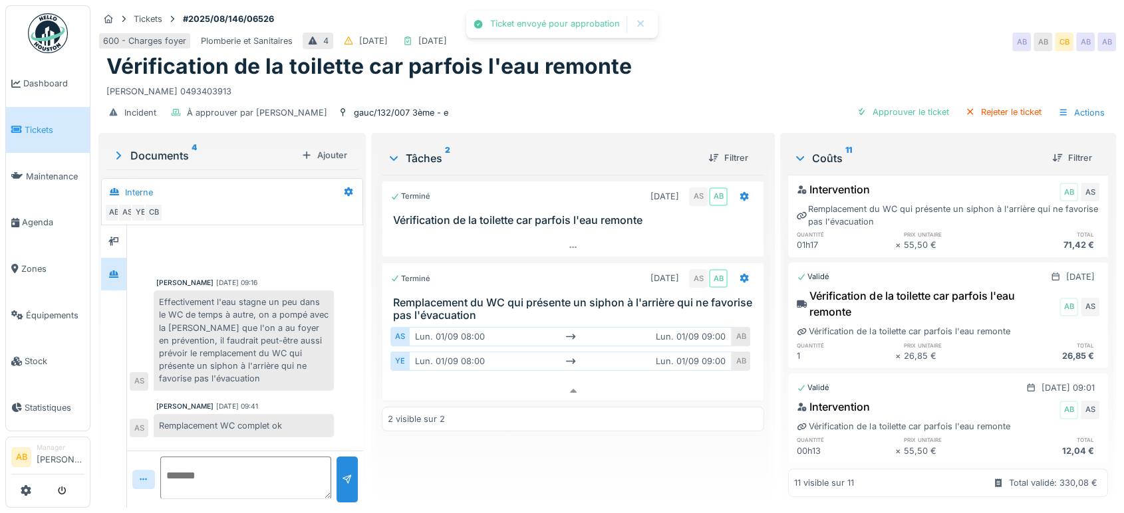
scroll to position [1197, 0]
click at [63, 35] on img at bounding box center [48, 33] width 40 height 40
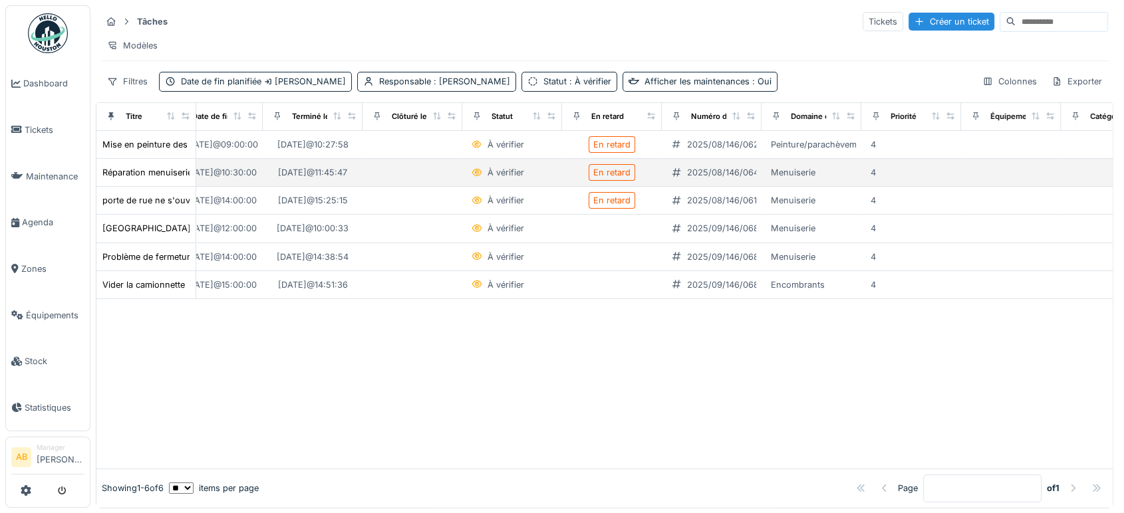
scroll to position [0, 140]
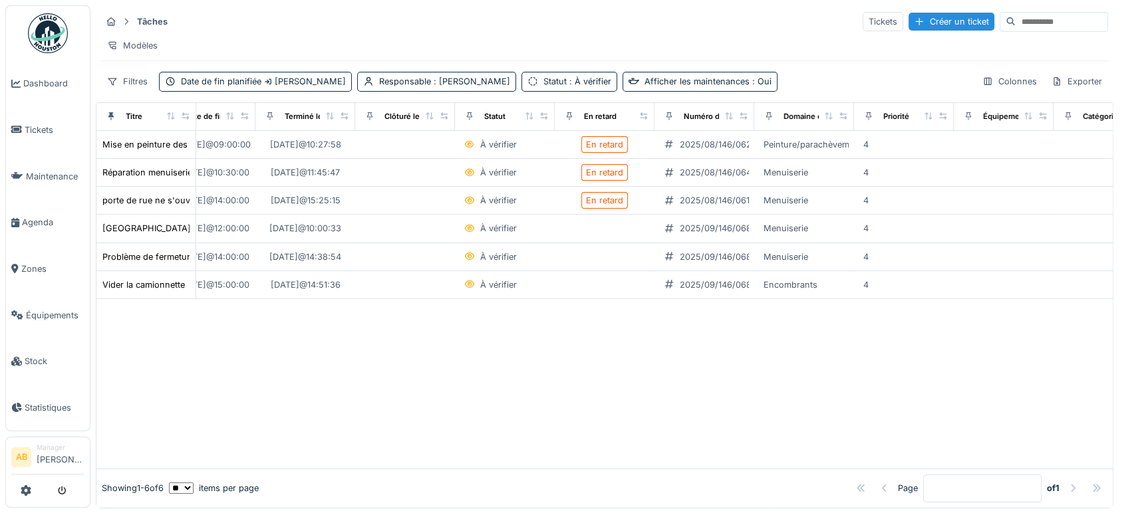
click at [30, 37] on img at bounding box center [48, 33] width 40 height 40
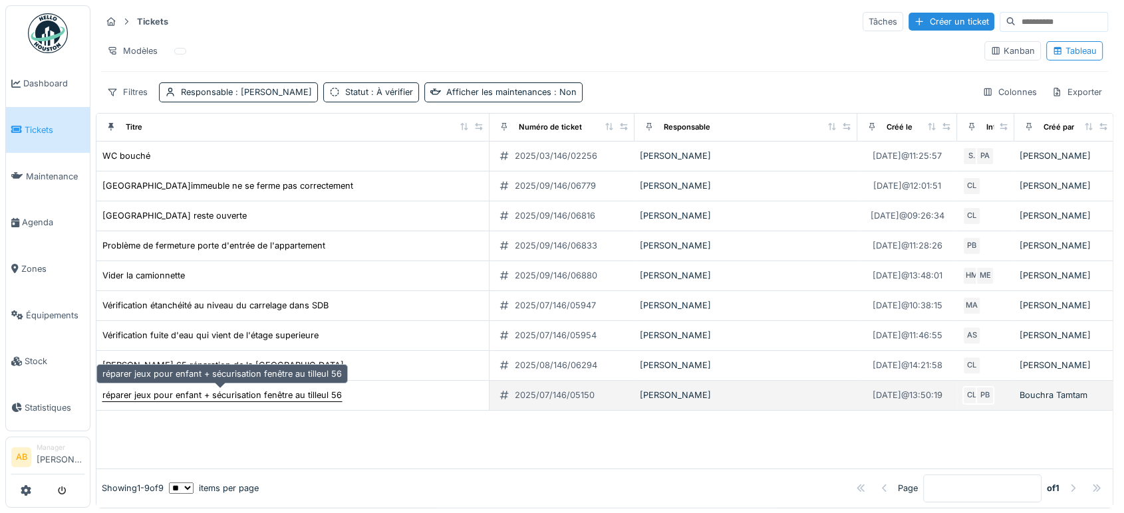
click at [300, 394] on div "réparer jeux pour enfant + sécurisation fenêtre au tilleul 56" at bounding box center [221, 395] width 239 height 13
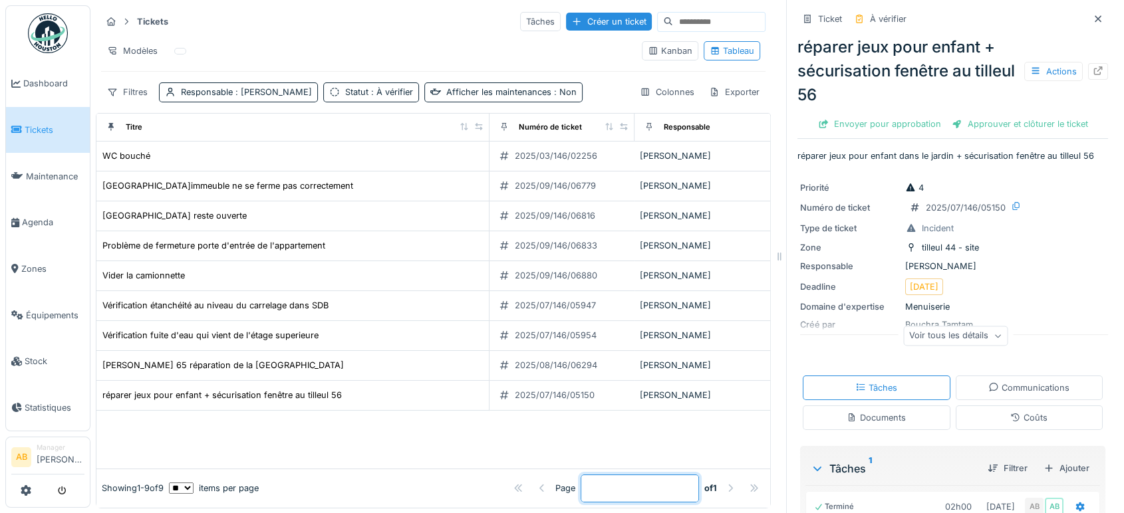
click at [626, 475] on input "*" at bounding box center [639, 489] width 118 height 28
click at [64, 33] on img at bounding box center [48, 33] width 40 height 40
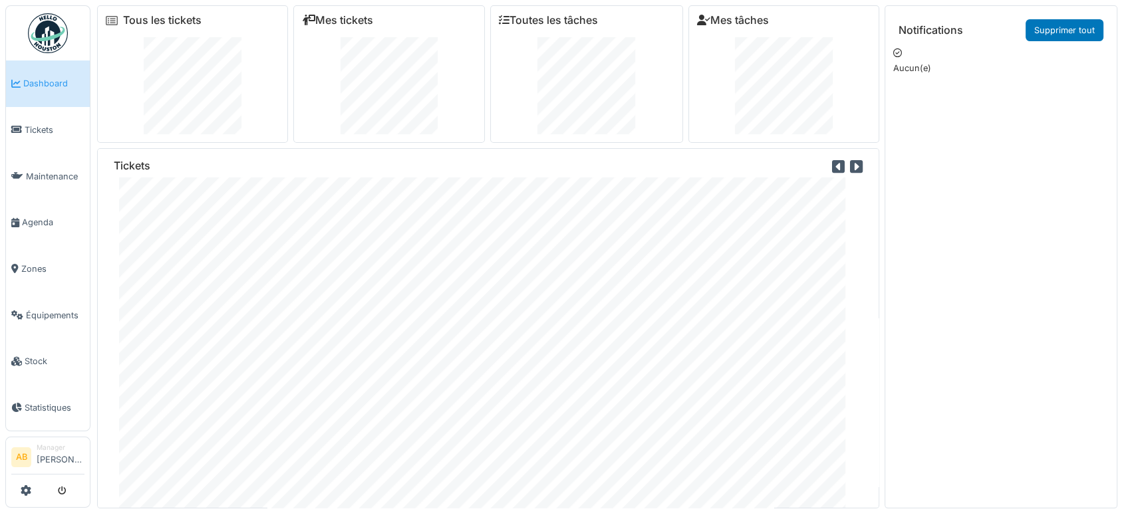
click at [53, 27] on img at bounding box center [48, 33] width 40 height 40
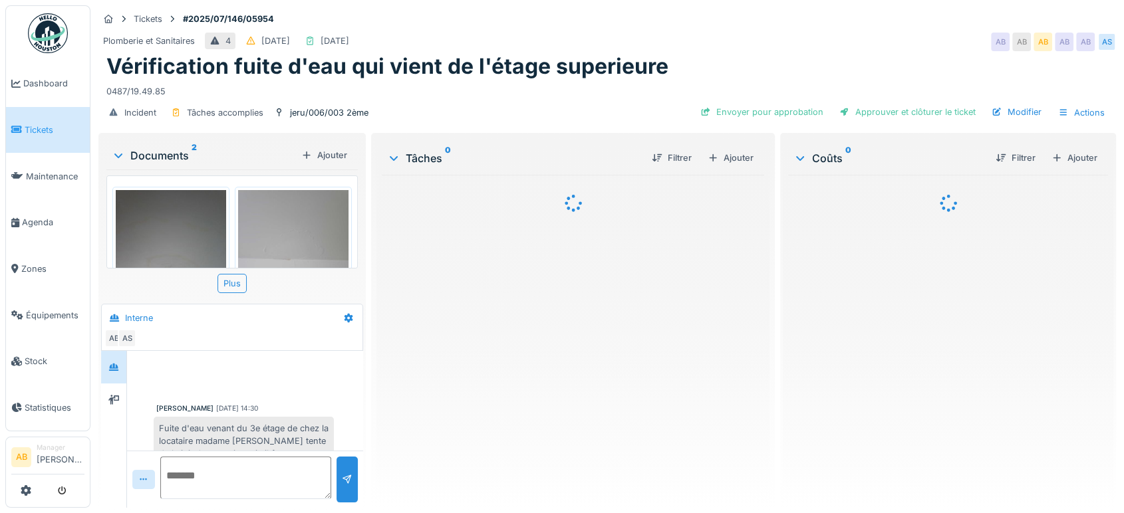
scroll to position [352, 0]
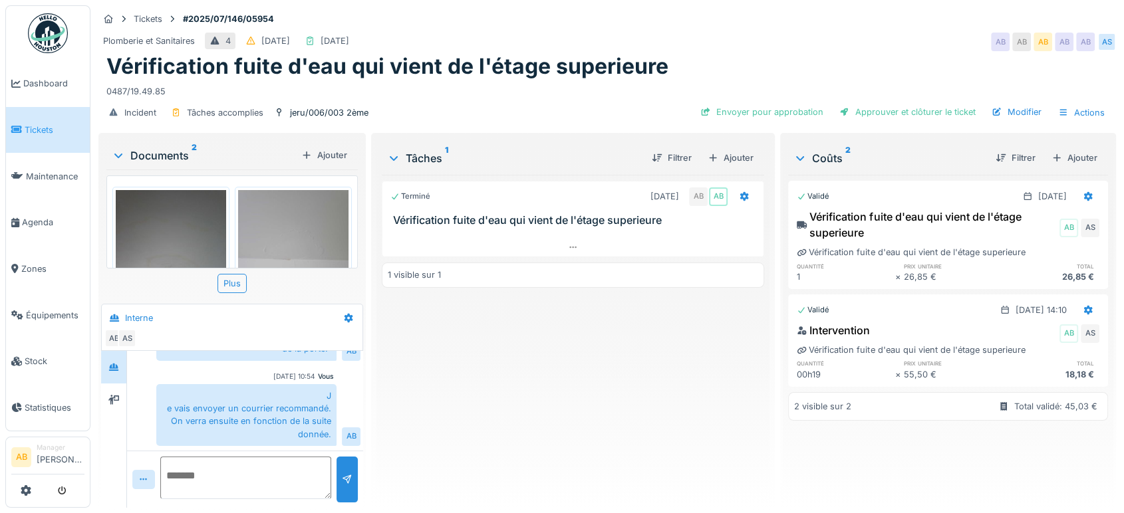
click at [153, 146] on div "Documents 2 Ajouter" at bounding box center [231, 155] width 251 height 29
click at [152, 150] on div "Documents 2" at bounding box center [204, 156] width 184 height 16
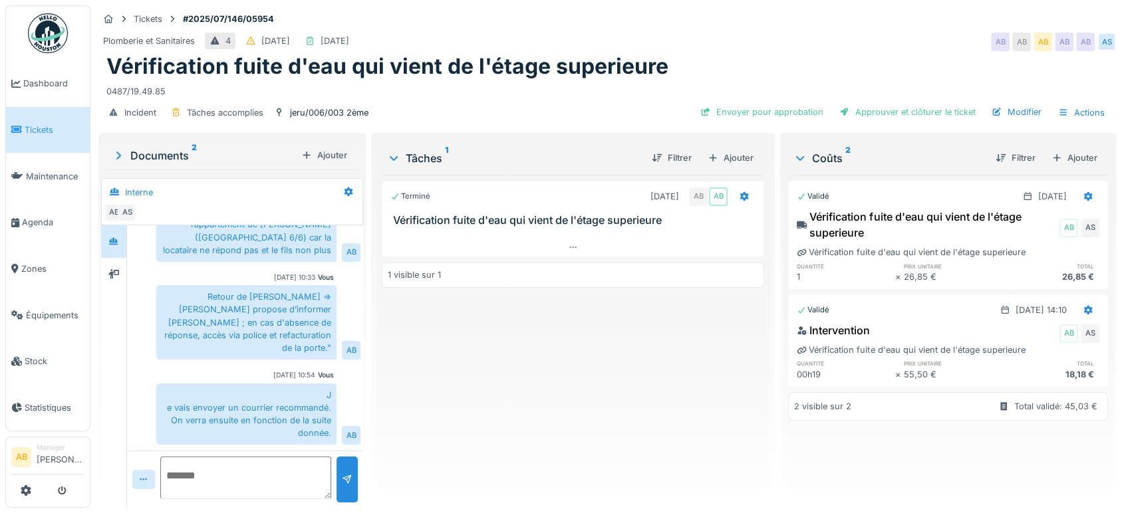
scroll to position [226, 0]
click at [64, 35] on img at bounding box center [48, 33] width 40 height 40
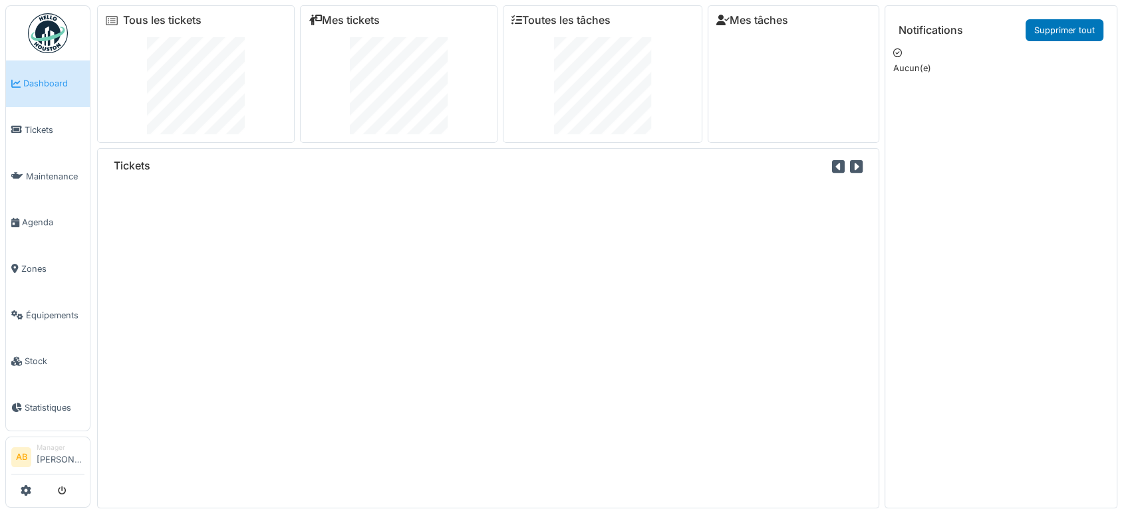
drag, startPoint x: 448, startPoint y: 332, endPoint x: 567, endPoint y: 229, distance: 157.0
click at [567, 229] on div "Tickets" at bounding box center [488, 328] width 782 height 360
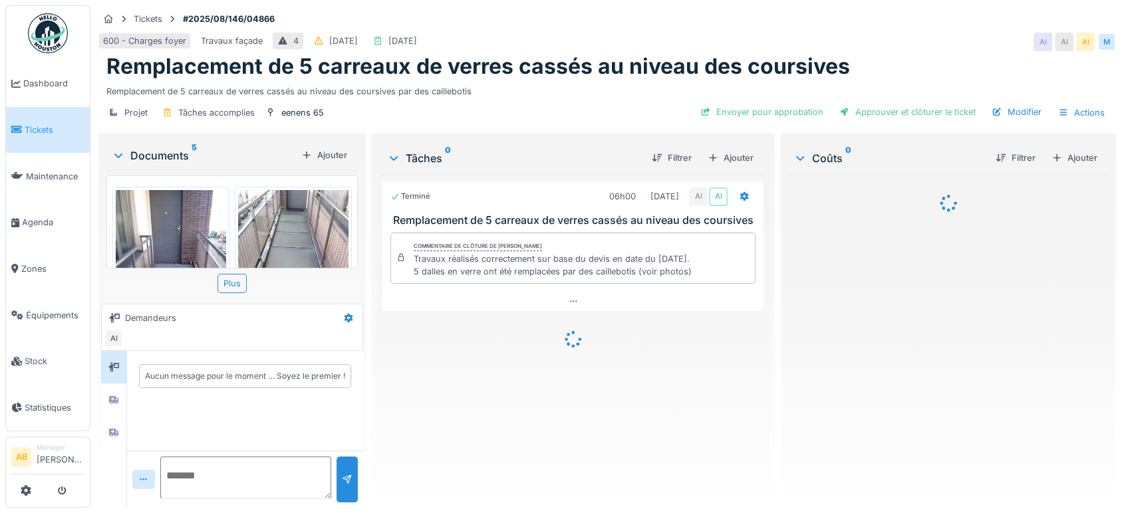
click at [165, 153] on div "Documents 5" at bounding box center [204, 156] width 184 height 16
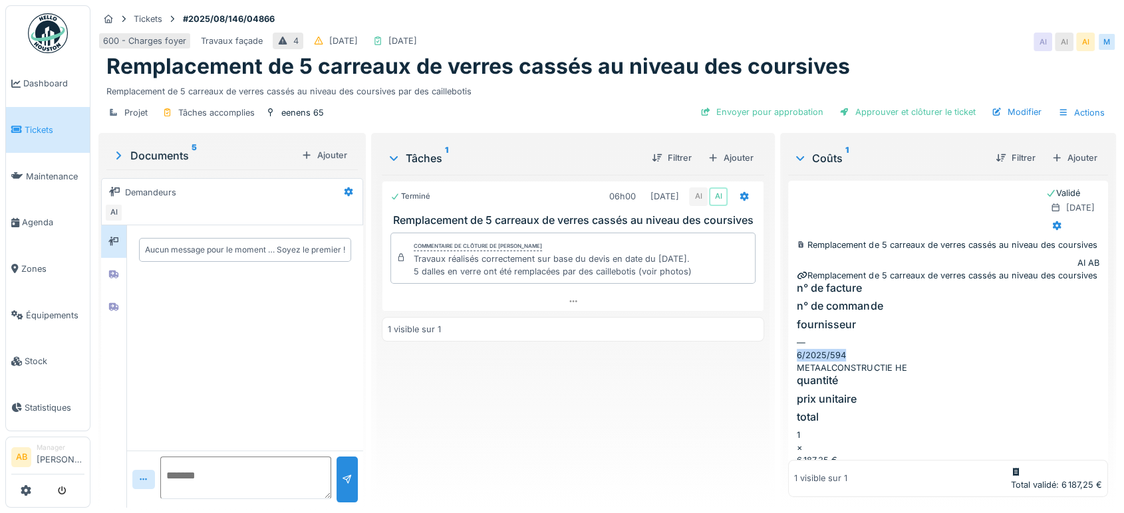
drag, startPoint x: 931, startPoint y: 287, endPoint x: 847, endPoint y: 293, distance: 83.9
click at [847, 293] on div "n° de facture n° de commande fournisseur — 6/2025/594 METAALCONSTRUCTIE HE" at bounding box center [947, 328] width 302 height 92
copy div "— 6/2025/594"
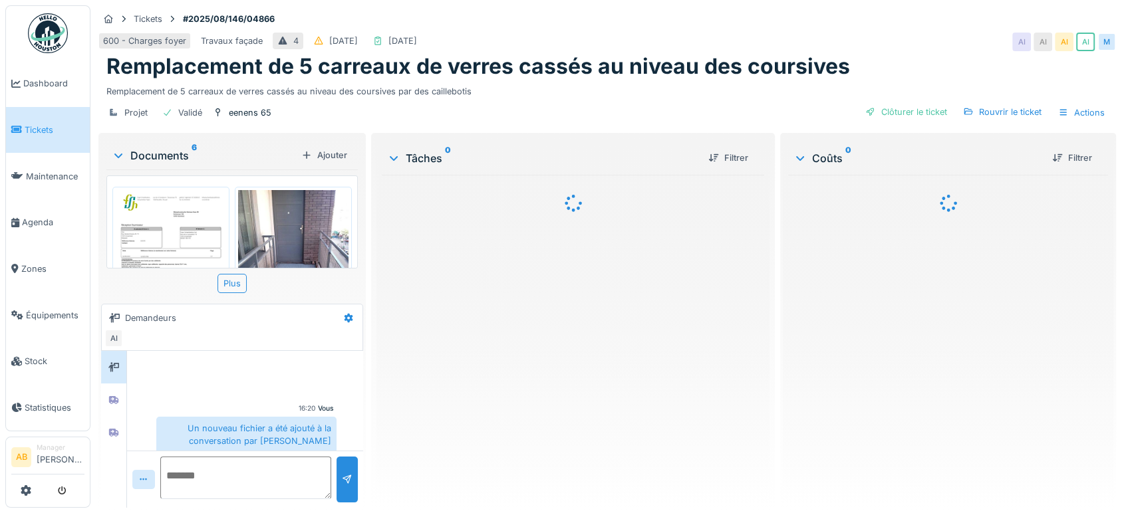
scroll to position [103, 0]
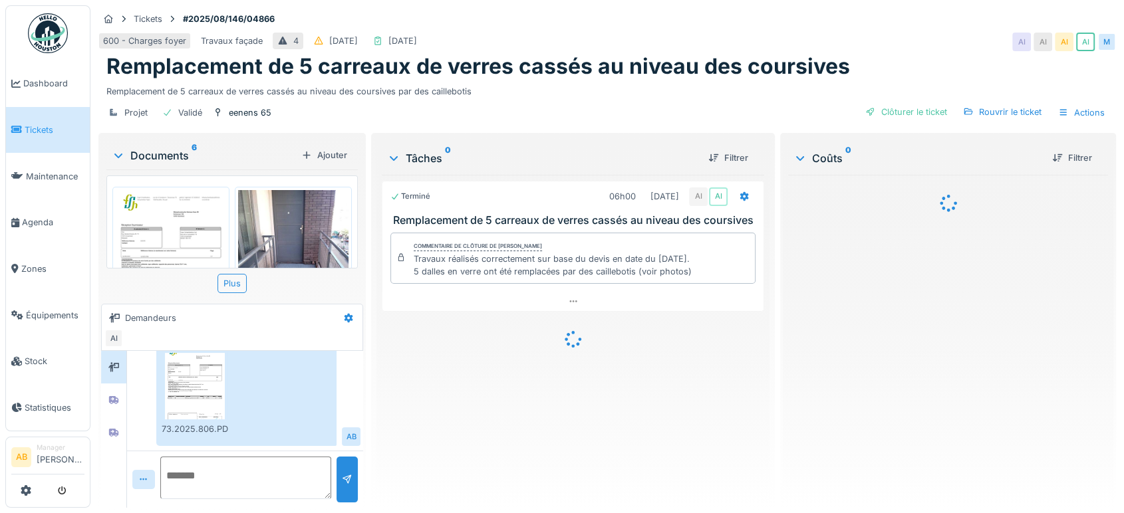
click at [160, 157] on div "Documents 6" at bounding box center [204, 156] width 184 height 16
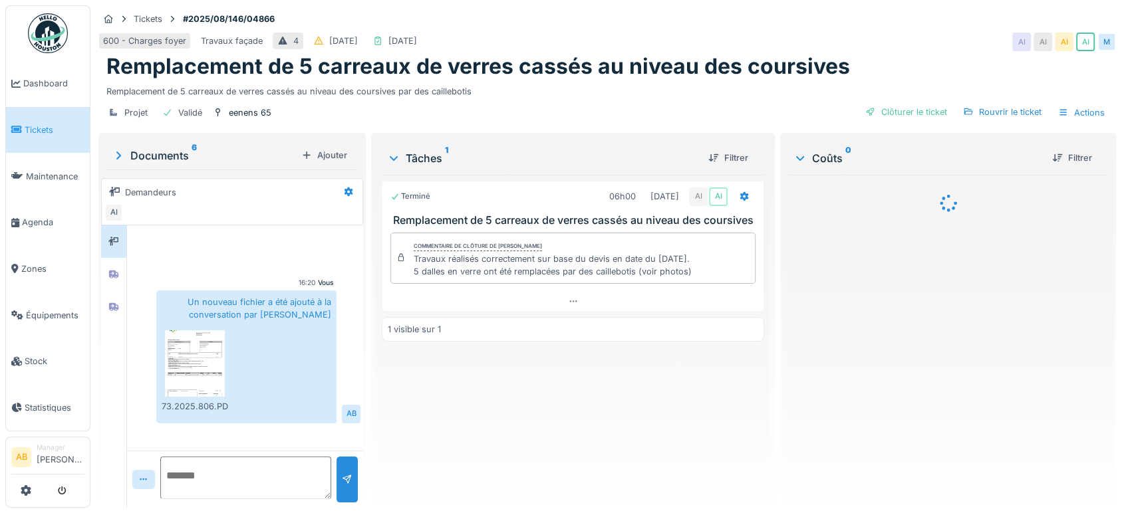
scroll to position [0, 0]
click at [162, 151] on div "Documents 6" at bounding box center [204, 156] width 184 height 16
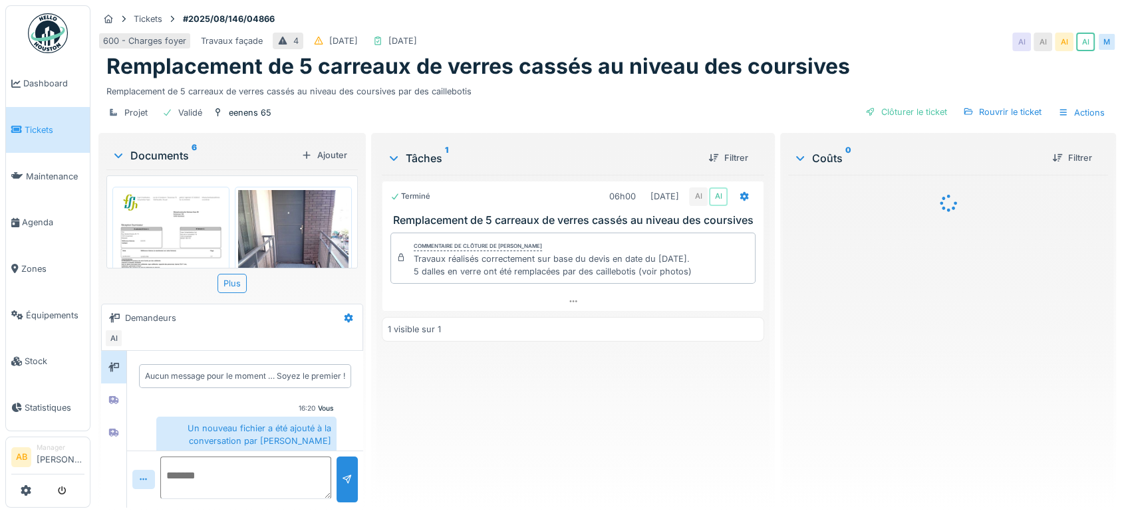
scroll to position [40, 0]
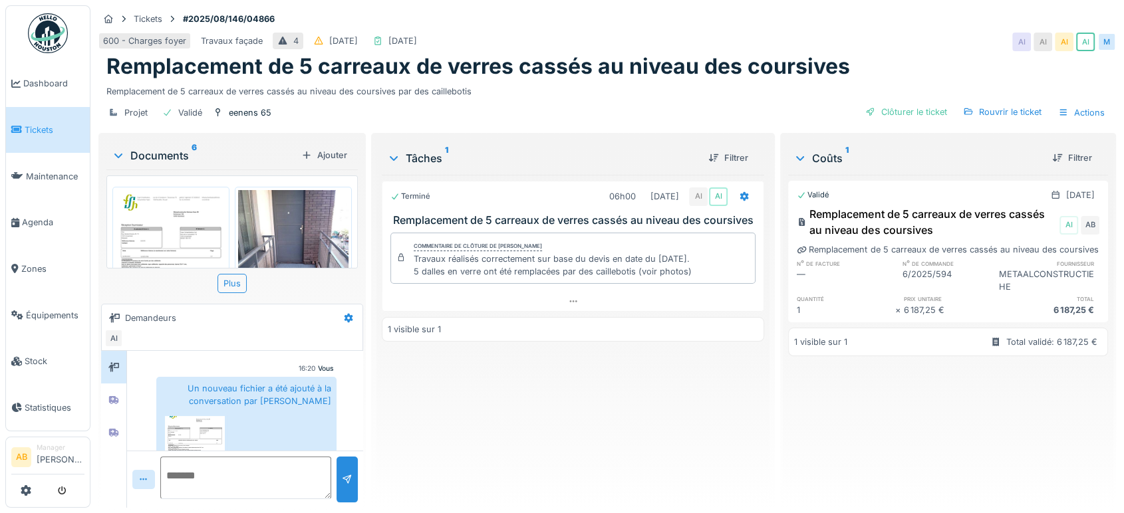
click at [287, 232] on img at bounding box center [293, 263] width 110 height 147
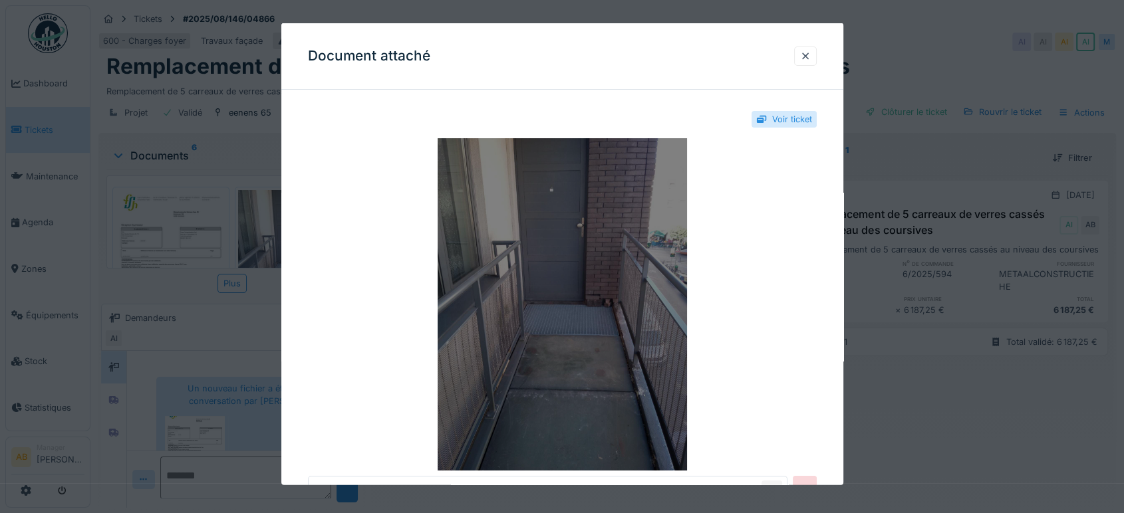
click at [429, 241] on img at bounding box center [562, 304] width 509 height 332
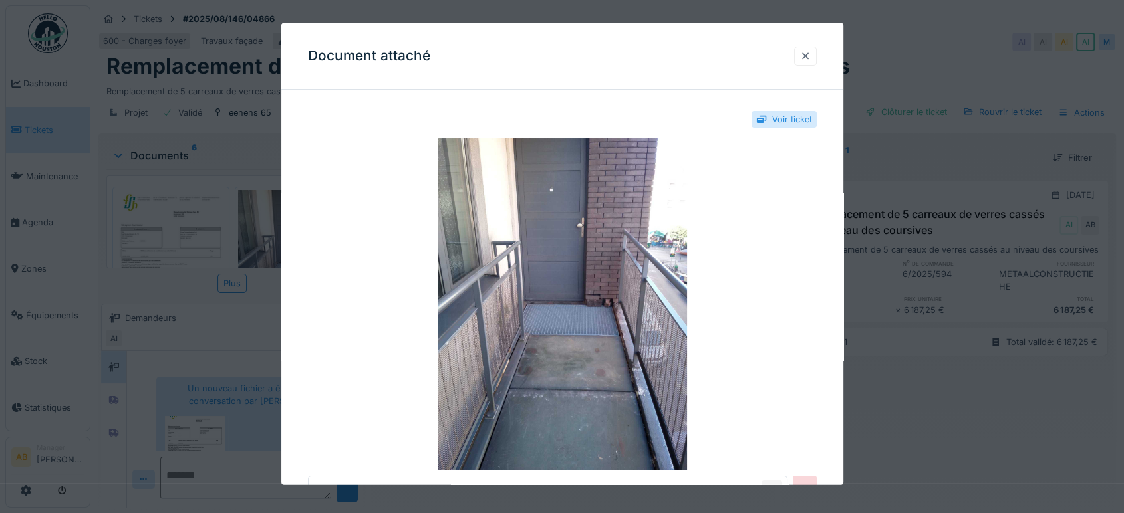
click at [810, 55] on div at bounding box center [805, 56] width 11 height 13
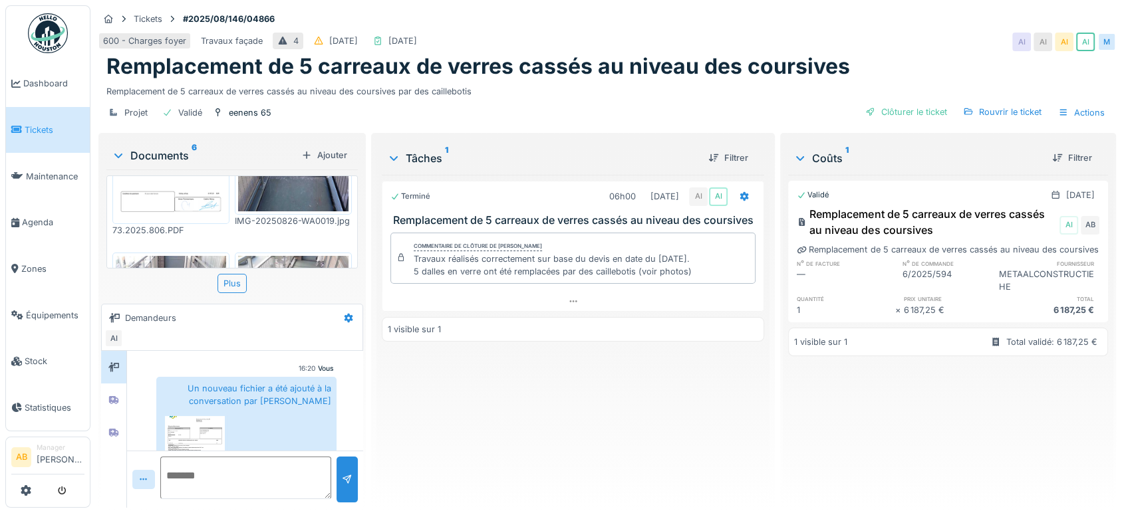
scroll to position [148, 0]
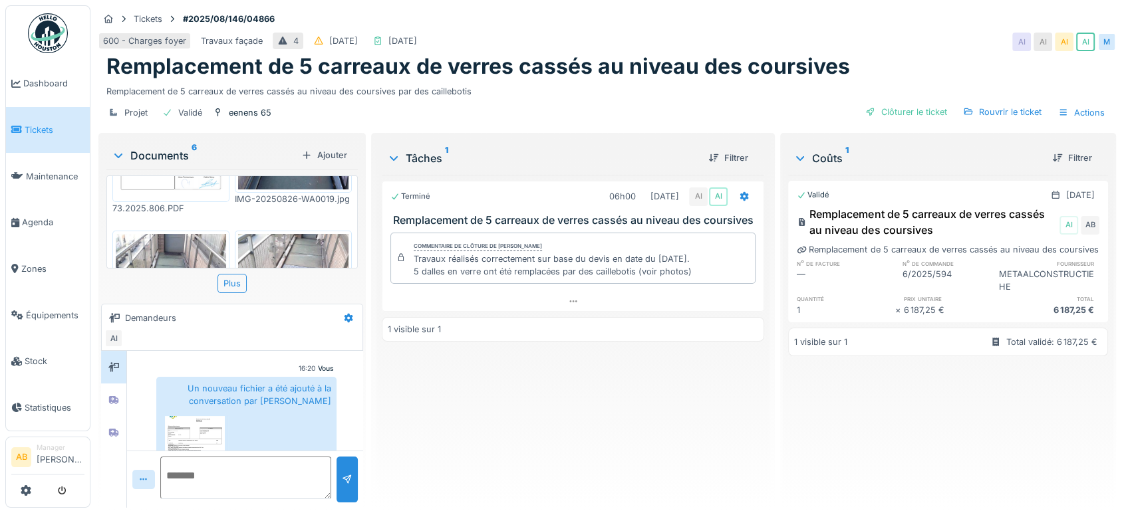
click at [187, 247] on img at bounding box center [171, 307] width 110 height 147
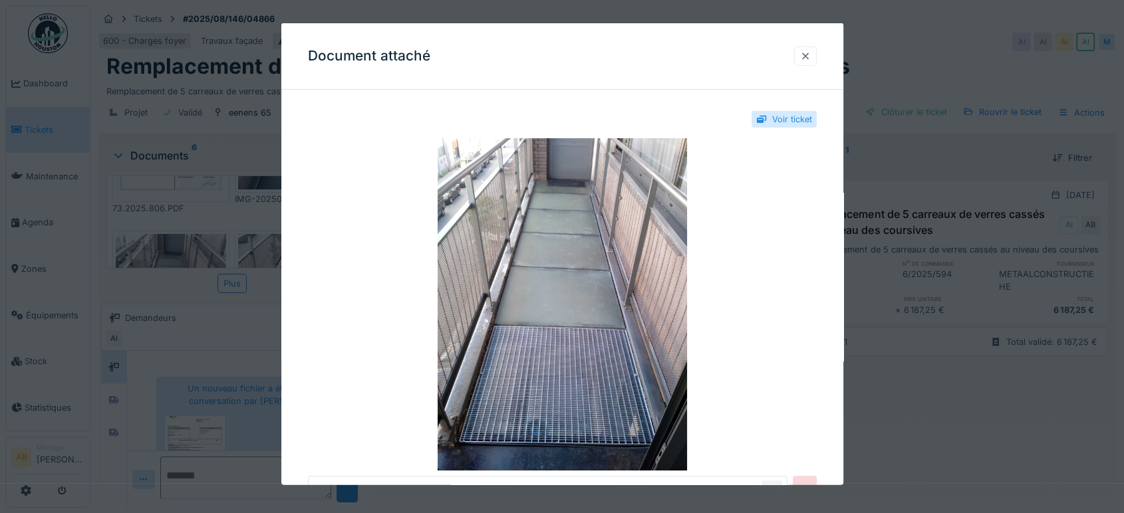
click at [816, 51] on div at bounding box center [805, 56] width 23 height 19
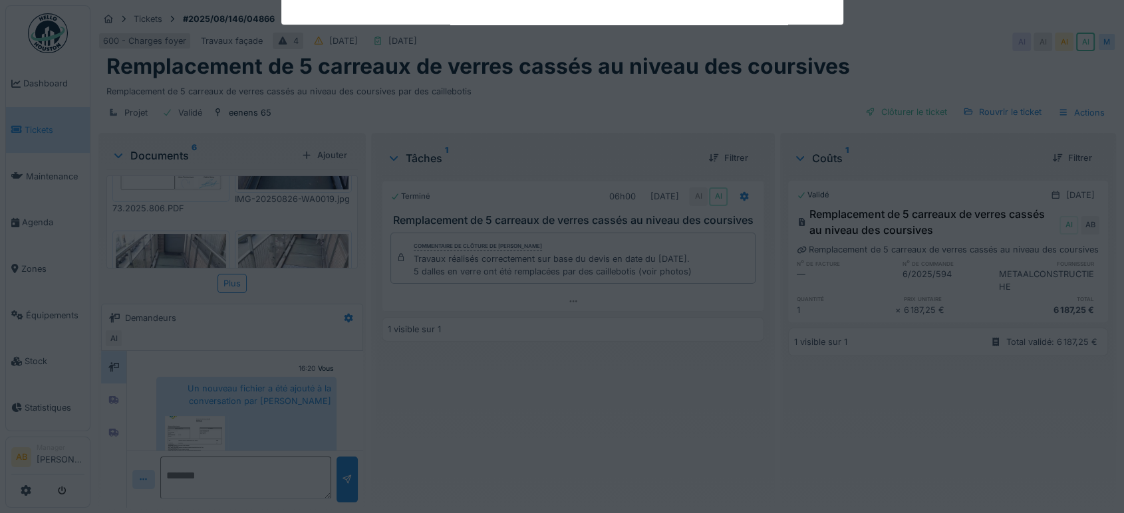
click at [269, 234] on img at bounding box center [293, 307] width 110 height 147
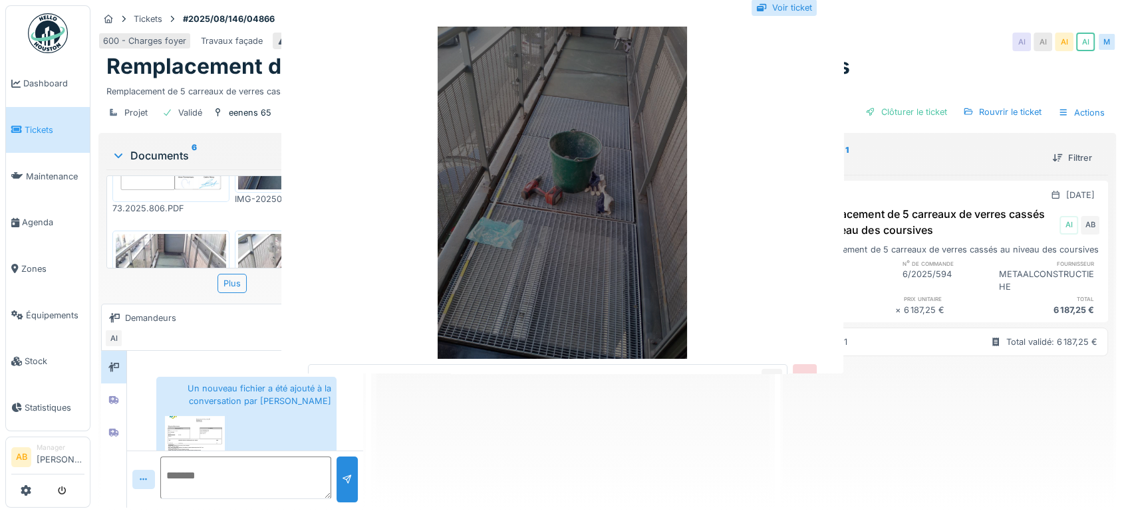
click at [679, 293] on img at bounding box center [562, 193] width 509 height 332
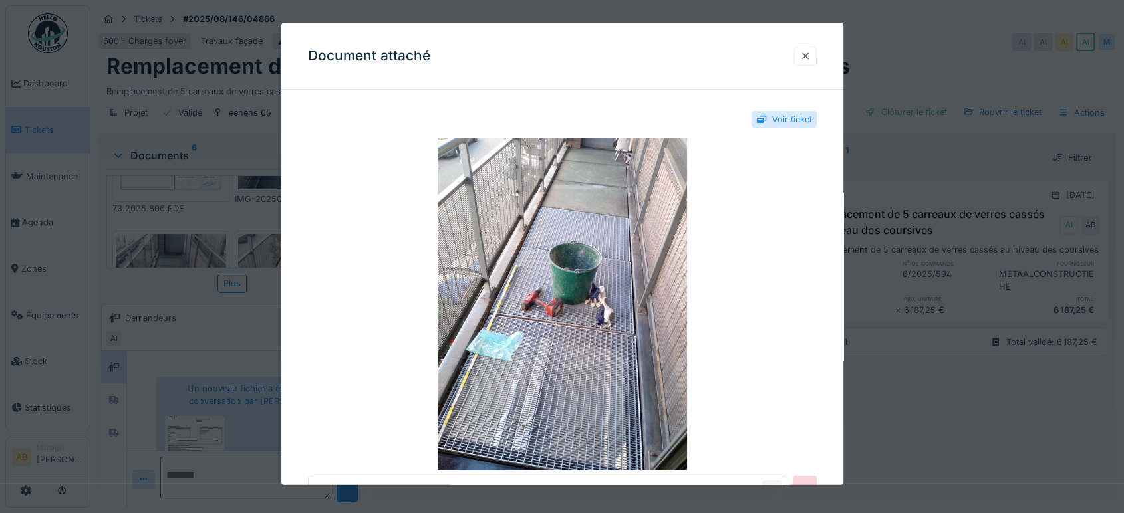
click at [805, 54] on div at bounding box center [805, 56] width 11 height 13
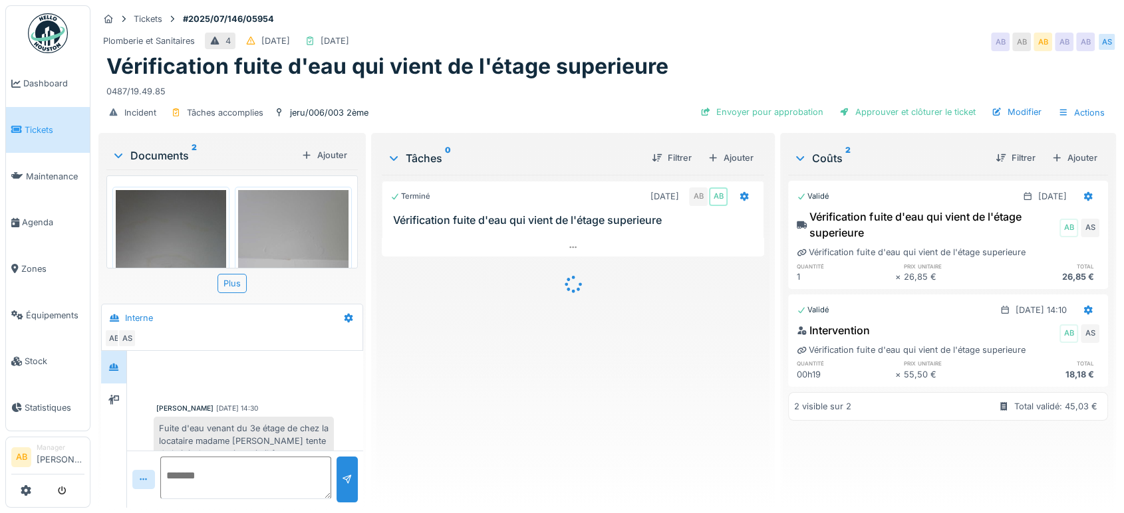
scroll to position [352, 0]
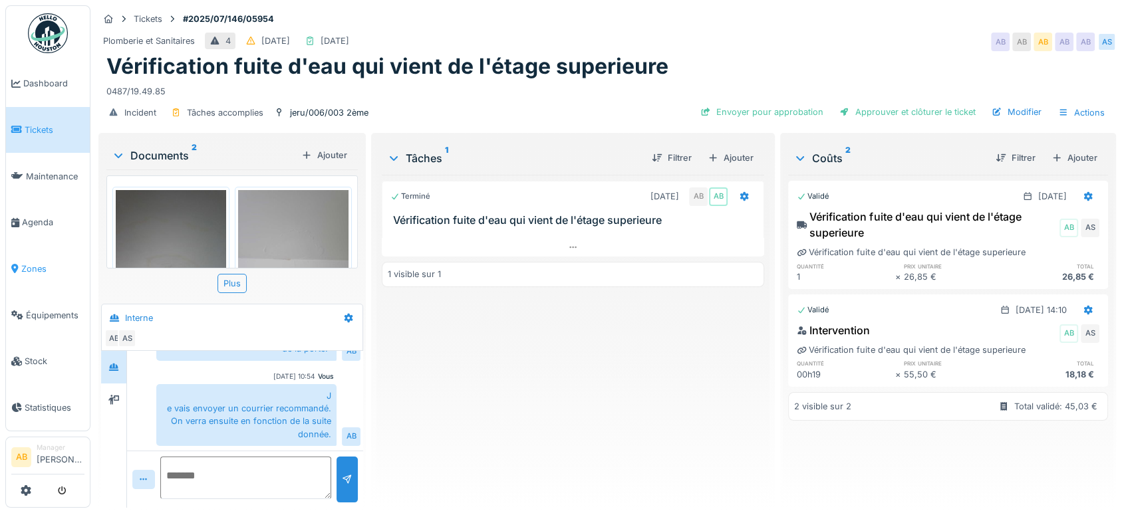
click at [35, 281] on link "Zones" at bounding box center [48, 269] width 84 height 47
click at [41, 29] on img at bounding box center [48, 33] width 40 height 40
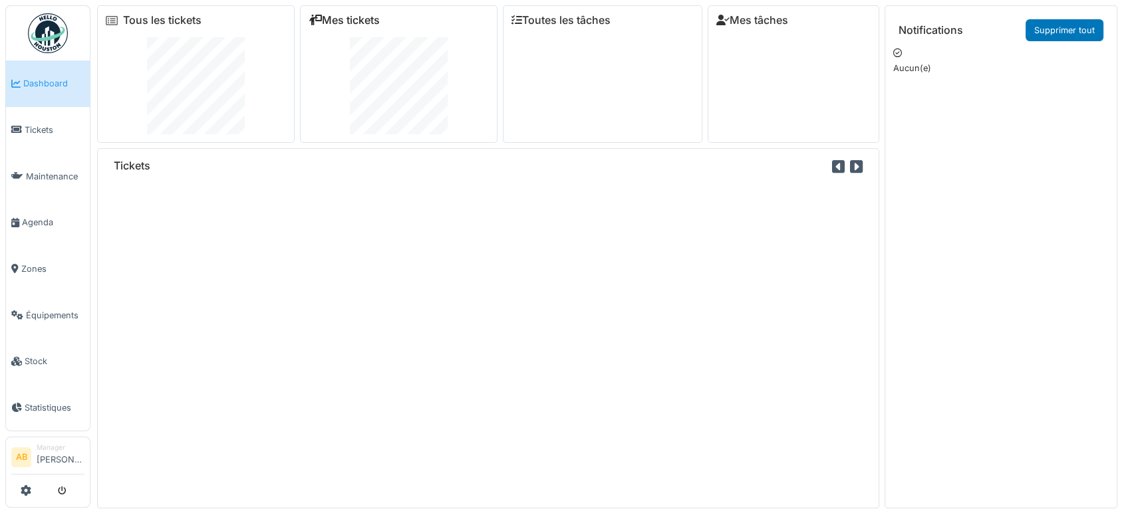
click at [372, 21] on link "Mes tickets" at bounding box center [343, 20] width 71 height 13
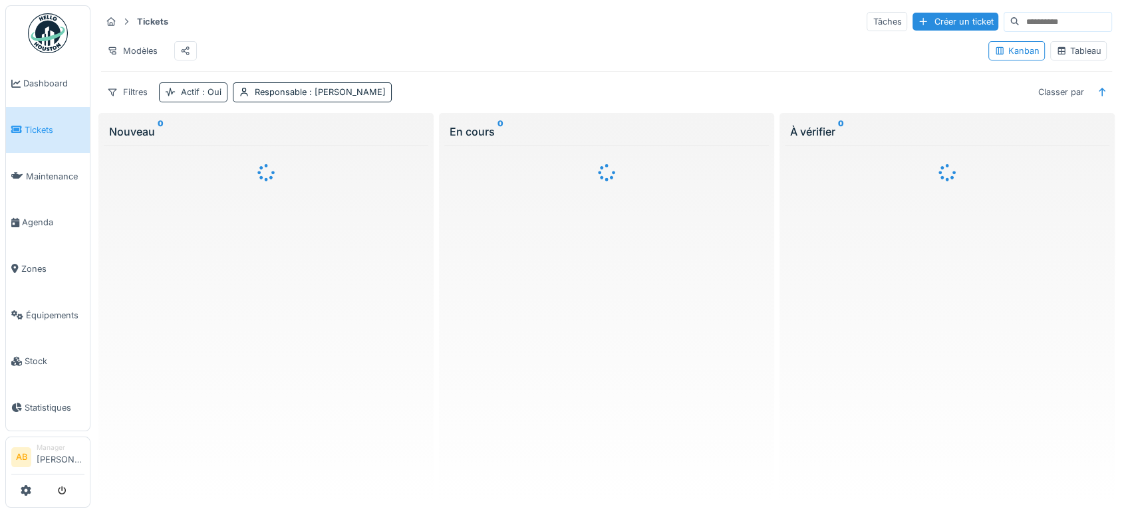
click at [188, 98] on div "Actif : Oui" at bounding box center [201, 92] width 41 height 13
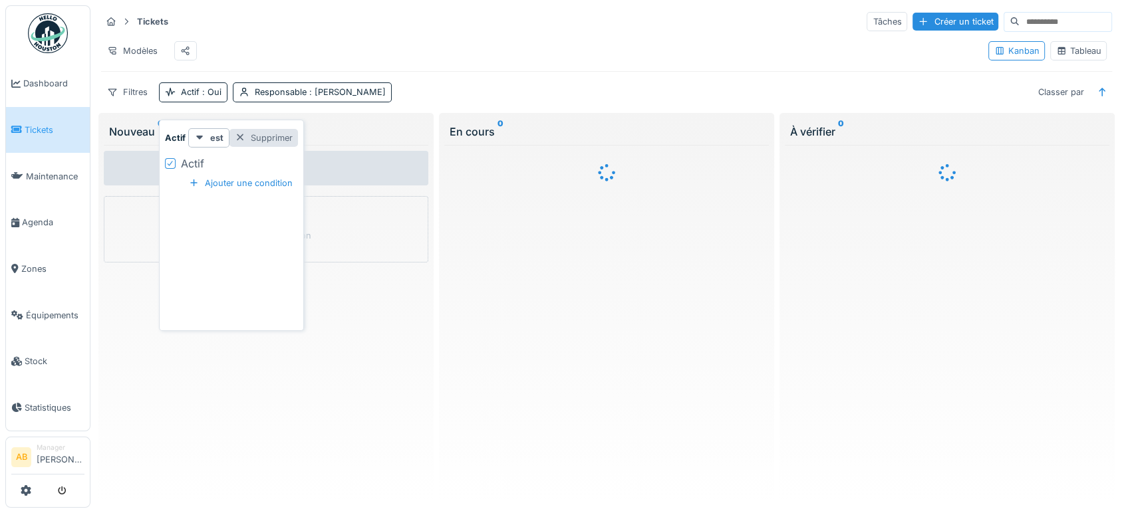
click at [274, 142] on div "Supprimer" at bounding box center [263, 138] width 68 height 18
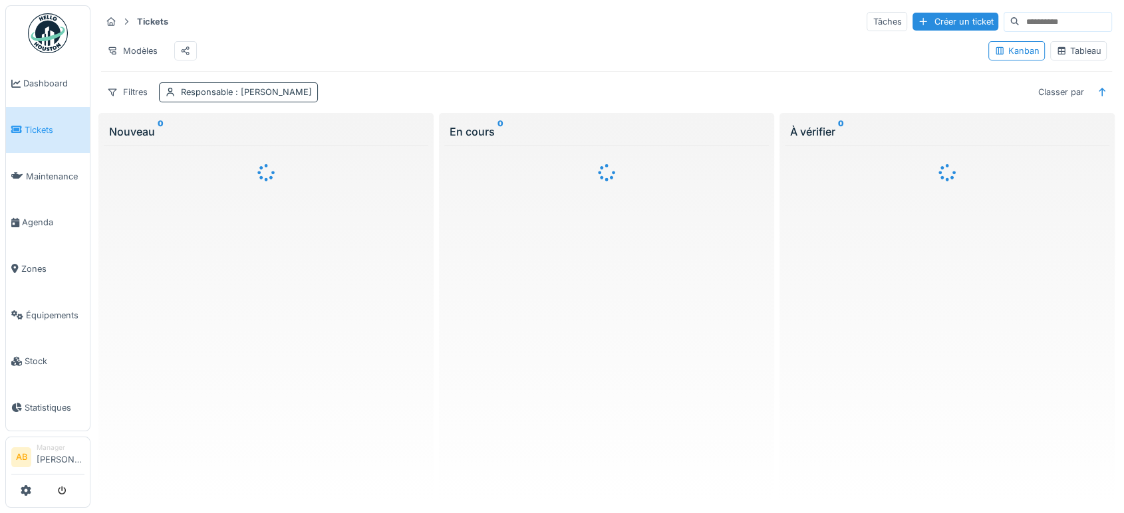
click at [271, 97] on span ": Ahmed Belhajji" at bounding box center [272, 92] width 79 height 10
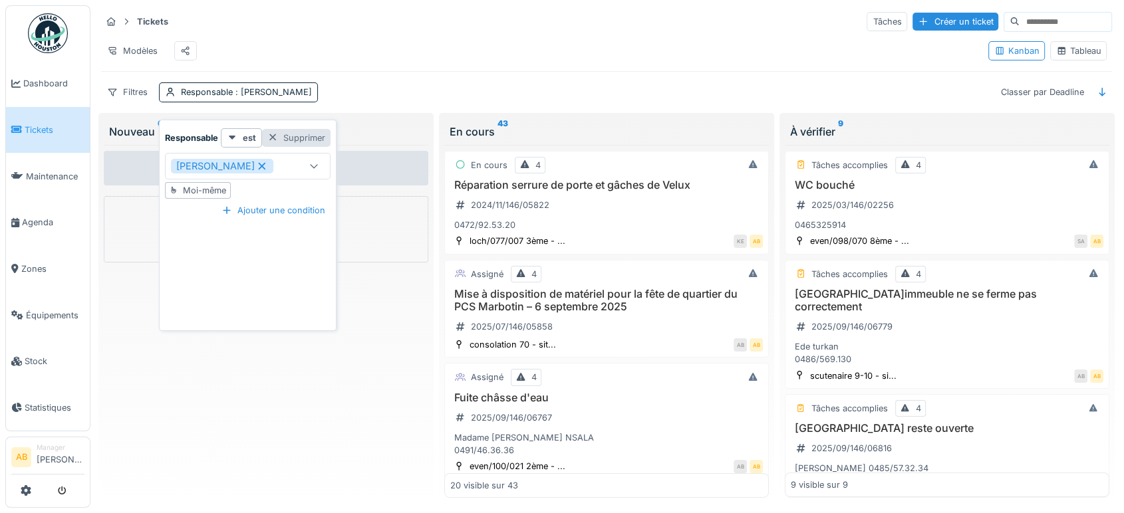
click at [311, 145] on div "Supprimer" at bounding box center [296, 138] width 68 height 18
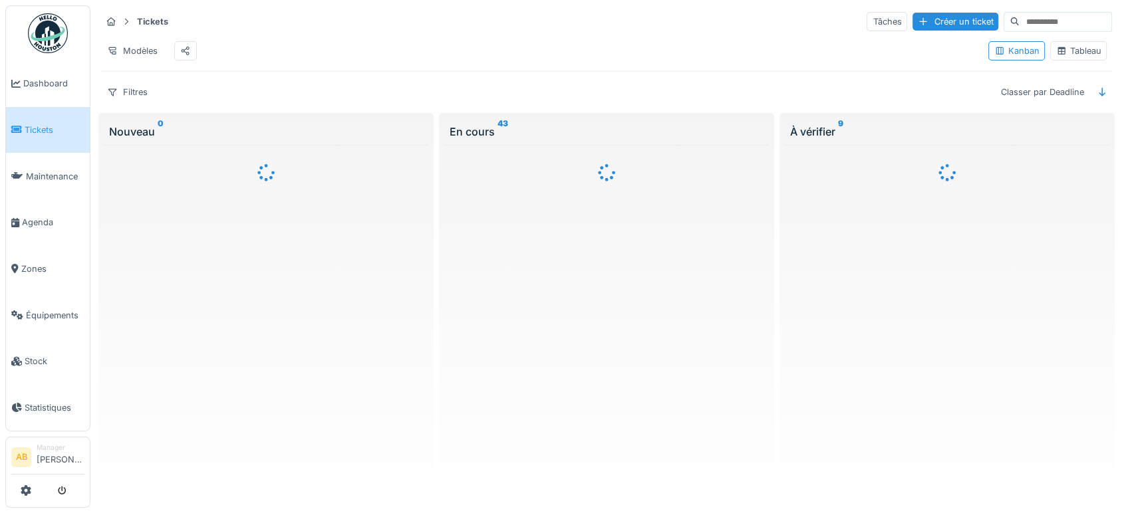
click at [1058, 21] on input at bounding box center [1065, 22] width 92 height 19
paste input "**********"
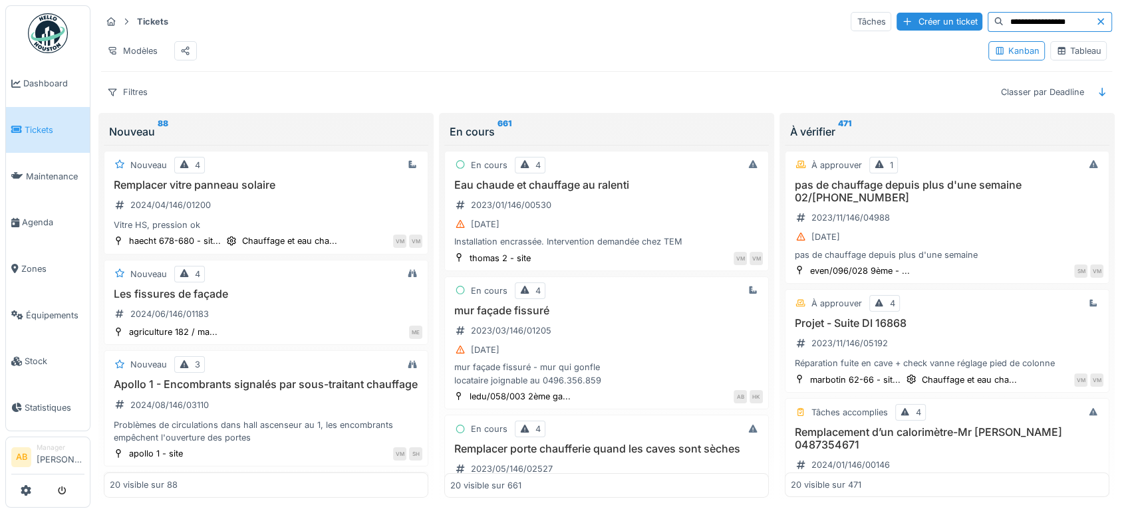
type input "**********"
click at [762, 91] on div "**********" at bounding box center [606, 56] width 1021 height 102
click at [1074, 55] on div "Tableau" at bounding box center [1078, 51] width 45 height 13
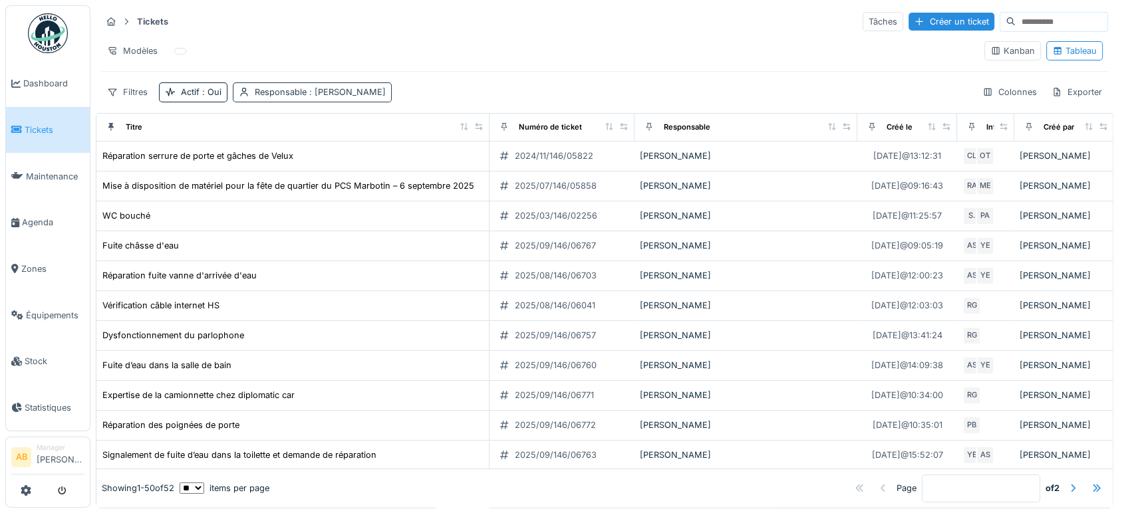
click at [362, 86] on div "Responsable : Ahmed Belhajji" at bounding box center [320, 92] width 131 height 13
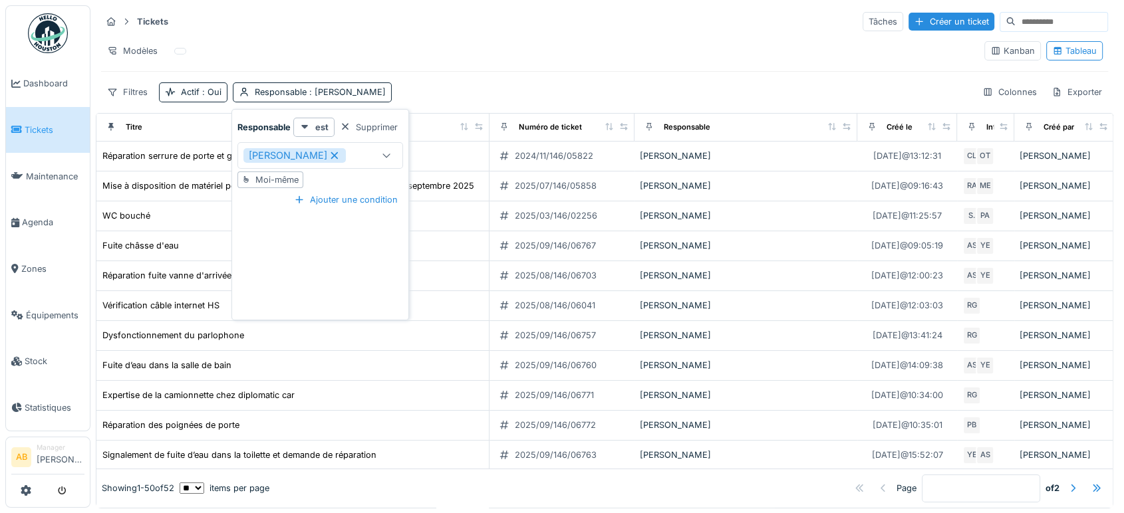
click at [328, 156] on icon at bounding box center [334, 155] width 12 height 9
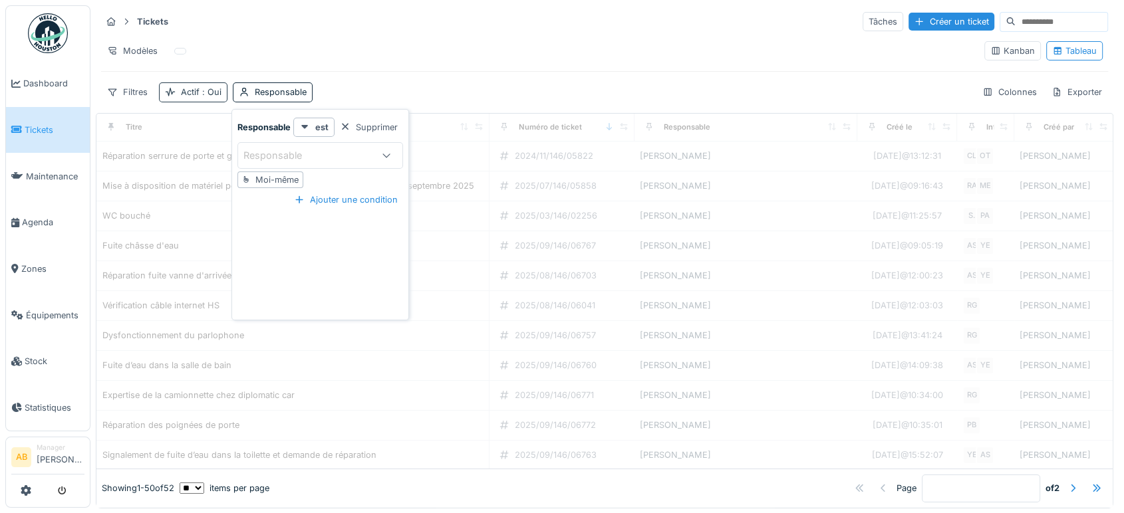
click at [192, 96] on div "Actif : Oui" at bounding box center [201, 92] width 41 height 13
click at [280, 132] on div "Supprimer" at bounding box center [263, 127] width 68 height 18
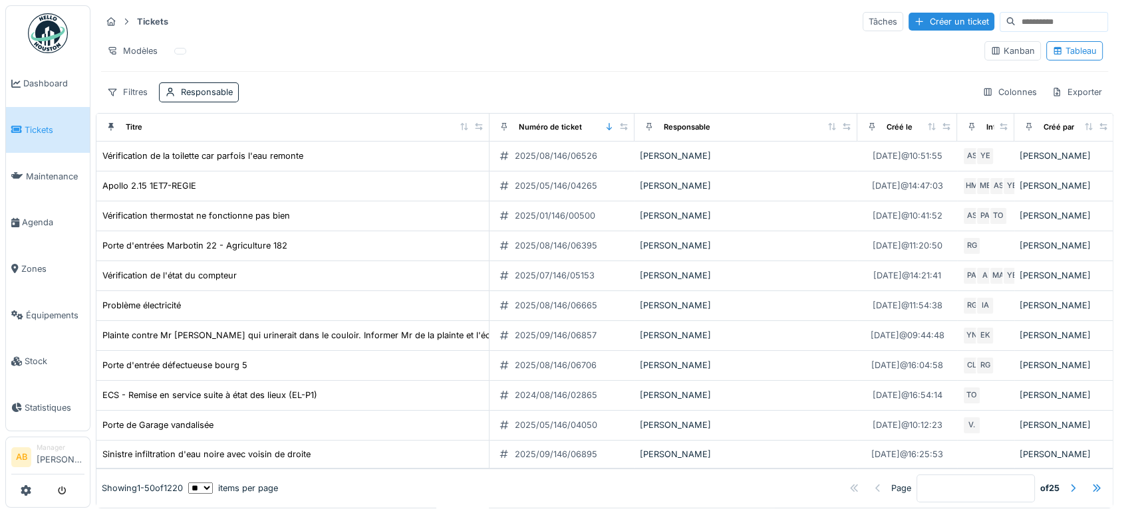
click at [1017, 28] on input at bounding box center [1061, 22] width 92 height 19
paste input "**********"
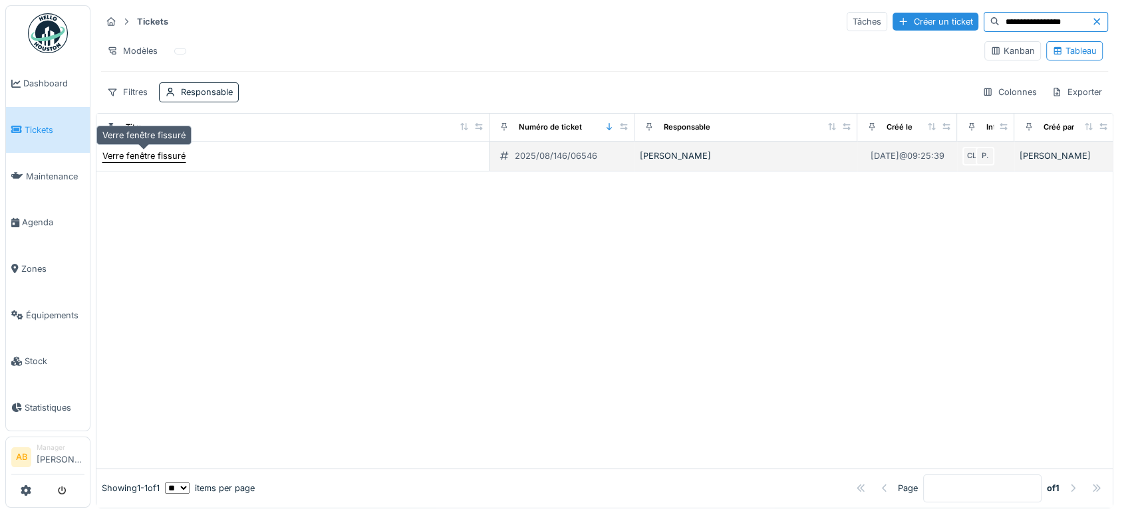
type input "**********"
click at [170, 151] on div "Verre fenêtre fissuré" at bounding box center [143, 156] width 83 height 13
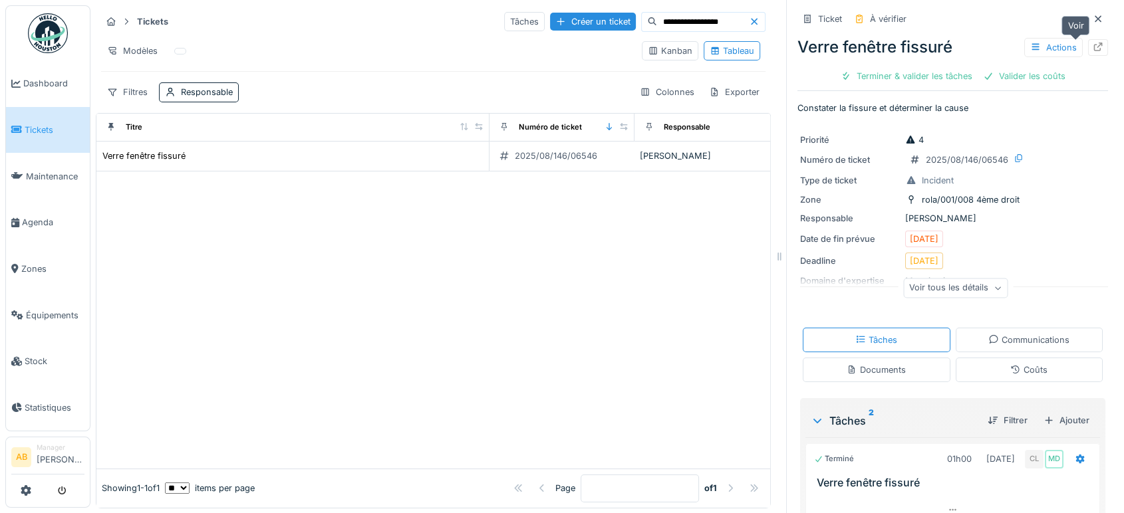
click at [1094, 43] on icon at bounding box center [1098, 47] width 9 height 9
click at [1092, 25] on div at bounding box center [1097, 19] width 11 height 13
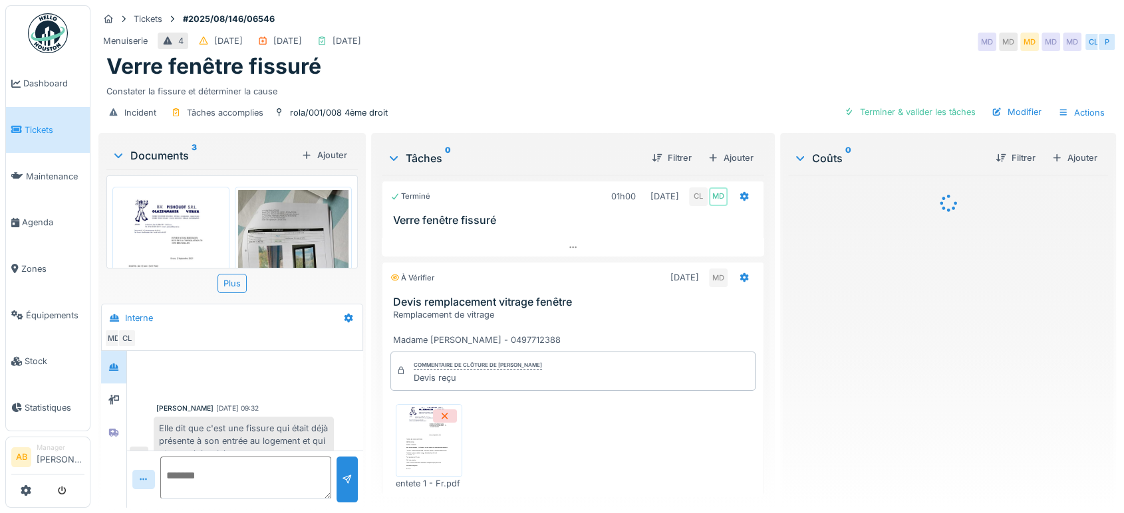
scroll to position [177, 0]
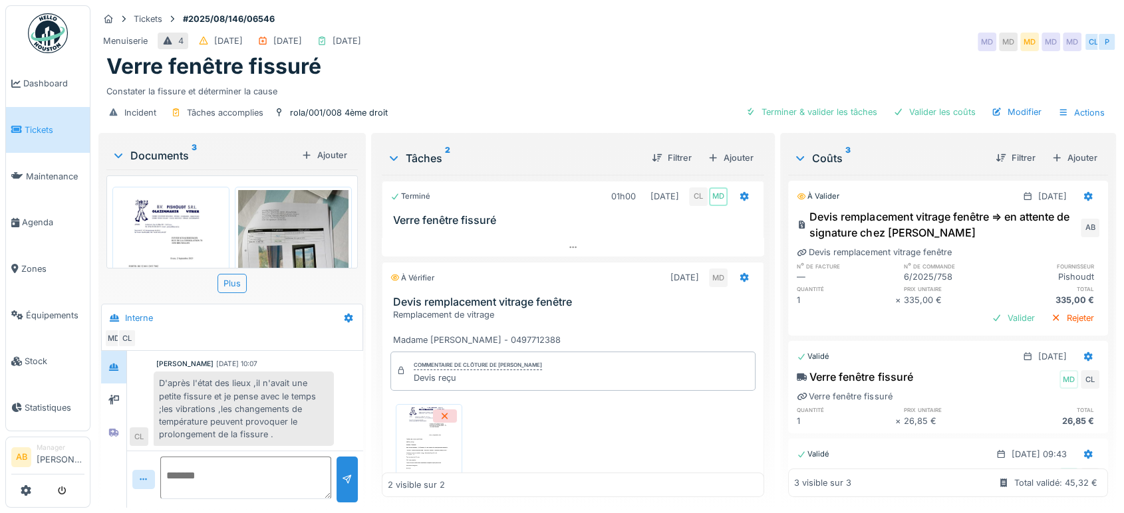
click at [157, 156] on div "Documents 3" at bounding box center [204, 156] width 184 height 16
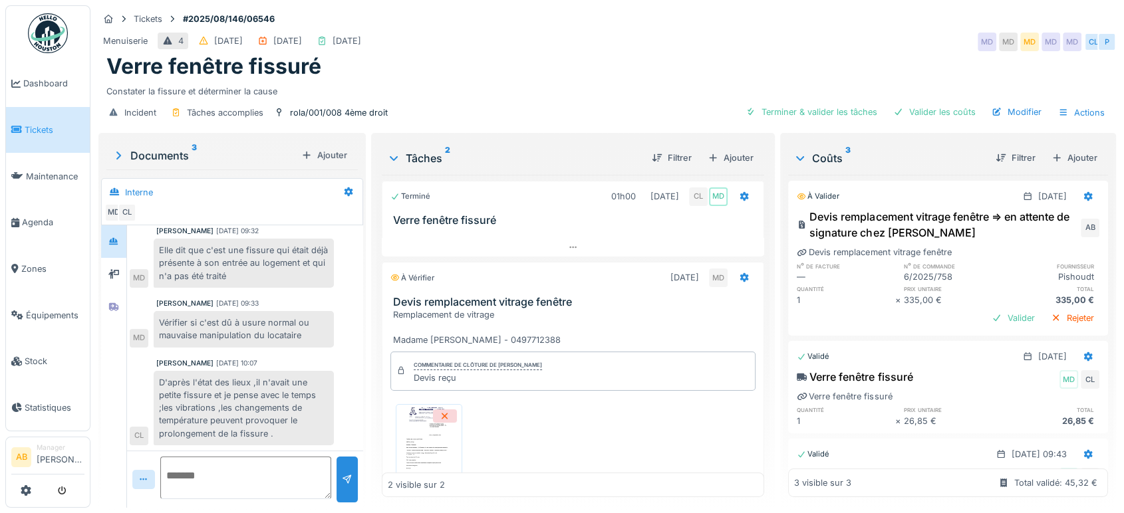
scroll to position [51, 0]
click at [118, 279] on div at bounding box center [113, 274] width 11 height 13
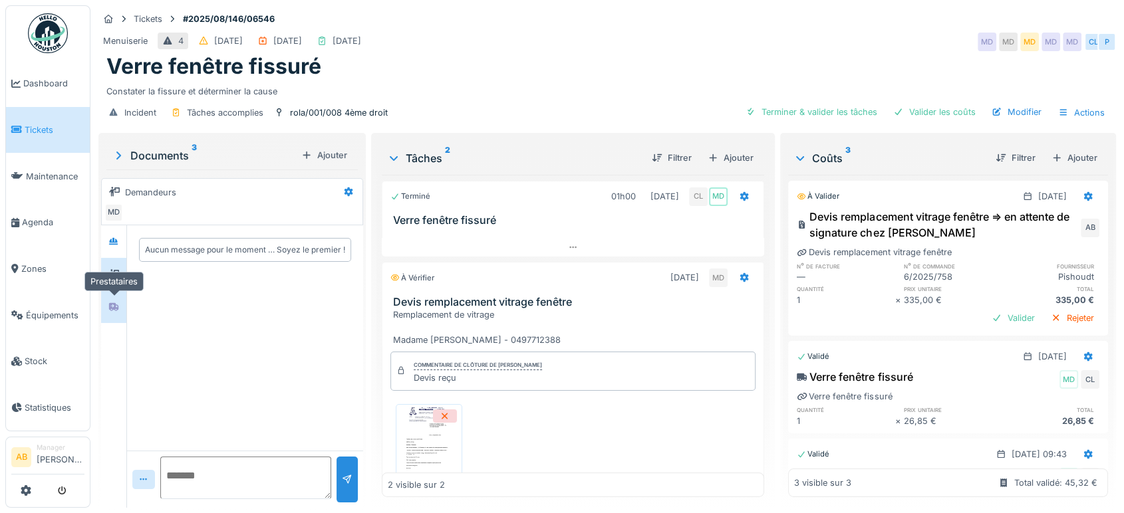
click at [116, 307] on icon at bounding box center [113, 307] width 9 height 8
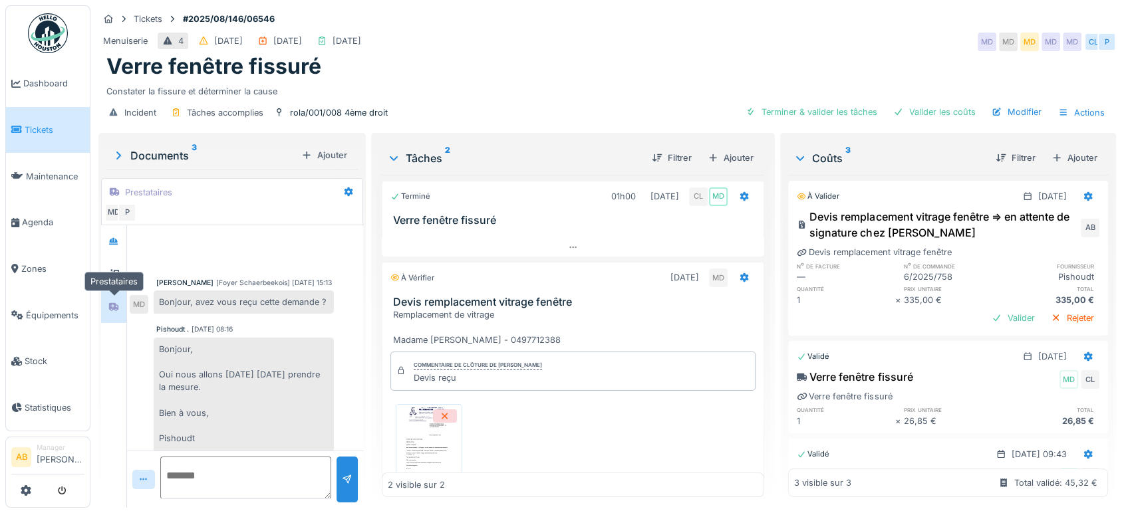
scroll to position [110, 0]
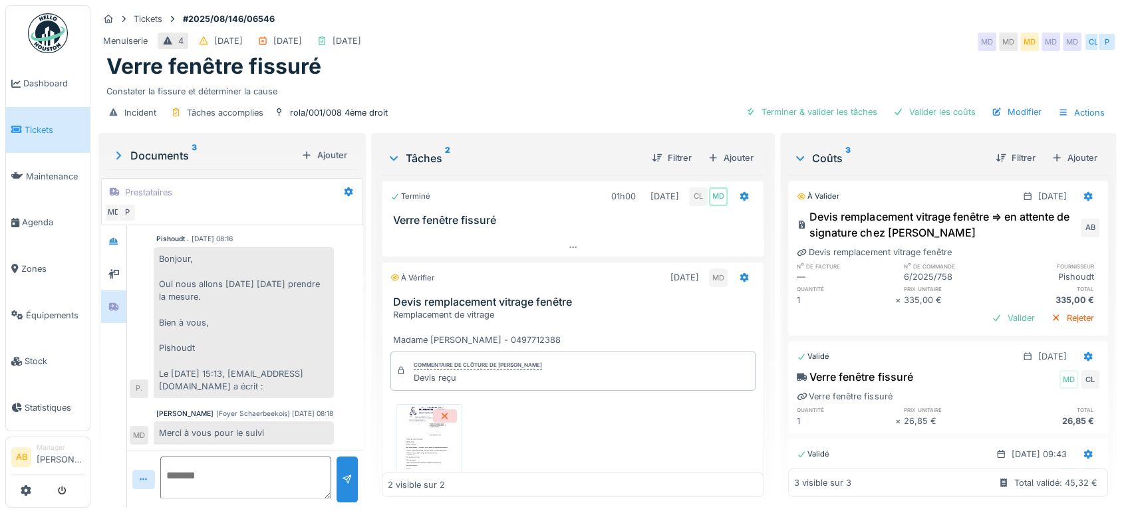
click at [241, 465] on textarea at bounding box center [245, 478] width 171 height 43
click at [150, 481] on div at bounding box center [143, 479] width 23 height 19
click at [178, 451] on div "Fichier…" at bounding box center [163, 450] width 55 height 20
click at [240, 469] on textarea at bounding box center [245, 478] width 171 height 43
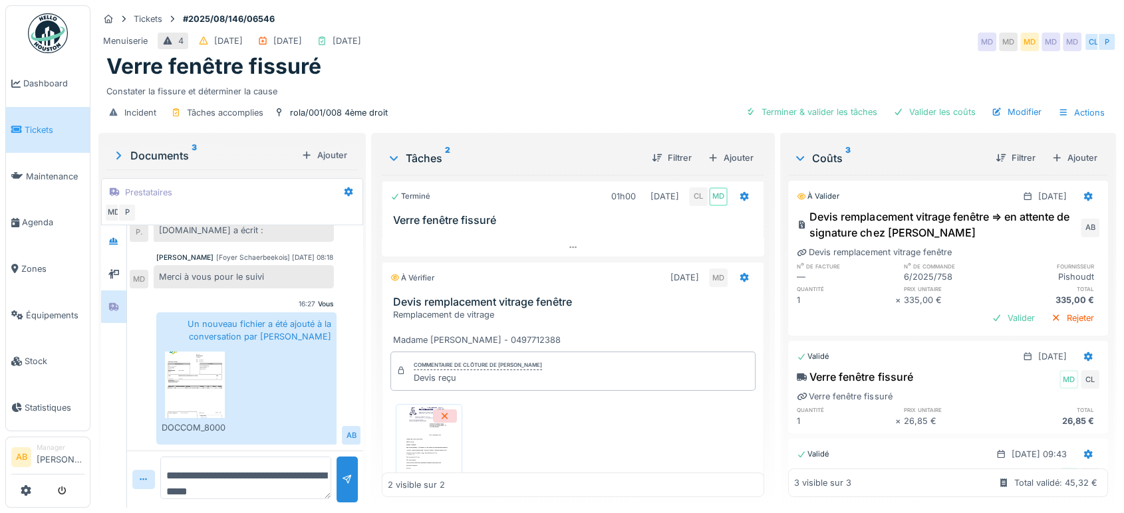
scroll to position [16, 0]
type textarea "**********"
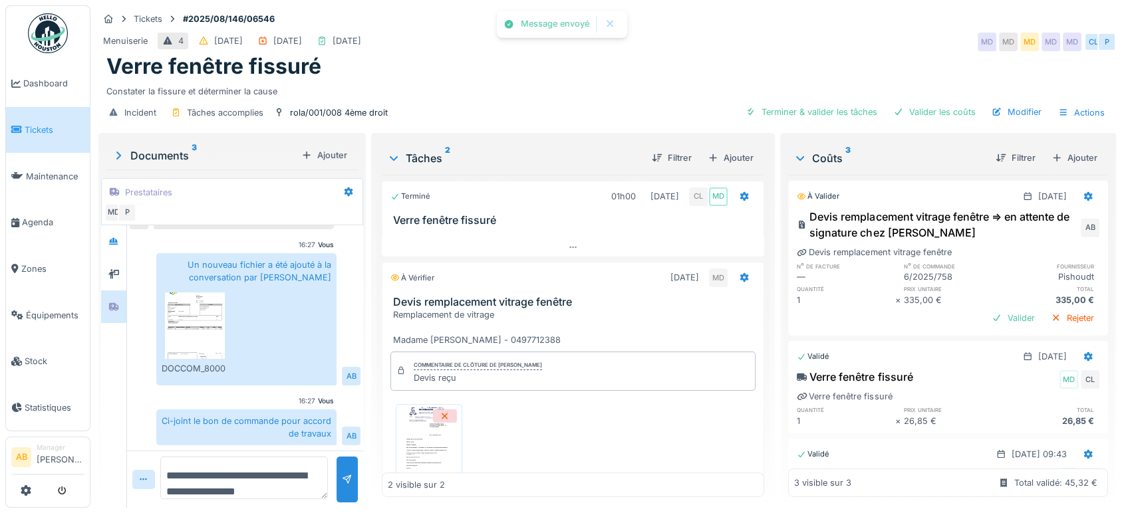
scroll to position [11, 0]
click at [191, 312] on img at bounding box center [195, 326] width 60 height 66
click at [1084, 192] on icon at bounding box center [1088, 196] width 9 height 9
click at [1022, 216] on div "Modifier" at bounding box center [1018, 226] width 64 height 20
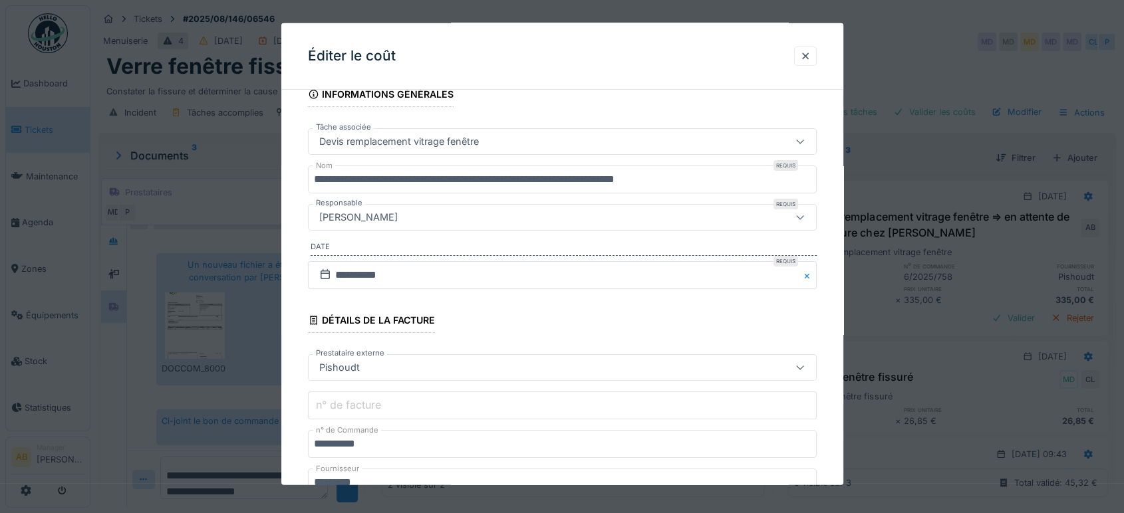
scroll to position [22, 0]
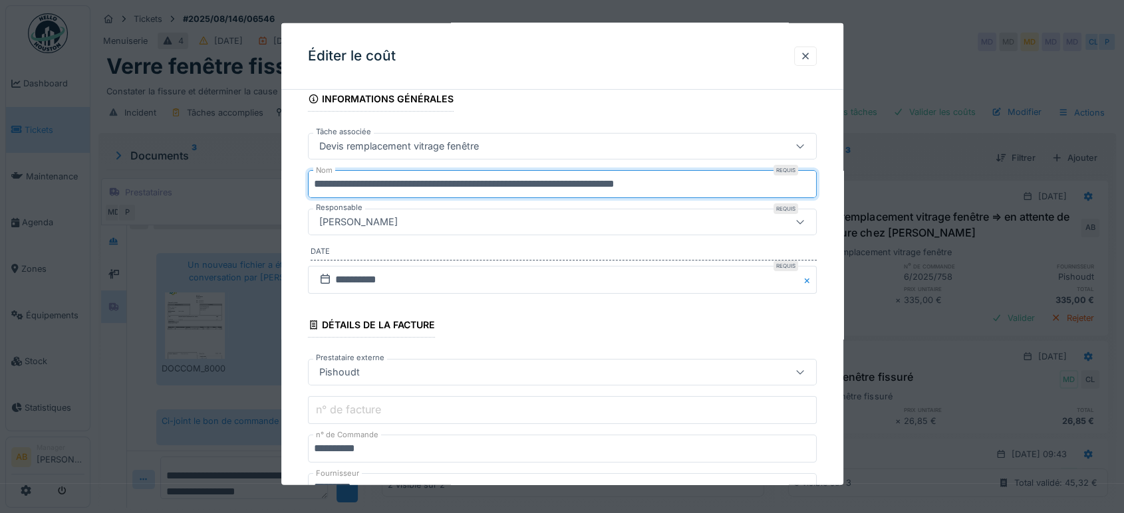
drag, startPoint x: 701, startPoint y: 182, endPoint x: 499, endPoint y: 181, distance: 201.4
click at [499, 181] on input "**********" at bounding box center [562, 184] width 509 height 28
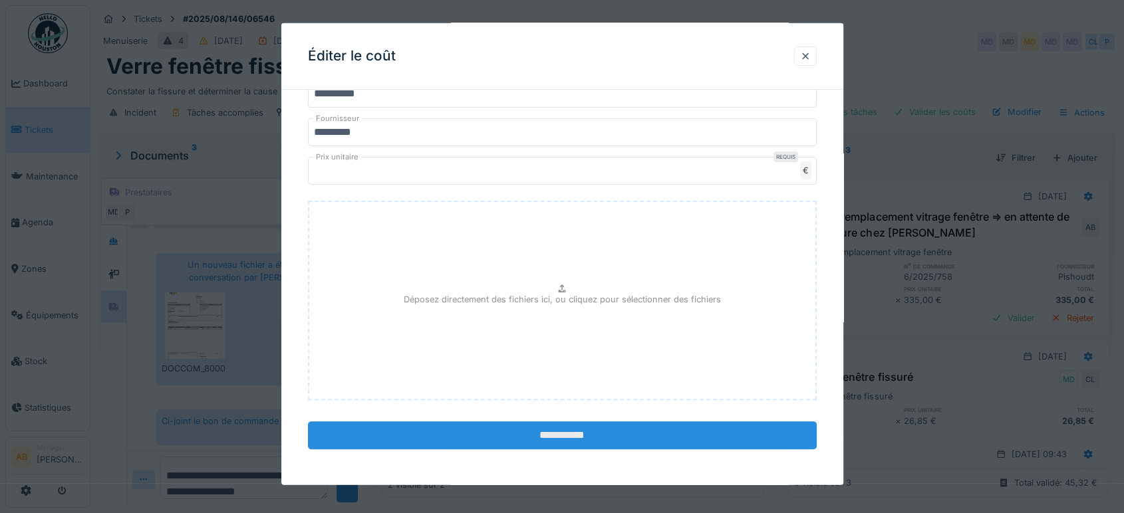
type input "**********"
click at [668, 438] on input "**********" at bounding box center [562, 435] width 509 height 28
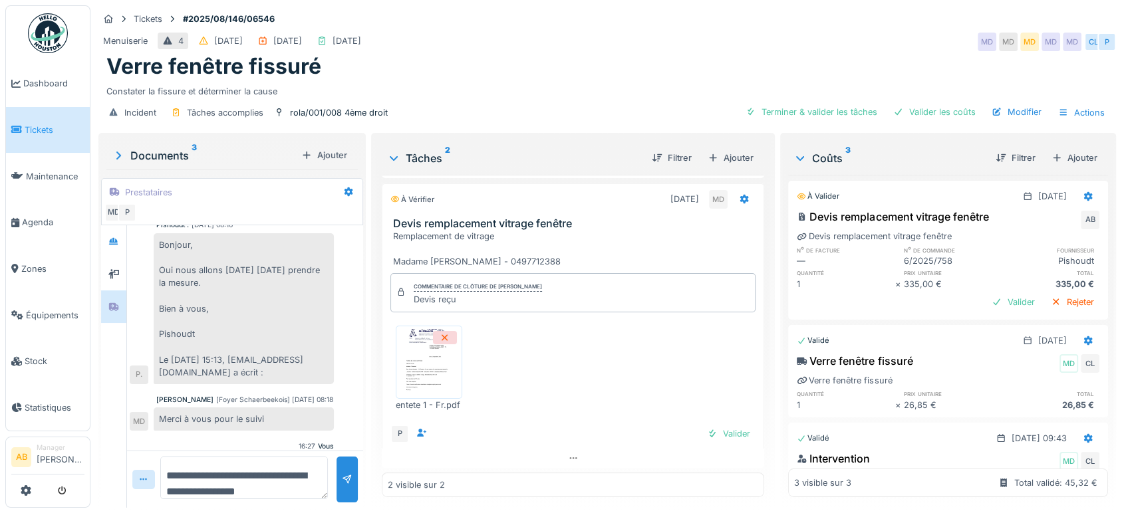
scroll to position [137, 0]
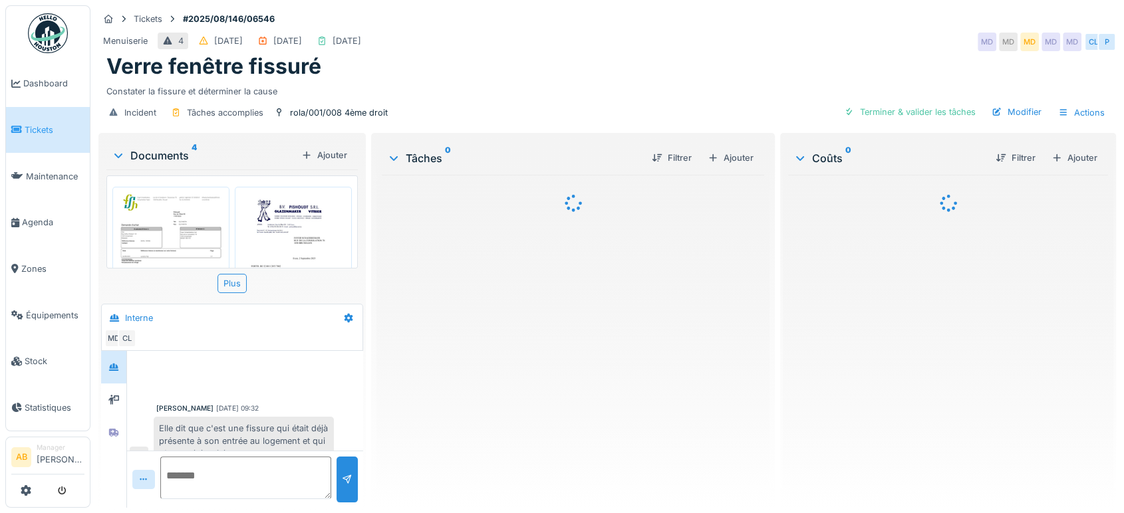
scroll to position [177, 0]
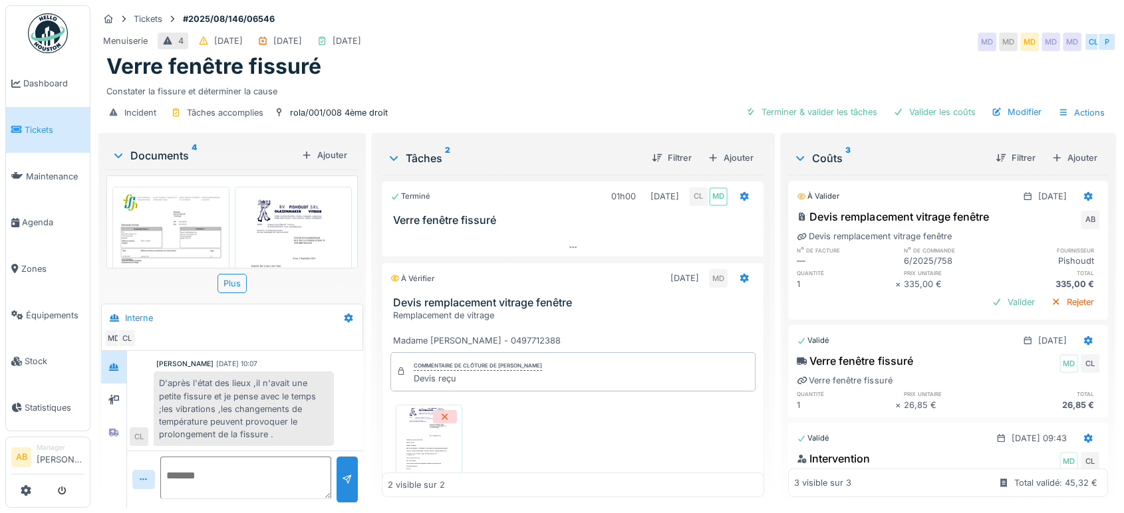
click at [184, 152] on div "Documents 4" at bounding box center [204, 156] width 184 height 16
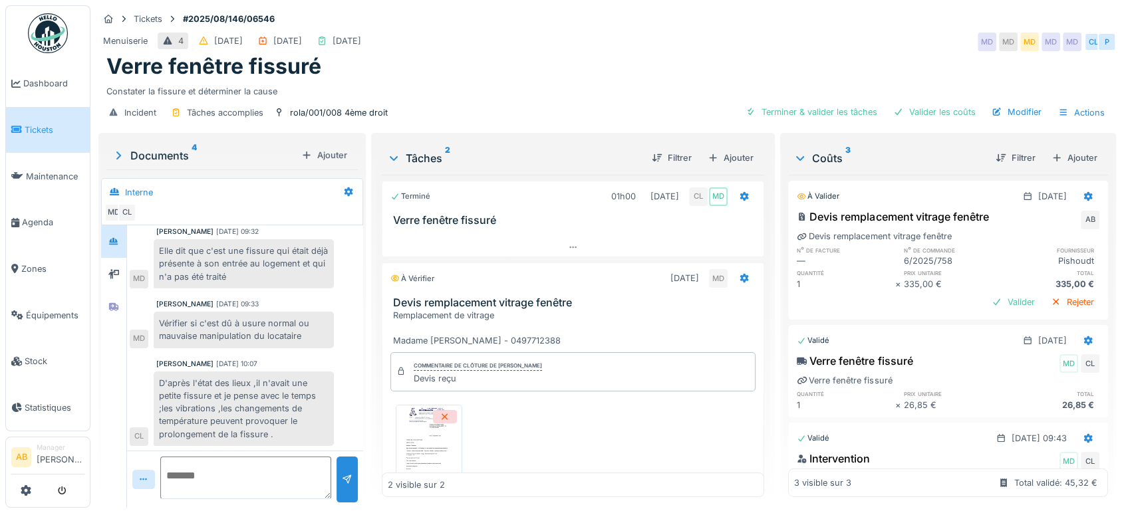
scroll to position [72, 0]
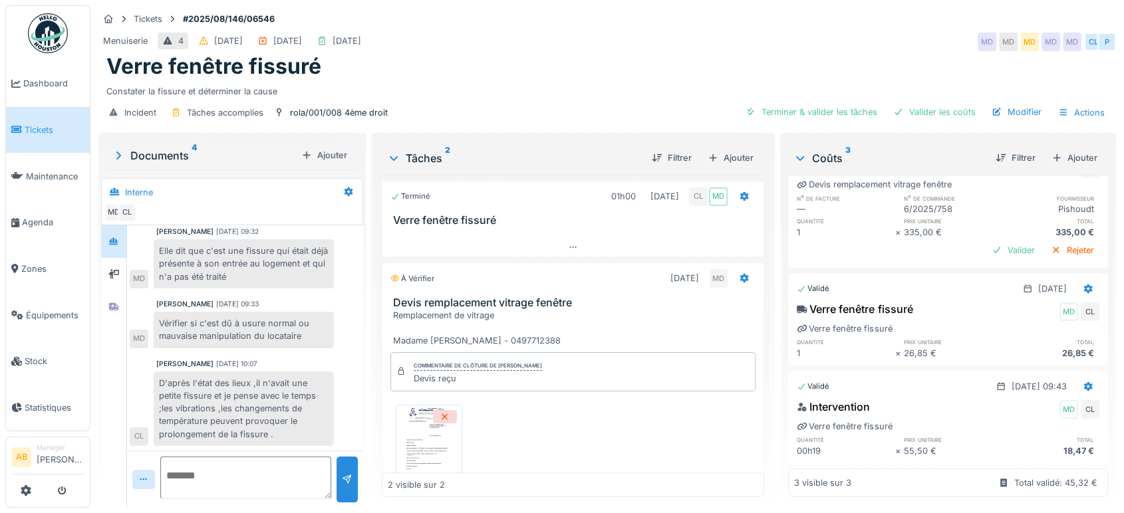
click at [150, 152] on div "Documents 4" at bounding box center [204, 156] width 184 height 16
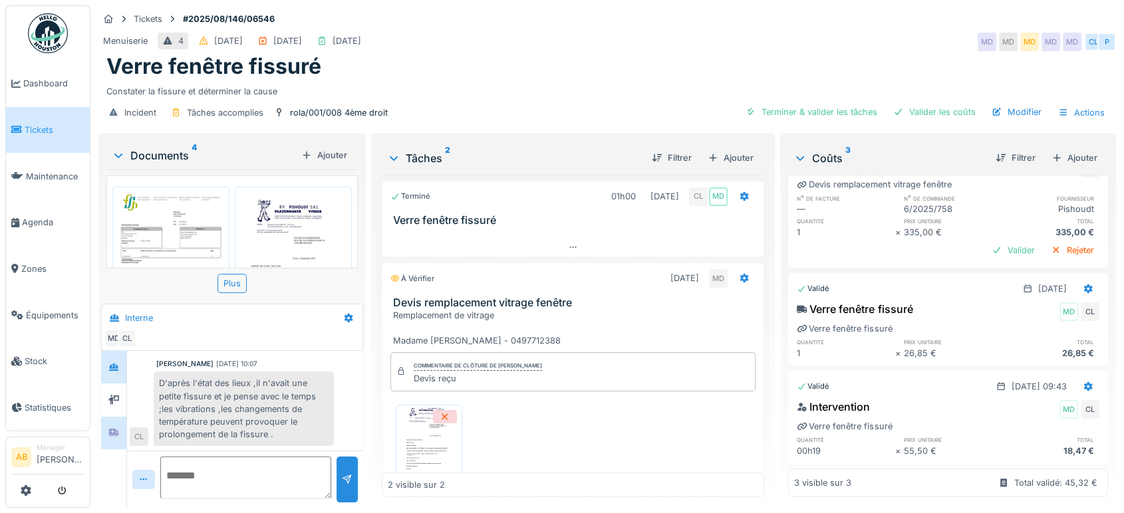
click at [112, 417] on div at bounding box center [113, 433] width 25 height 33
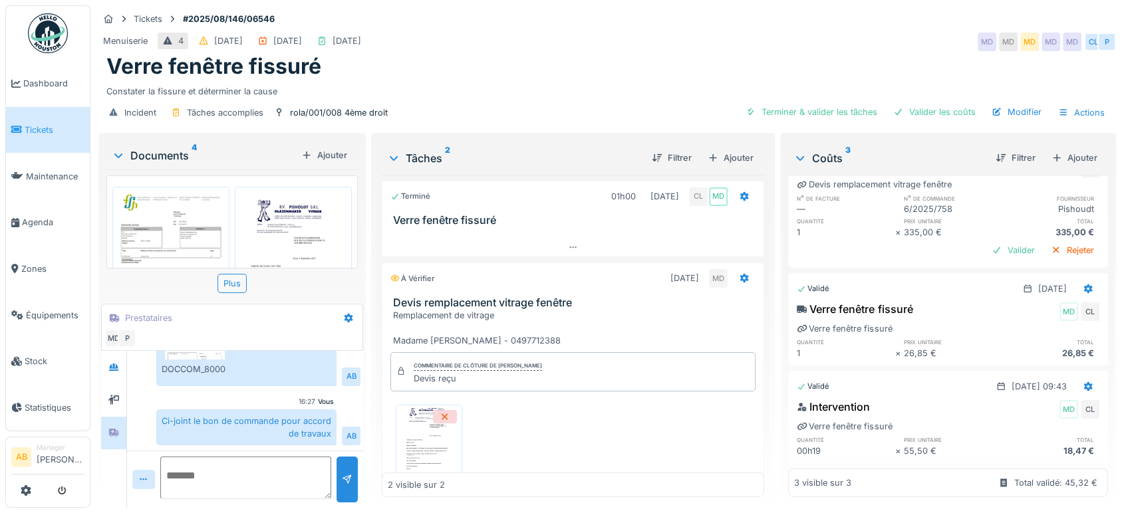
click at [164, 156] on div "Documents 4" at bounding box center [204, 156] width 184 height 16
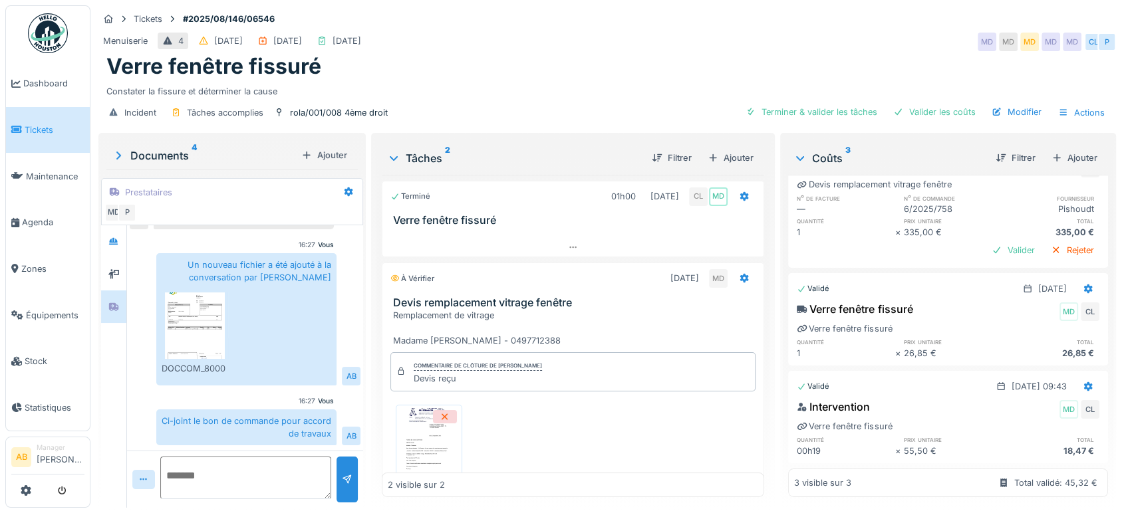
click at [190, 334] on img at bounding box center [195, 326] width 60 height 66
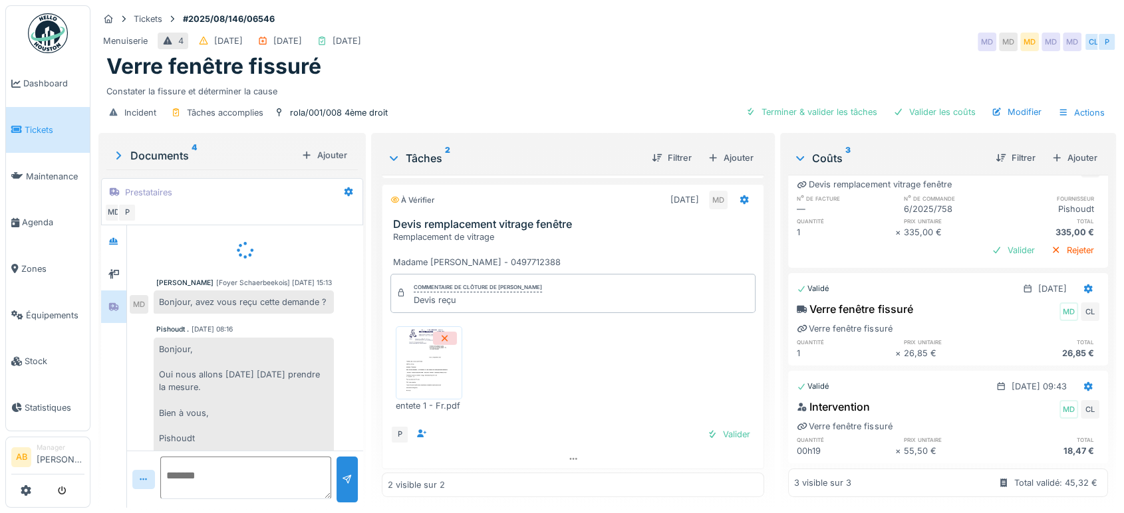
scroll to position [40, 0]
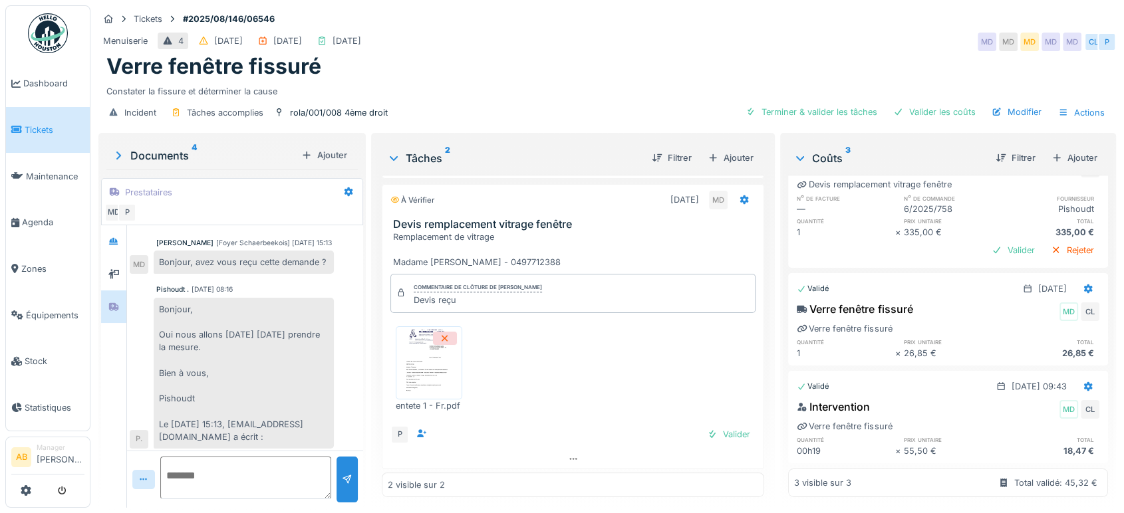
click at [59, 32] on img at bounding box center [48, 33] width 40 height 40
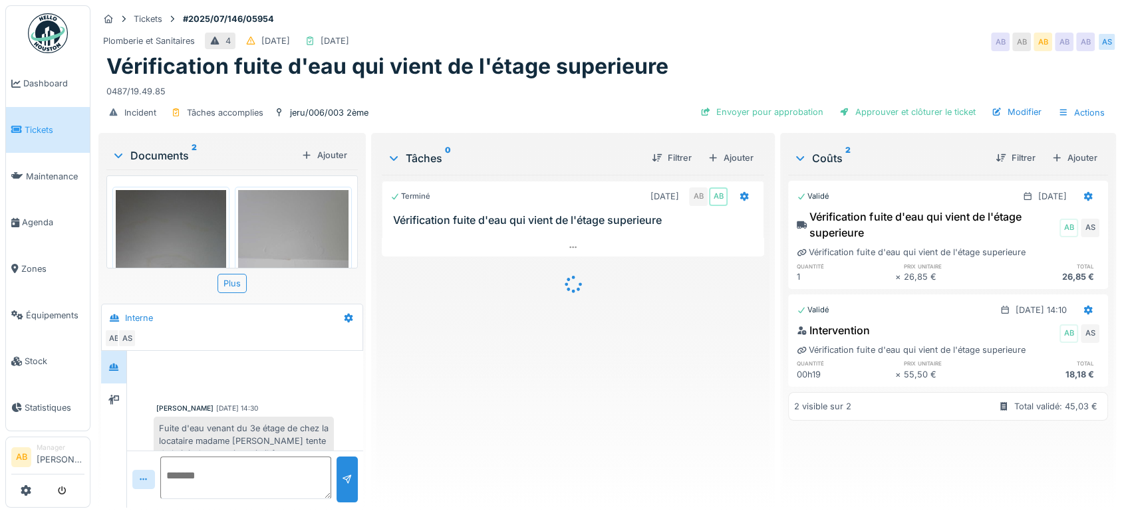
scroll to position [352, 0]
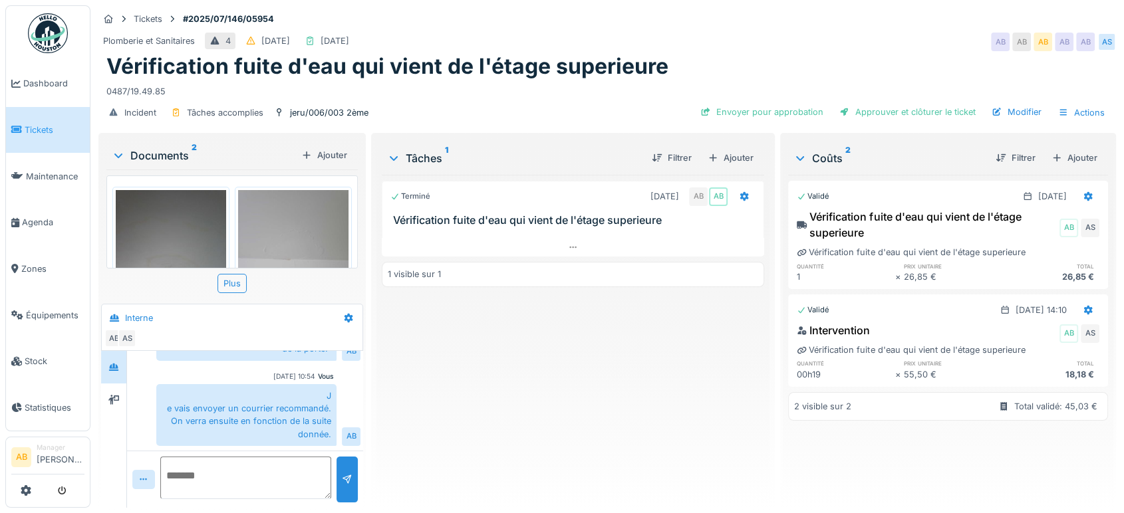
drag, startPoint x: 0, startPoint y: 305, endPoint x: 531, endPoint y: 337, distance: 531.5
click at [531, 337] on div "Terminé [DATE] AB AB Vérification fuite d'eau qui vient de l'étage superieure 1…" at bounding box center [573, 336] width 382 height 322
